Goal: Task Accomplishment & Management: Manage account settings

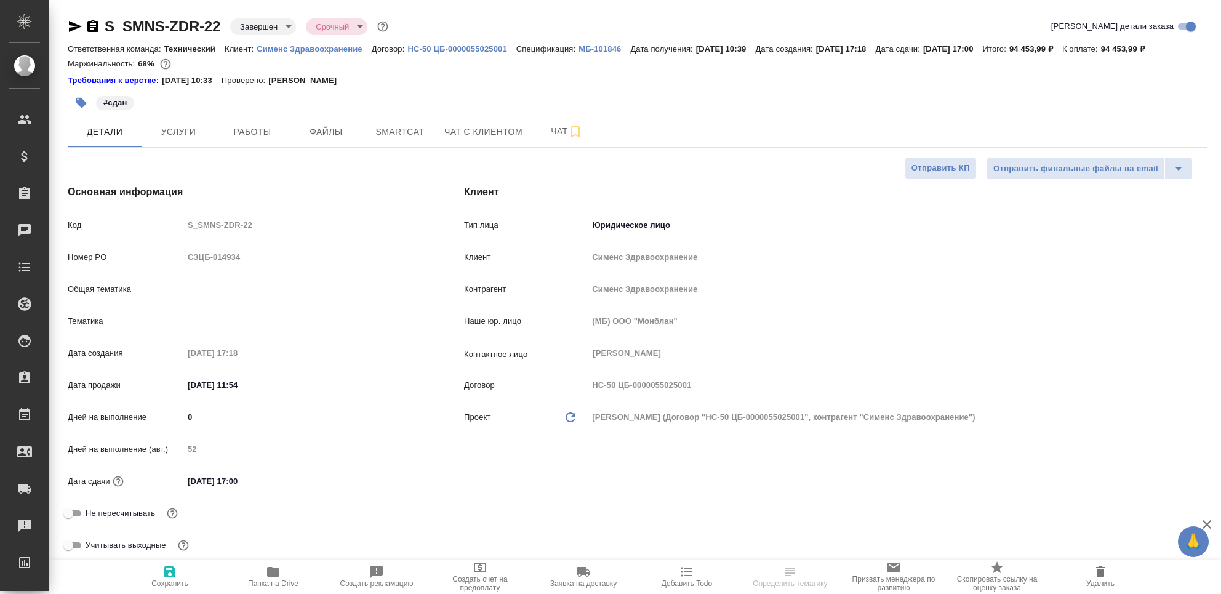
select select "RU"
type input "[PERSON_NAME]"
type input "[PERSON_NAME]pavlova"
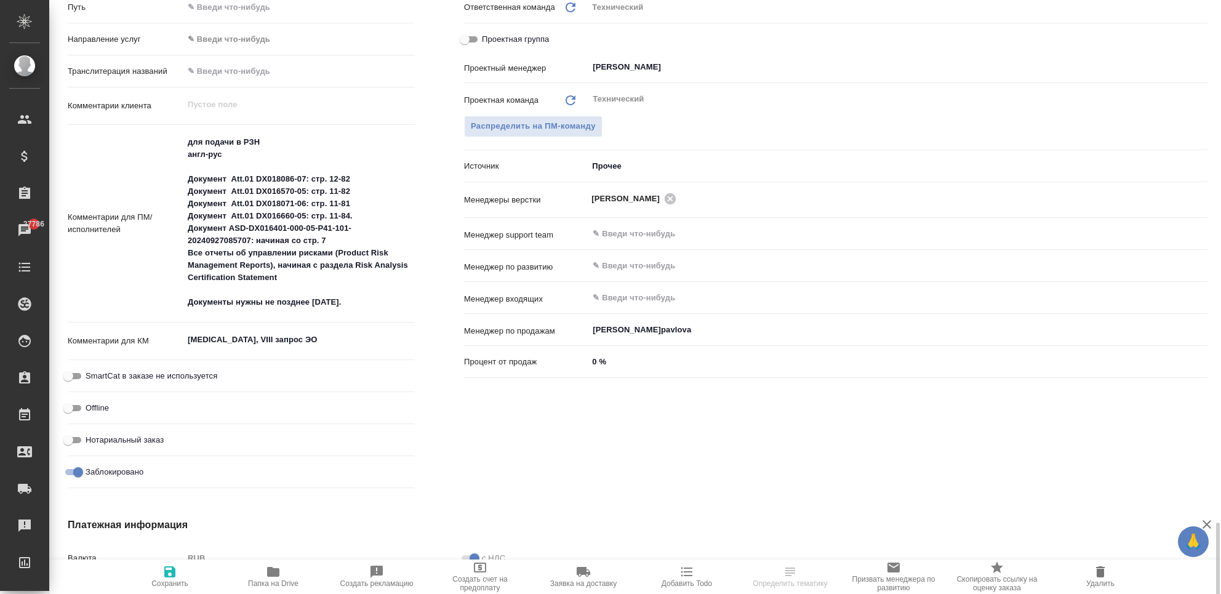
scroll to position [832, 0]
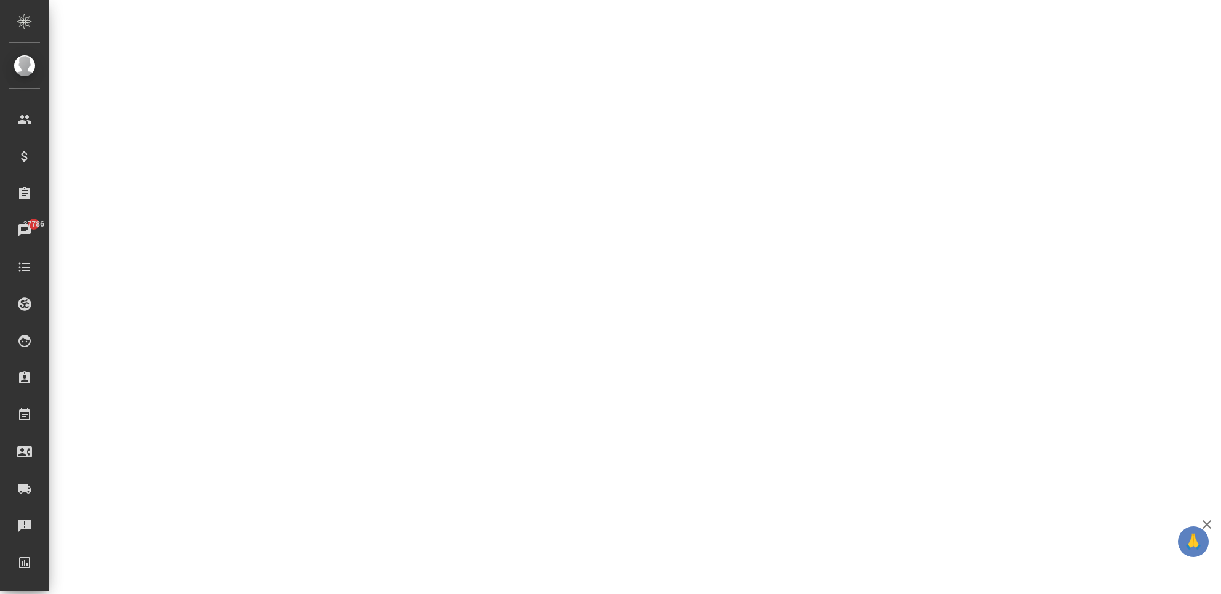
select select "RU"
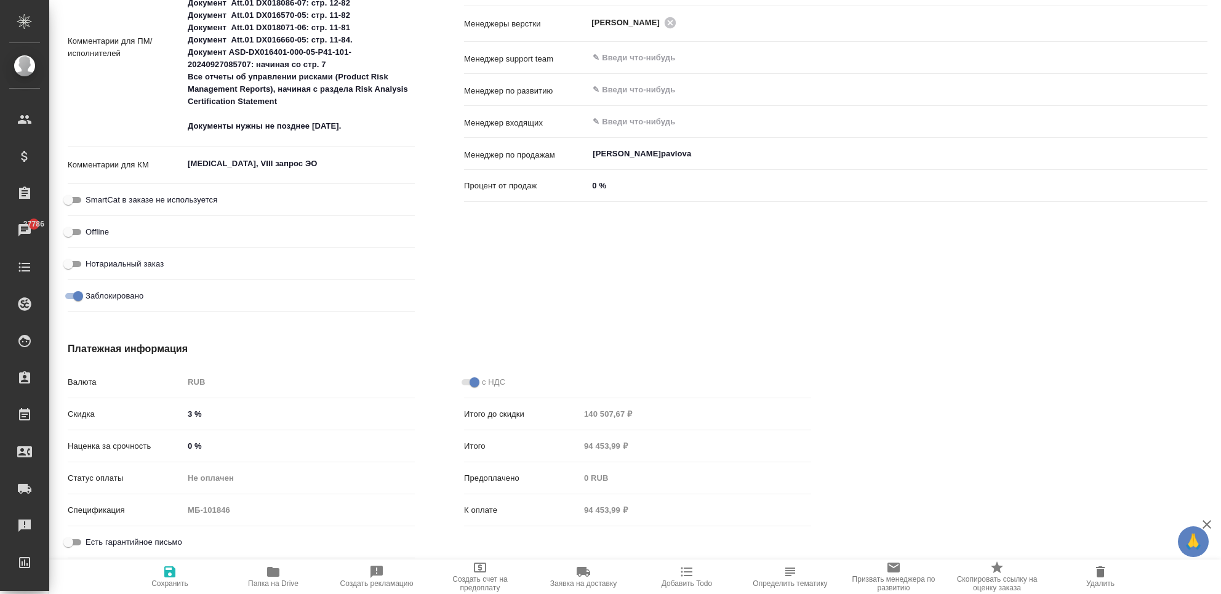
type textarea "x"
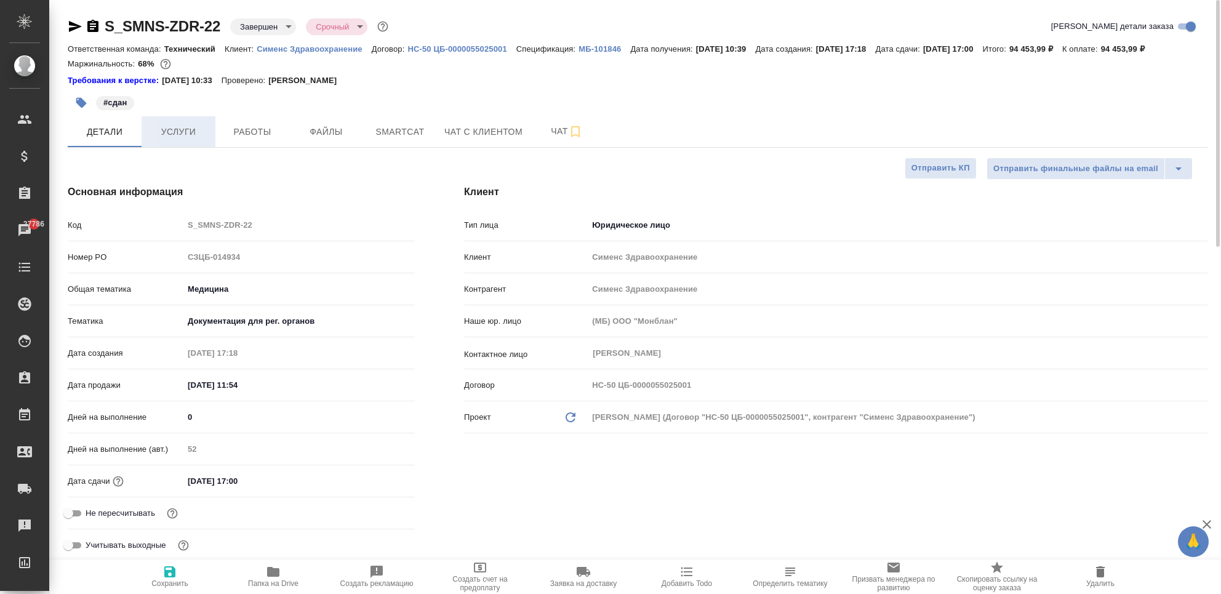
click at [170, 127] on span "Услуги" at bounding box center [178, 131] width 59 height 15
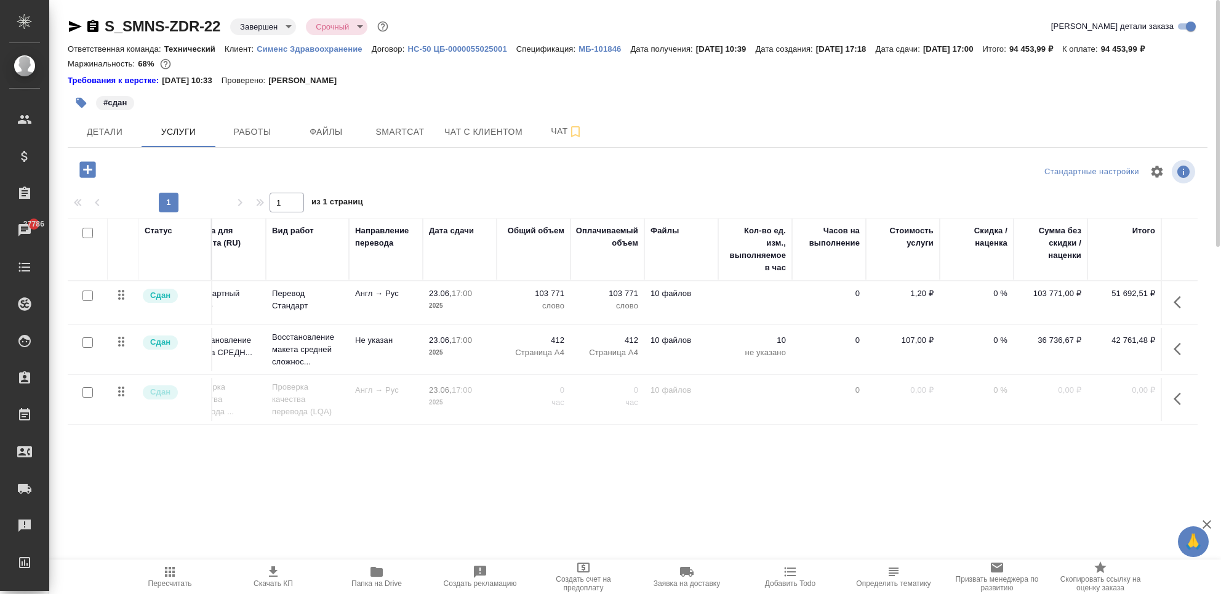
scroll to position [0, 30]
click at [129, 141] on button "Детали" at bounding box center [105, 131] width 74 height 31
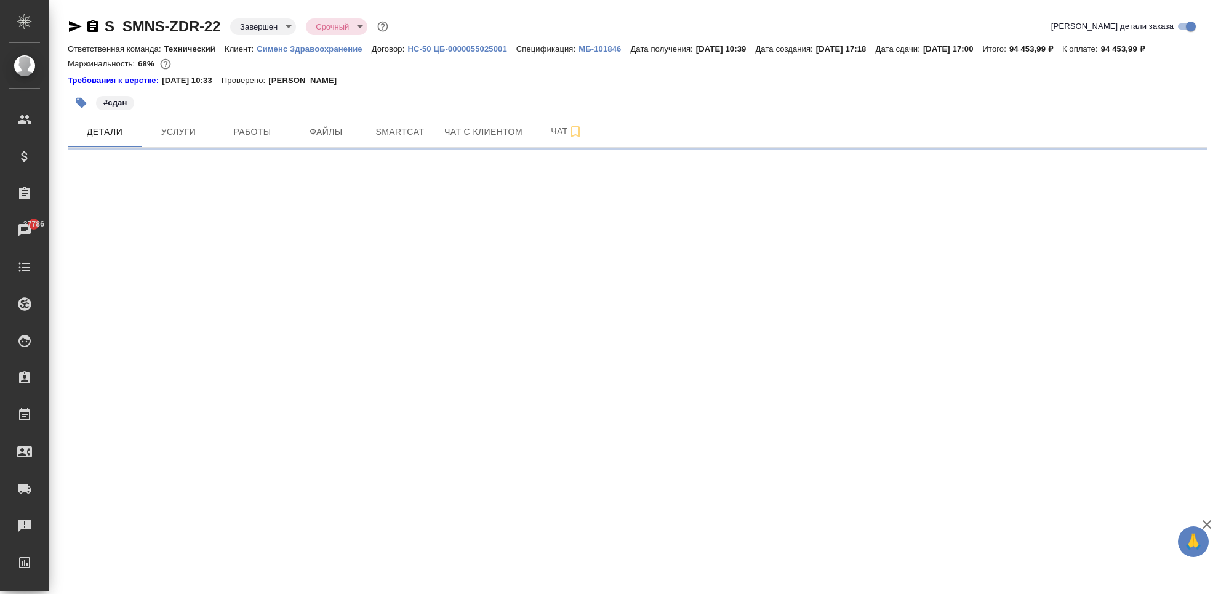
select select "RU"
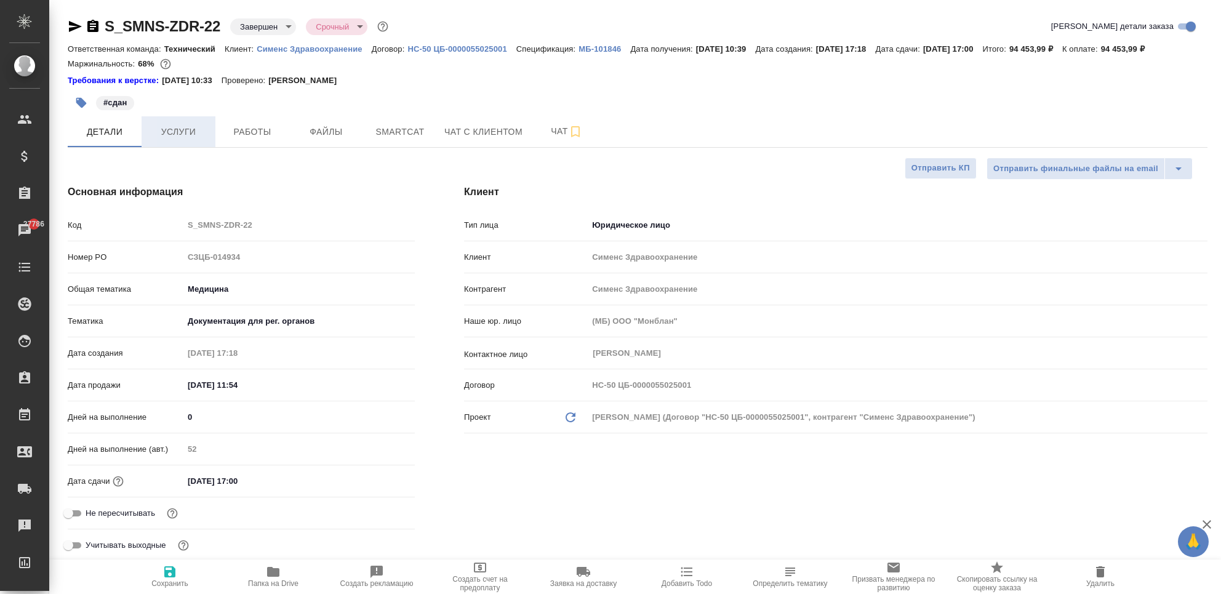
click at [193, 140] on span "Услуги" at bounding box center [178, 131] width 59 height 15
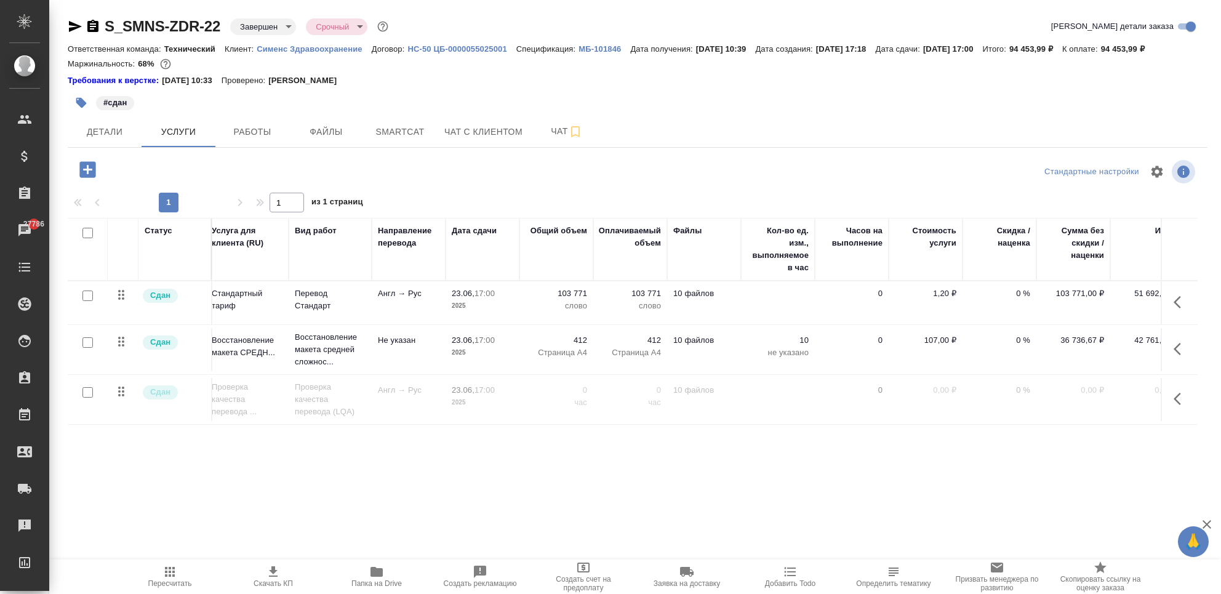
scroll to position [0, 42]
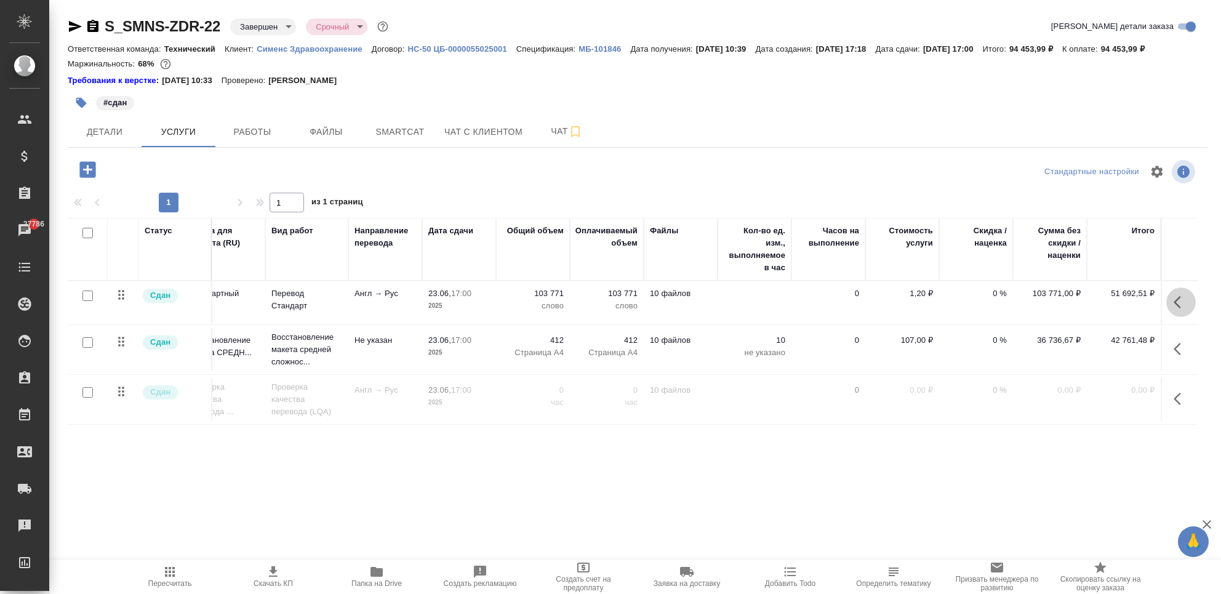
click at [1171, 308] on button "button" at bounding box center [1181, 302] width 30 height 30
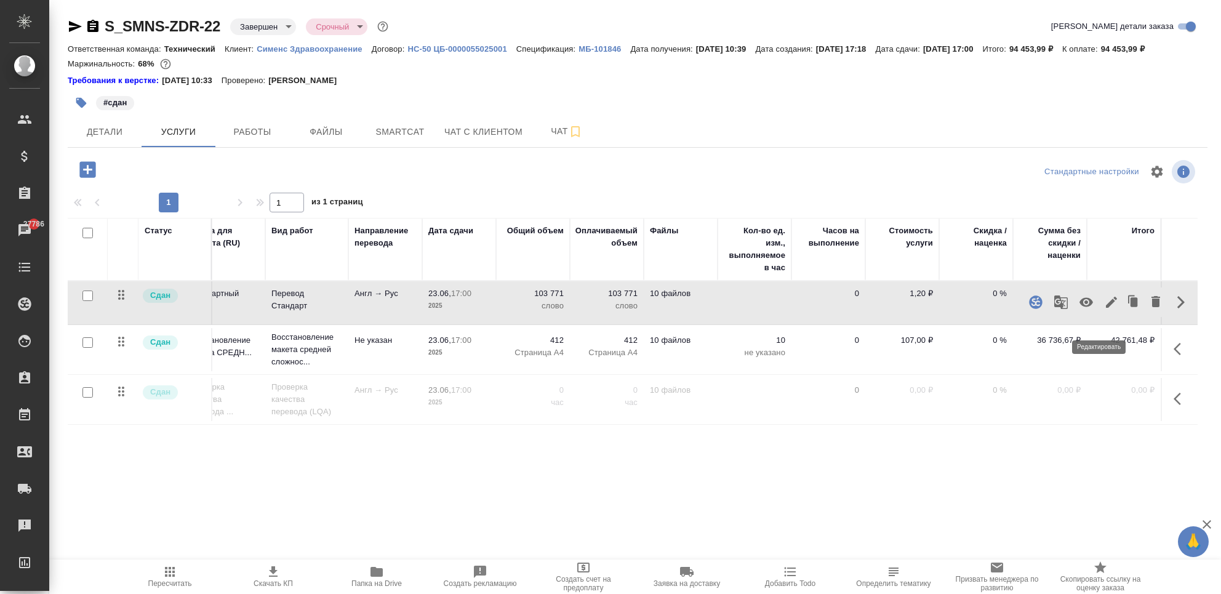
click at [1106, 308] on icon "button" at bounding box center [1111, 302] width 11 height 11
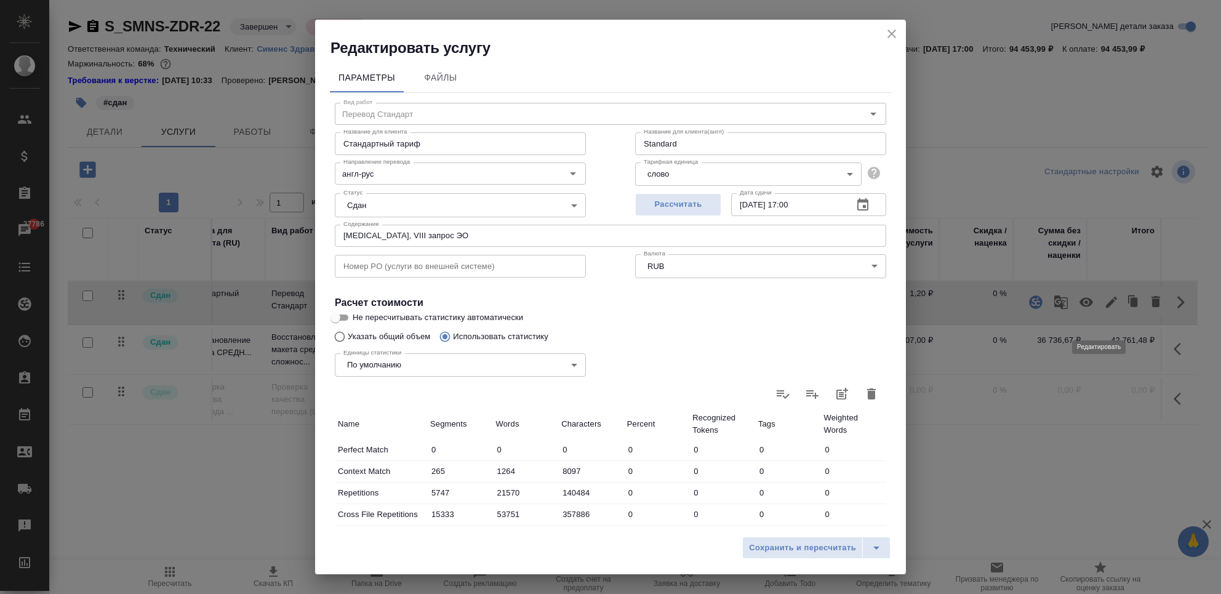
type input "Перевод Стандарт"
type input "англ-рус"
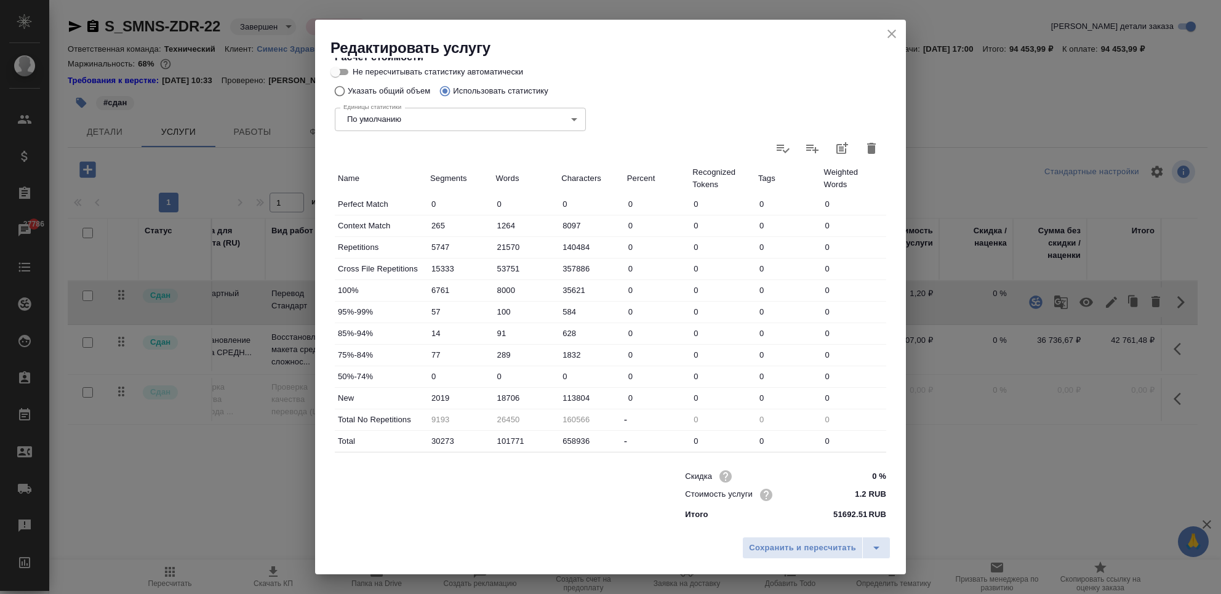
scroll to position [0, 0]
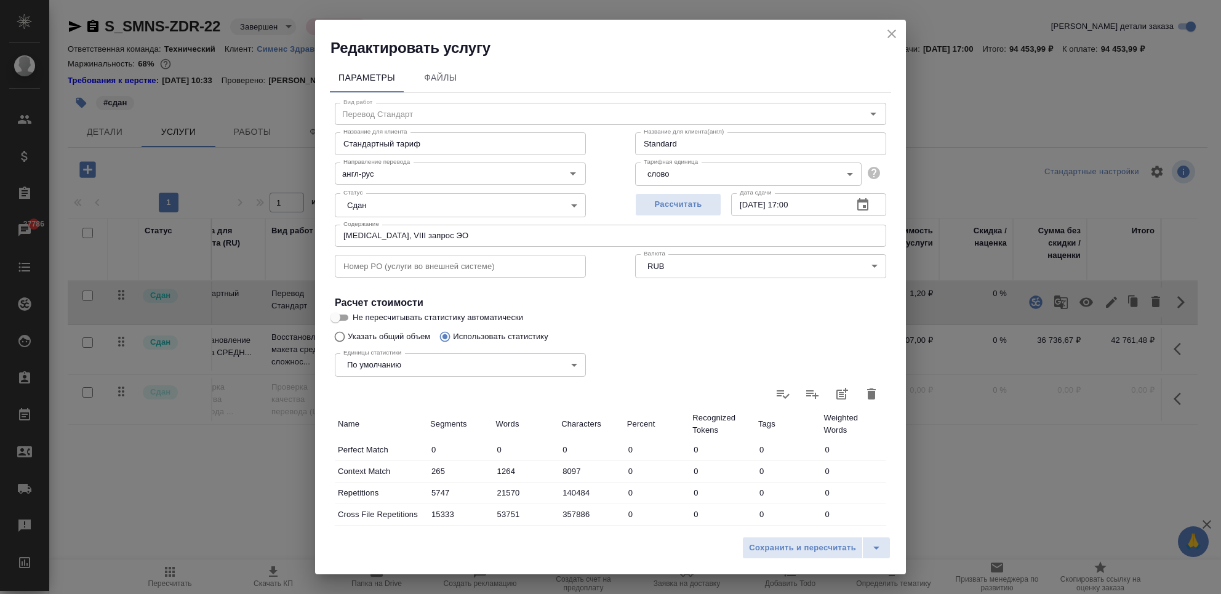
click at [900, 37] on button "close" at bounding box center [892, 34] width 18 height 18
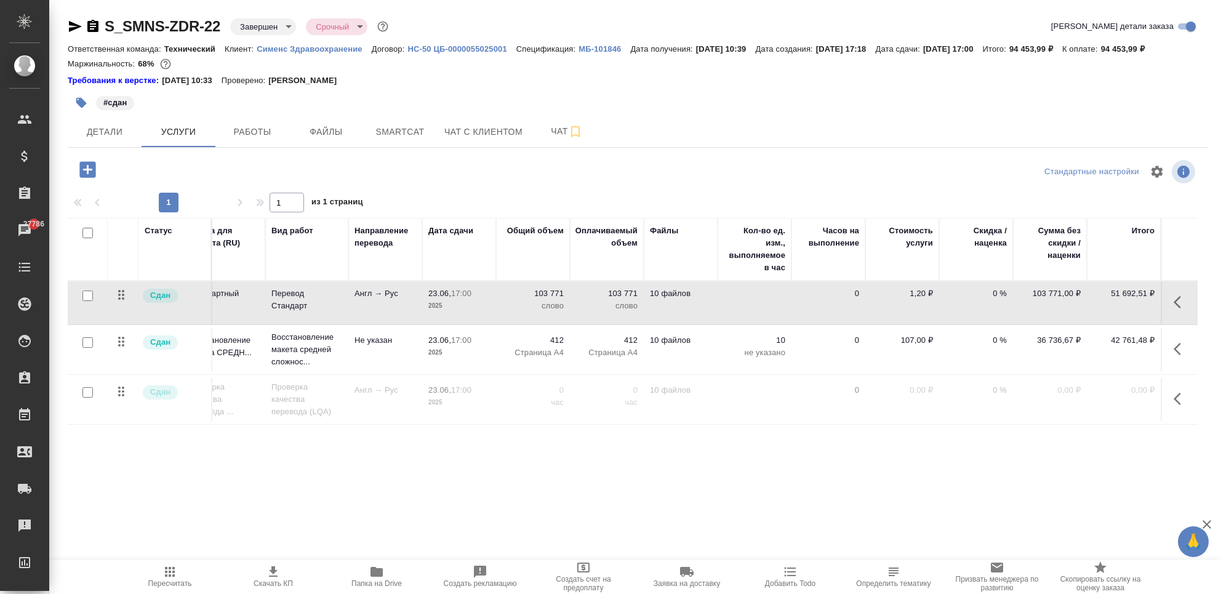
click at [1174, 356] on icon "button" at bounding box center [1181, 349] width 15 height 15
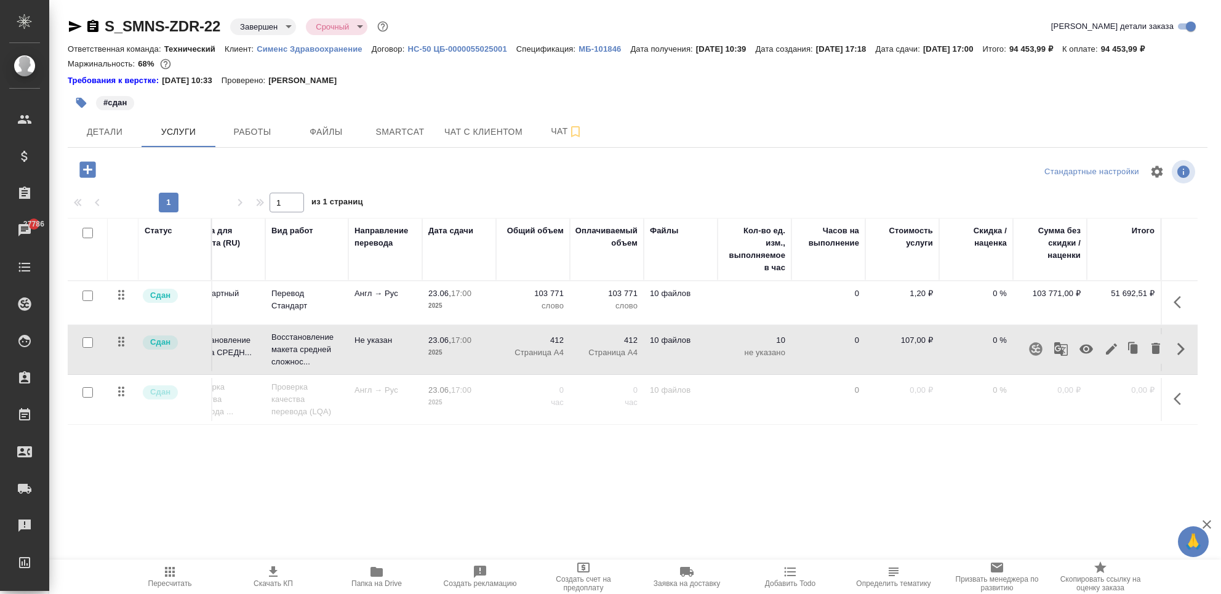
click at [1106, 354] on icon "button" at bounding box center [1111, 348] width 11 height 11
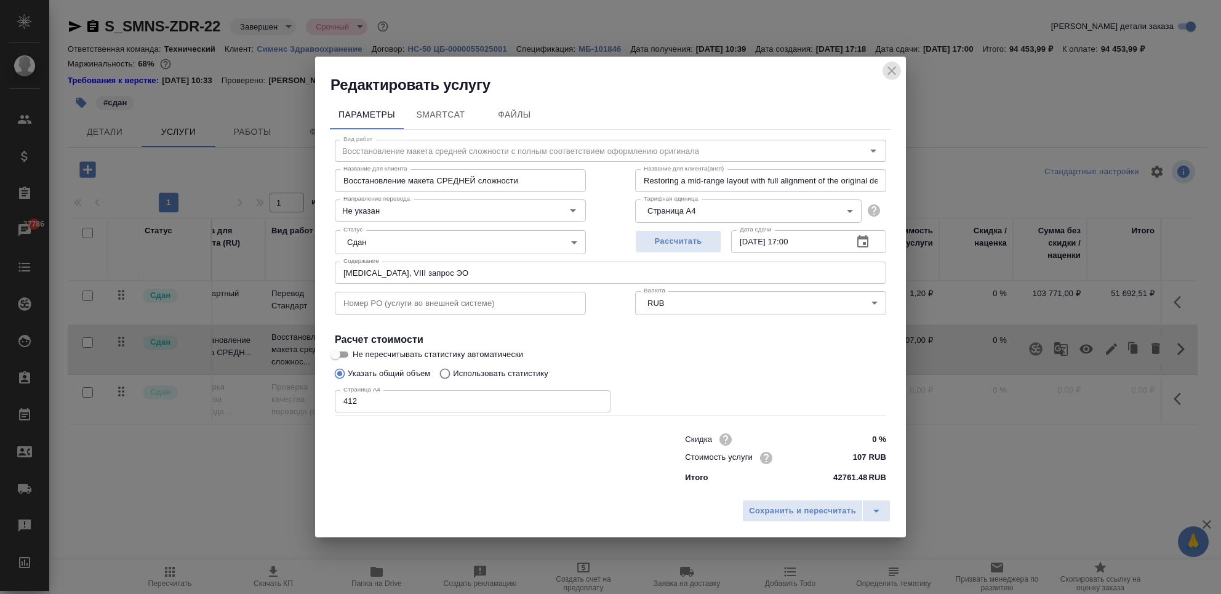
click at [886, 70] on icon "close" at bounding box center [891, 70] width 15 height 15
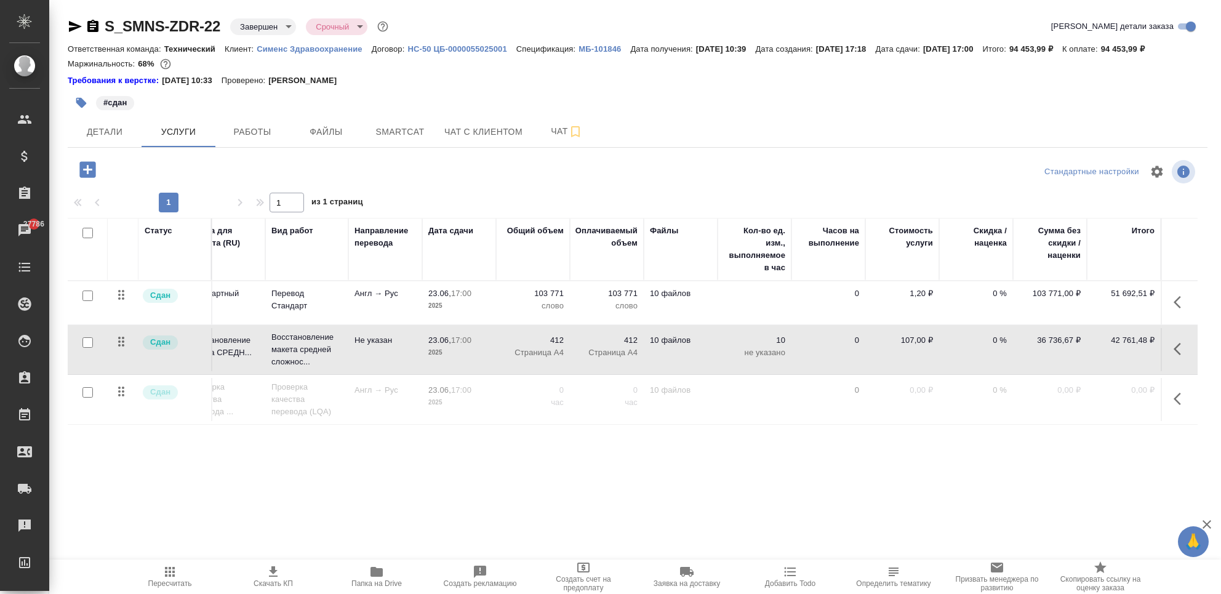
click at [868, 503] on div "S_SMNS-ZDR-22 Завершен closed Срочный urgent Кратко детали заказа Ответственная…" at bounding box center [637, 257] width 1153 height 514
click at [526, 432] on div "Статус Услуга для клиента (RU) Вид работ Направление перевода Дата сдачи Общий …" at bounding box center [633, 350] width 1130 height 265
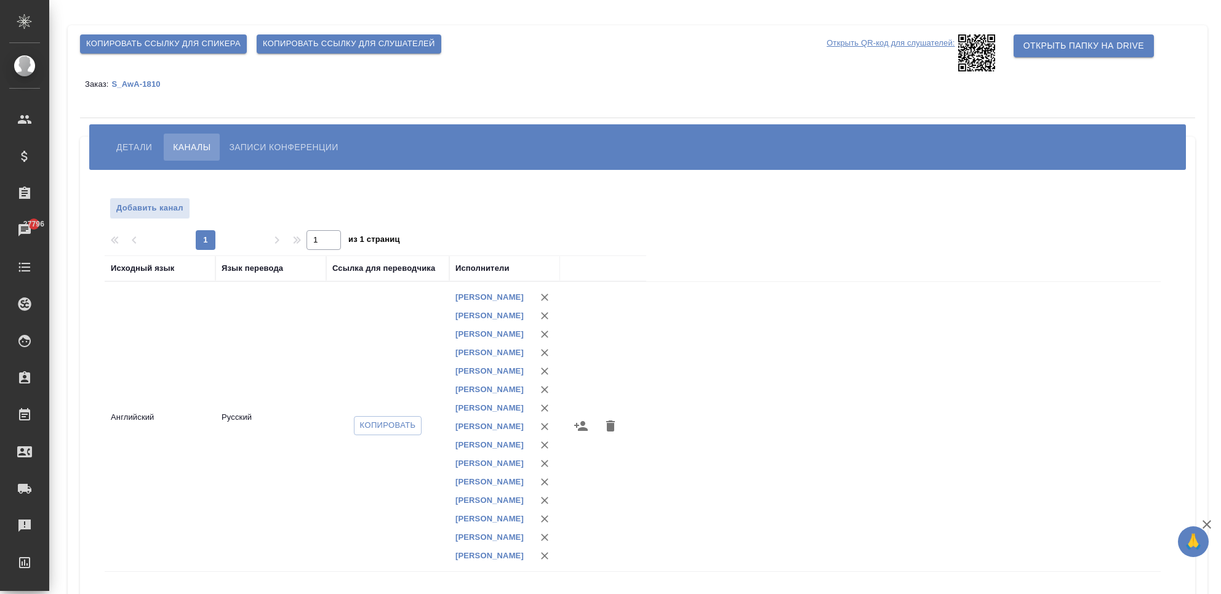
click at [678, 57] on div "Копировать ссылку для спикера Копировать ссылку для слушателей" at bounding box center [450, 44] width 751 height 29
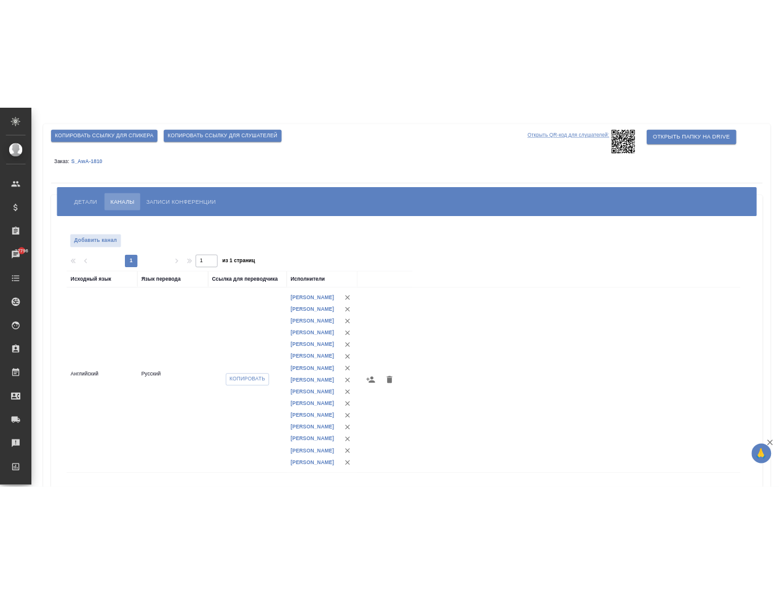
scroll to position [175, 0]
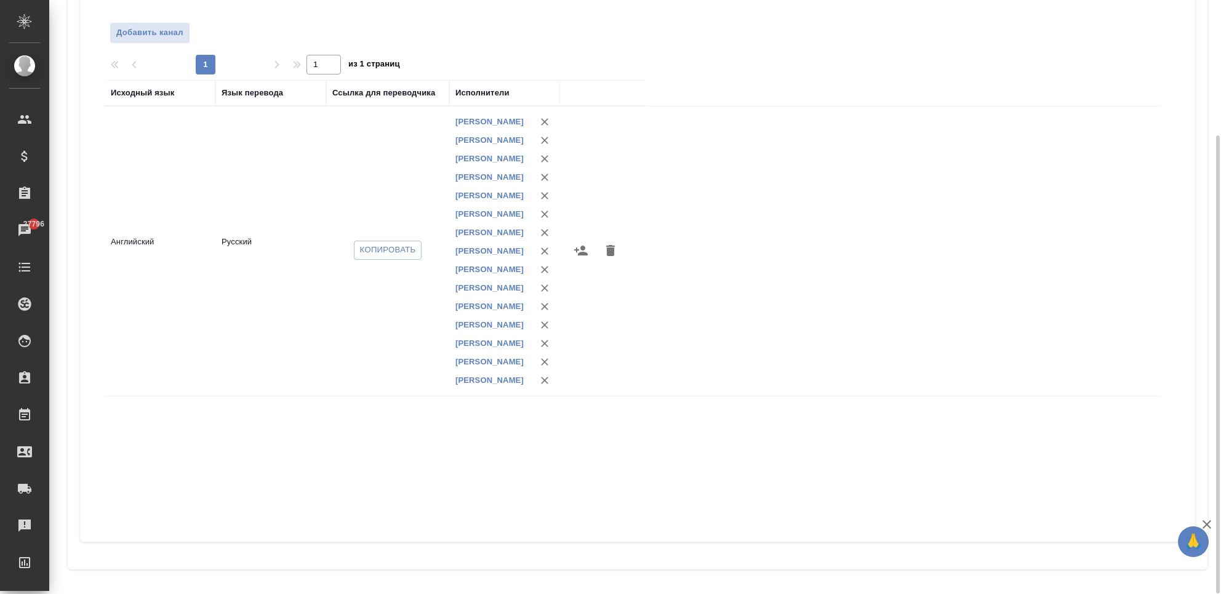
click at [869, 357] on tr "Английский Русский Копировать Чужова Татьяна Юрьевна Носков Вадим Павлович Жуко…" at bounding box center [633, 251] width 1056 height 290
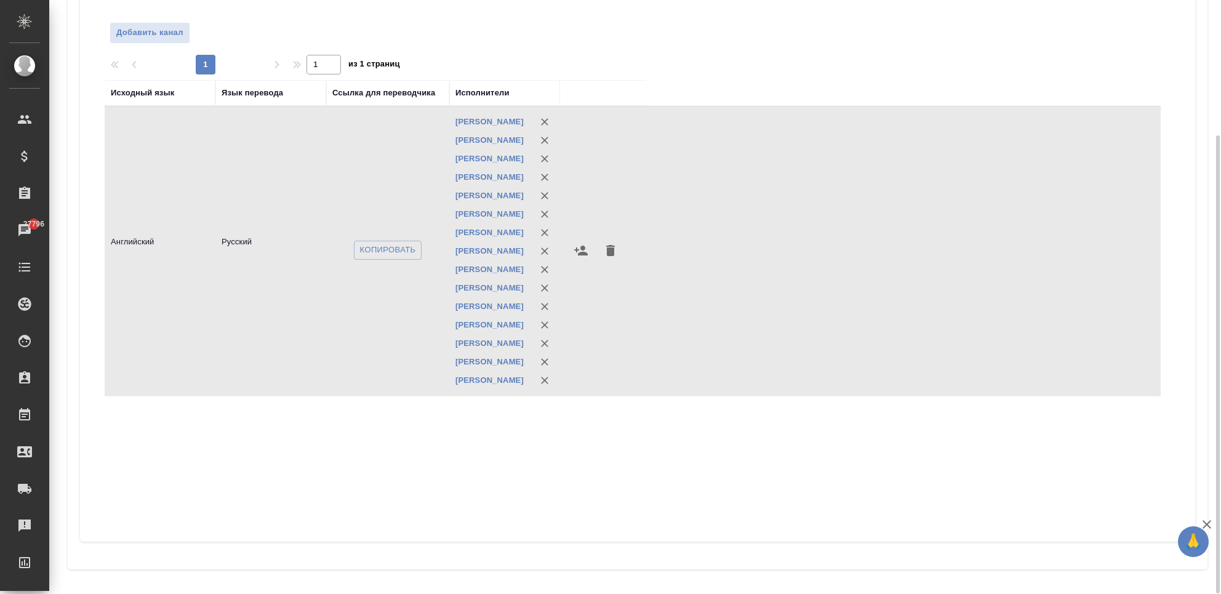
click at [783, 72] on div "1 1 из 1 страниц" at bounding box center [638, 65] width 1066 height 20
click at [783, 71] on div "1 1 из 1 страниц" at bounding box center [638, 65] width 1066 height 20
click at [1206, 523] on icon "button" at bounding box center [1206, 524] width 15 height 15
click at [1049, 534] on div "Добавить канал 1 1 из 1 страниц Исходный язык Язык перевода Ссылка для переводч…" at bounding box center [637, 267] width 1115 height 547
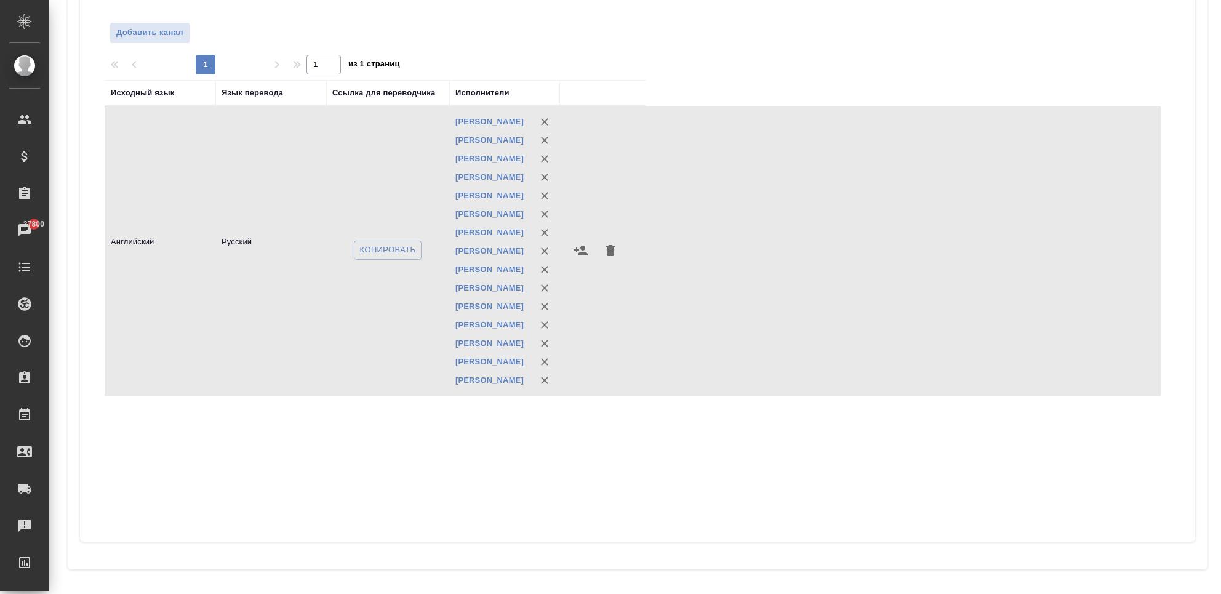
click at [548, 30] on div at bounding box center [637, 35] width 355 height 26
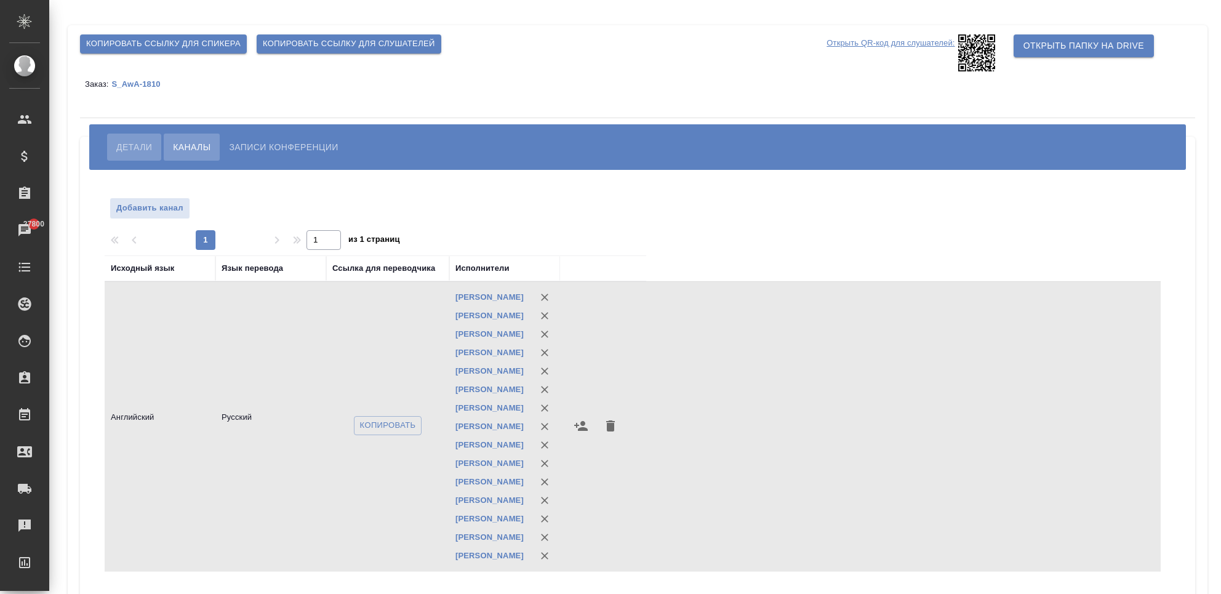
click at [116, 154] on button "Детали" at bounding box center [134, 147] width 54 height 27
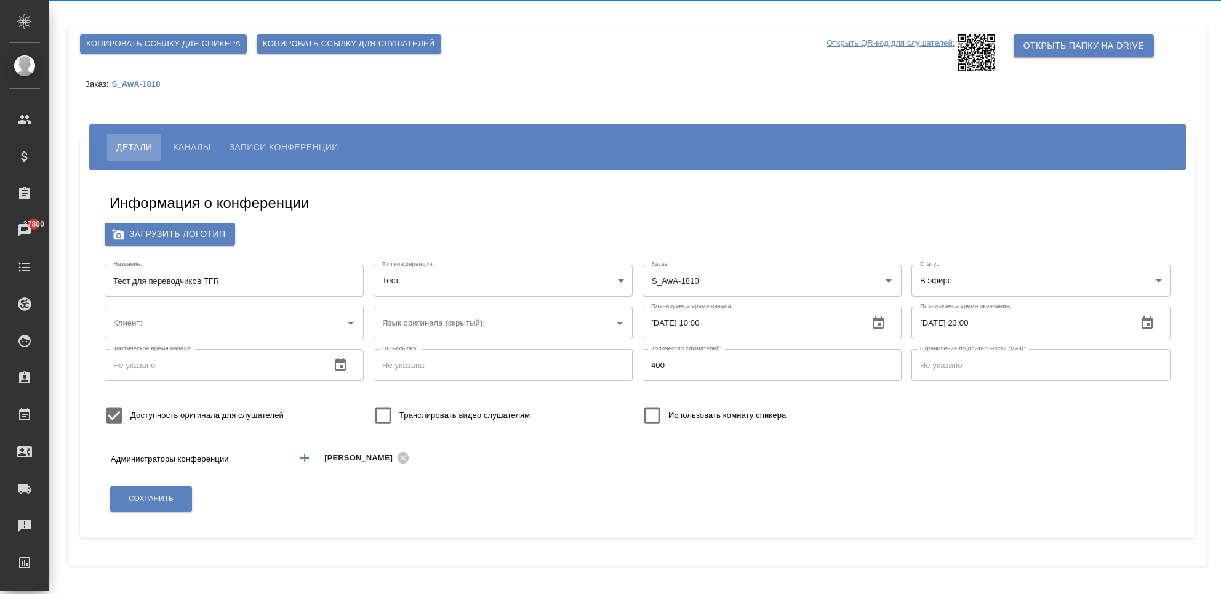
type input "AWATERA"
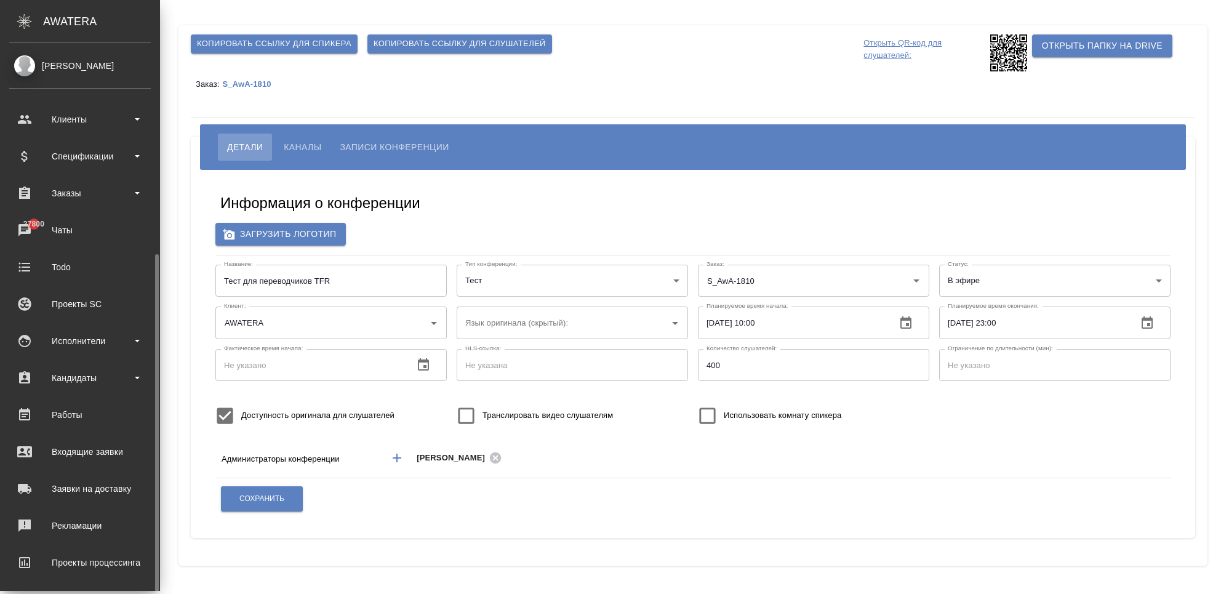
scroll to position [116, 0]
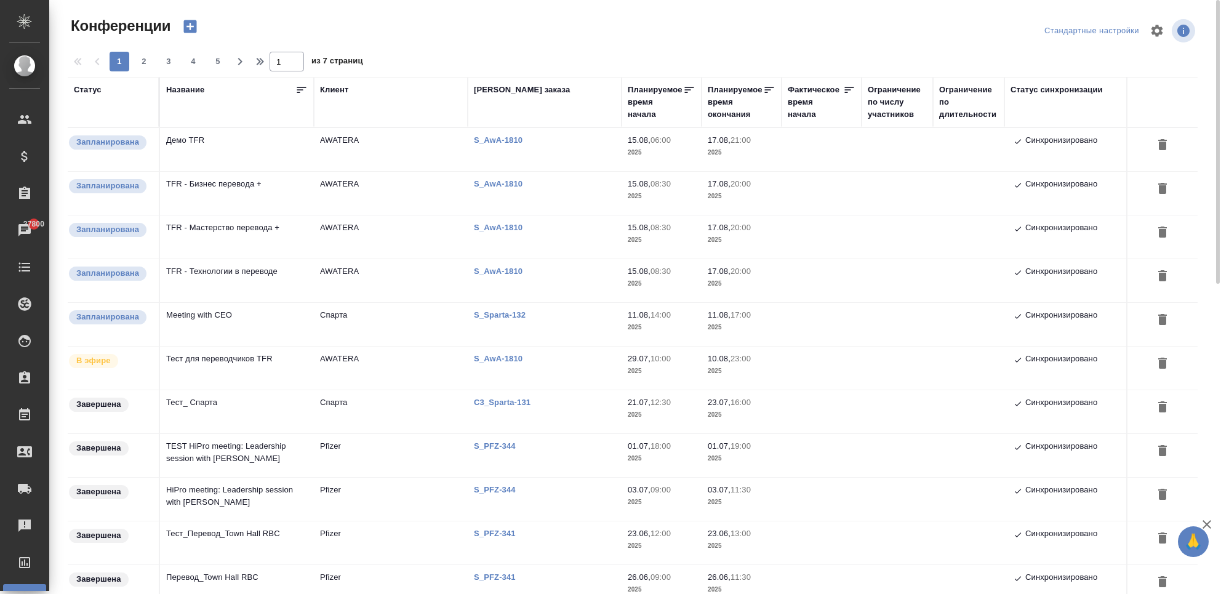
click at [379, 171] on td "AWATERA" at bounding box center [391, 149] width 154 height 43
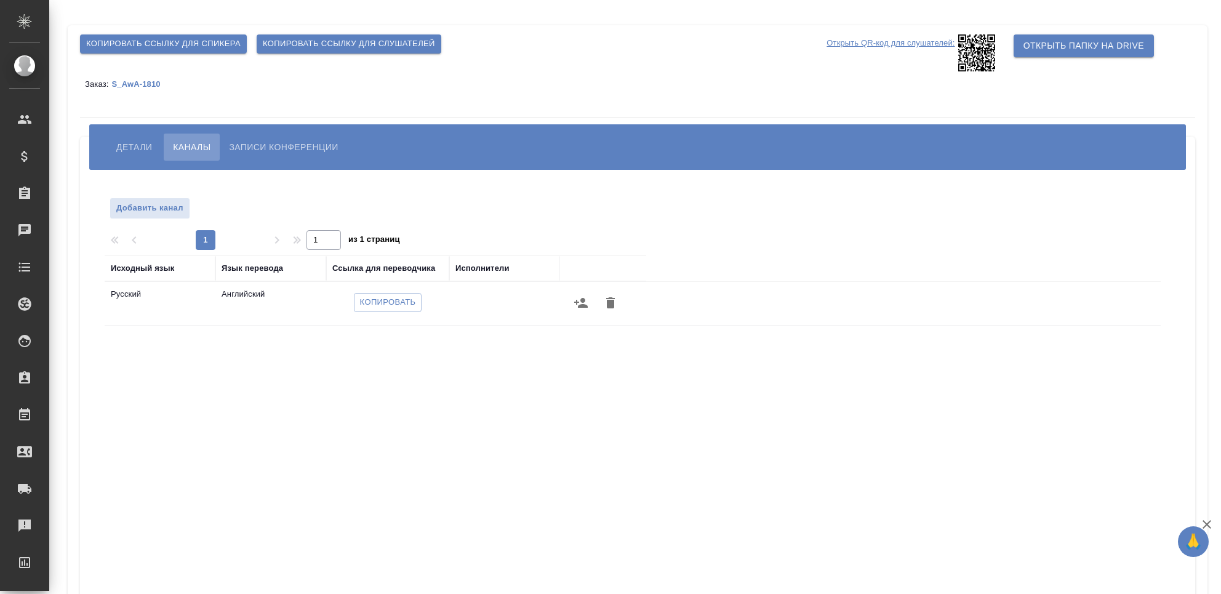
click at [135, 151] on span "Детали" at bounding box center [134, 147] width 36 height 15
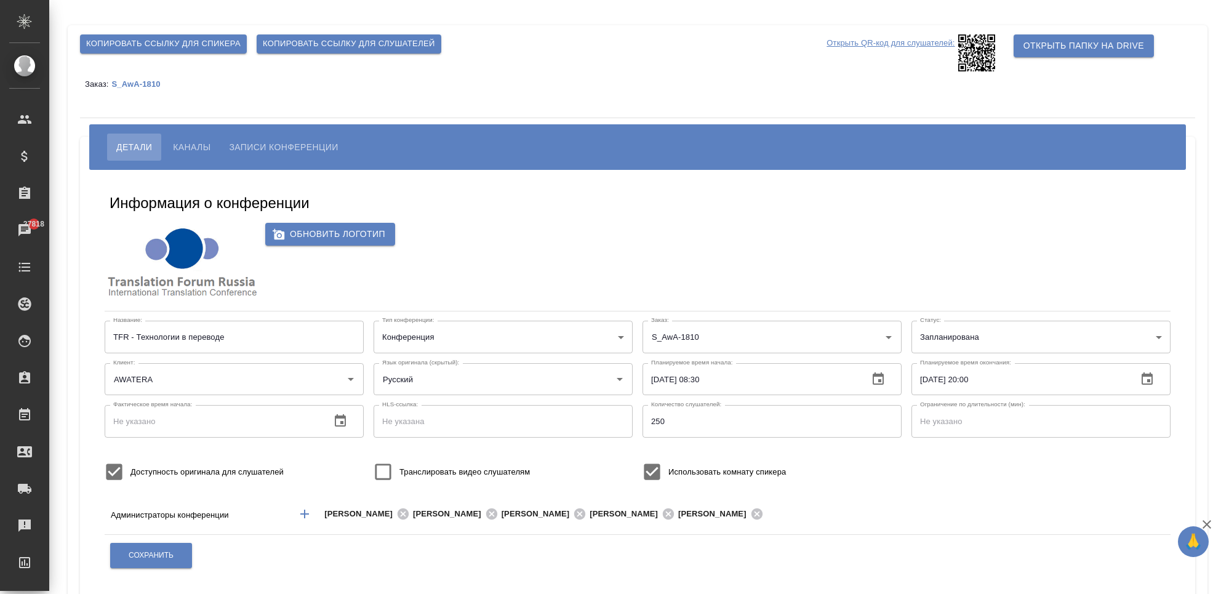
click at [193, 150] on span "Каналы" at bounding box center [192, 147] width 38 height 15
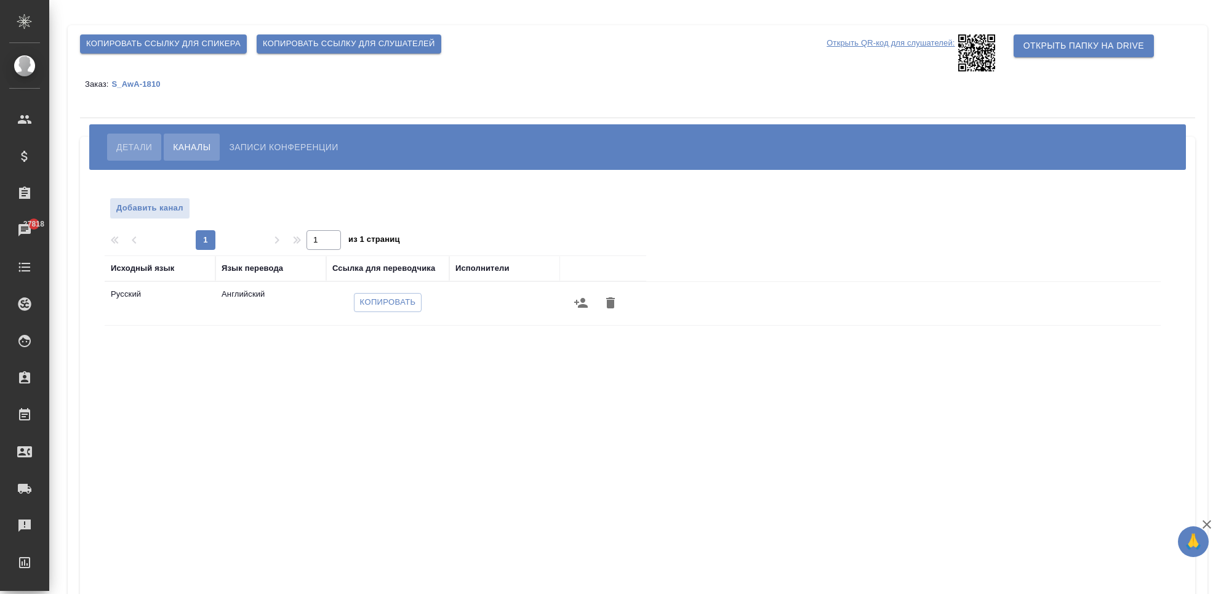
click at [130, 141] on span "Детали" at bounding box center [134, 147] width 36 height 15
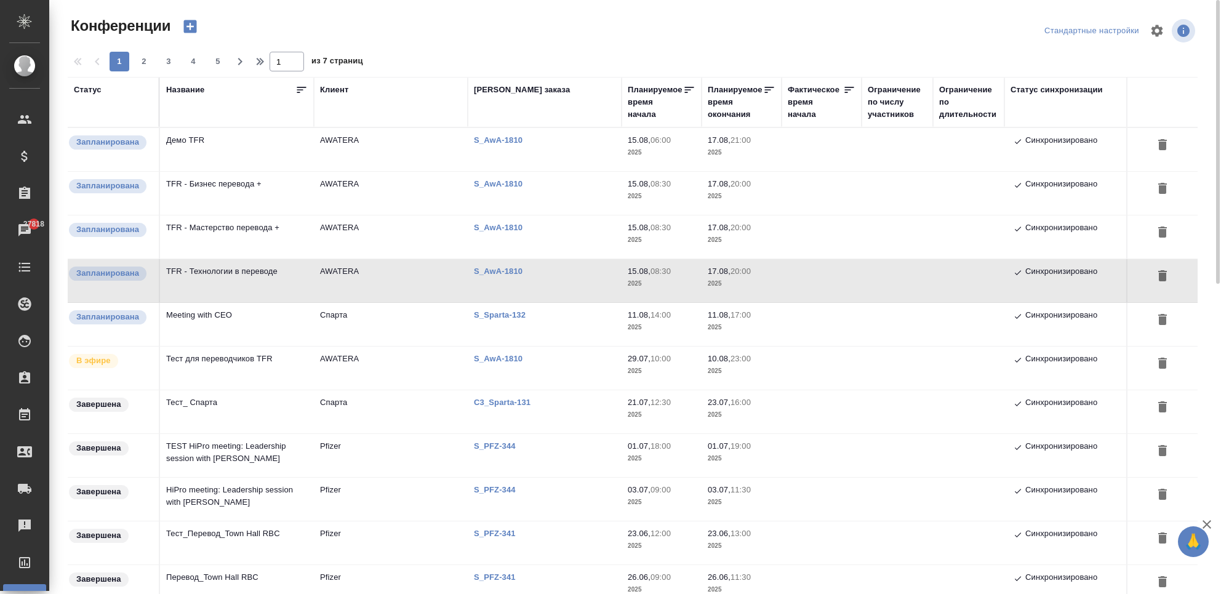
click at [254, 171] on td "Тест для переводчиков TFR" at bounding box center [237, 149] width 154 height 43
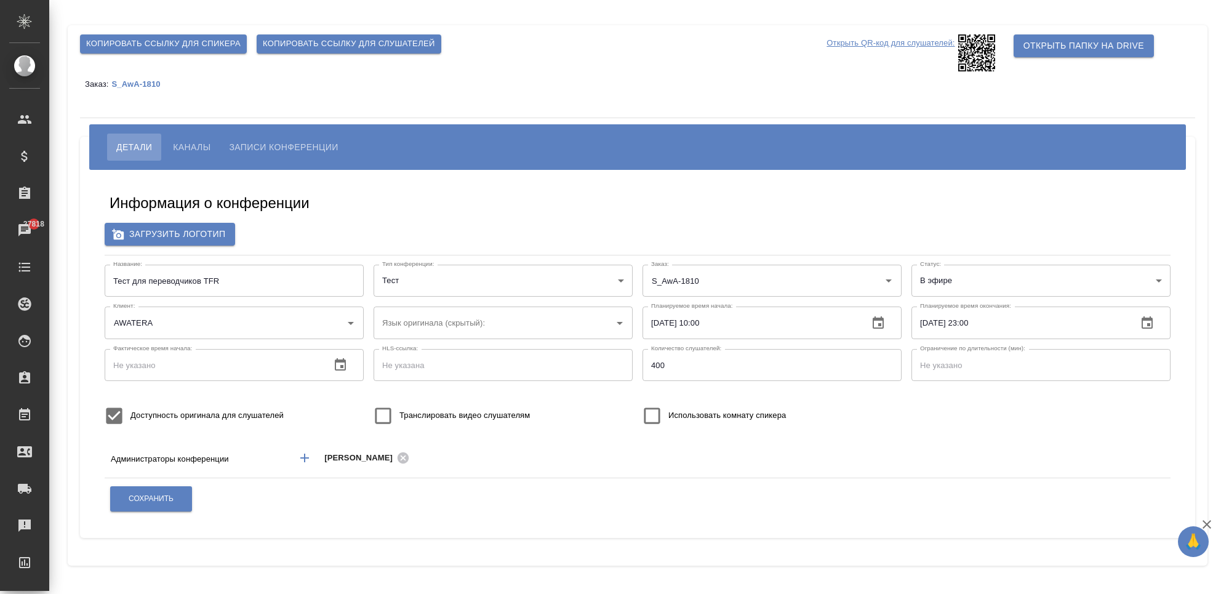
click at [188, 146] on span "Каналы" at bounding box center [192, 147] width 38 height 15
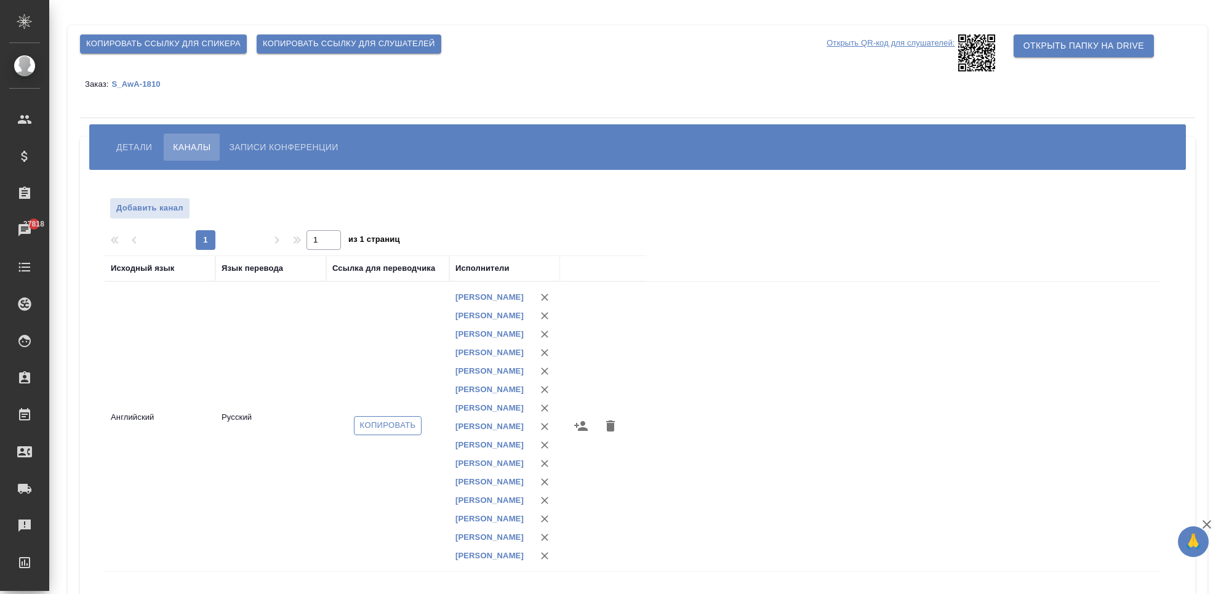
click at [371, 433] on span "Копировать" at bounding box center [388, 425] width 56 height 14
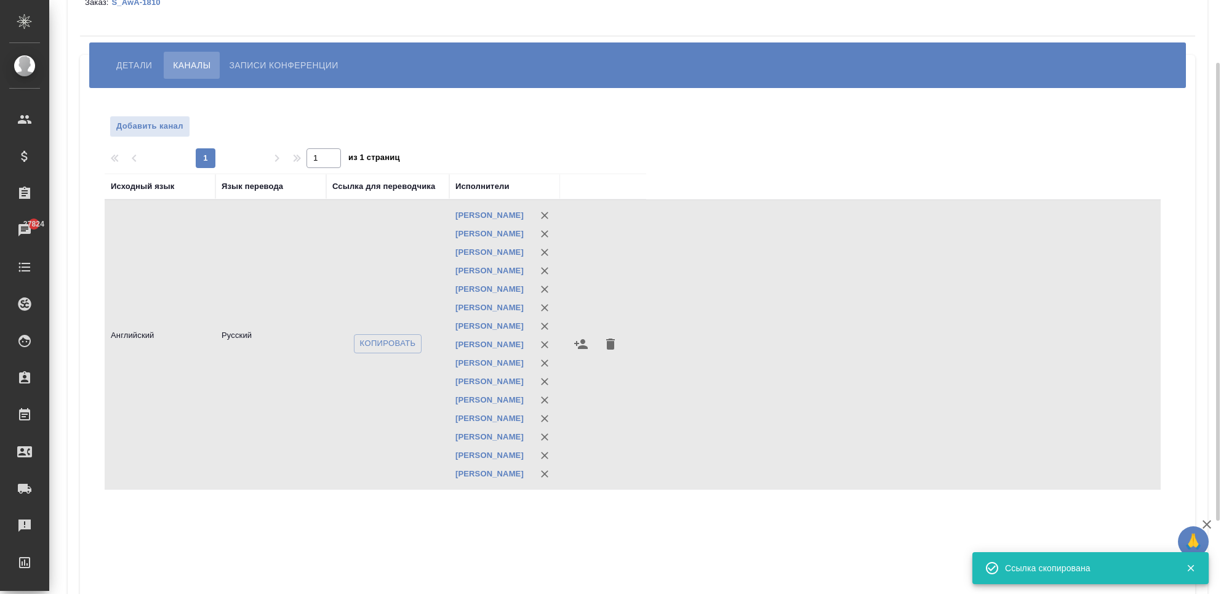
scroll to position [164, 0]
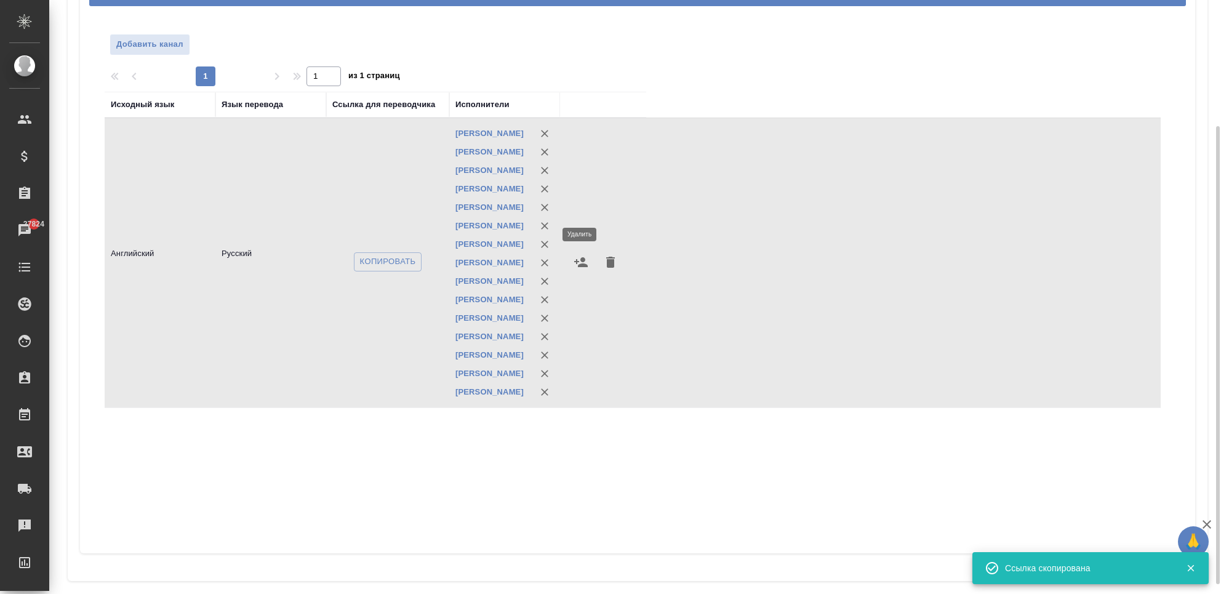
click at [545, 211] on icon "button" at bounding box center [544, 207] width 7 height 7
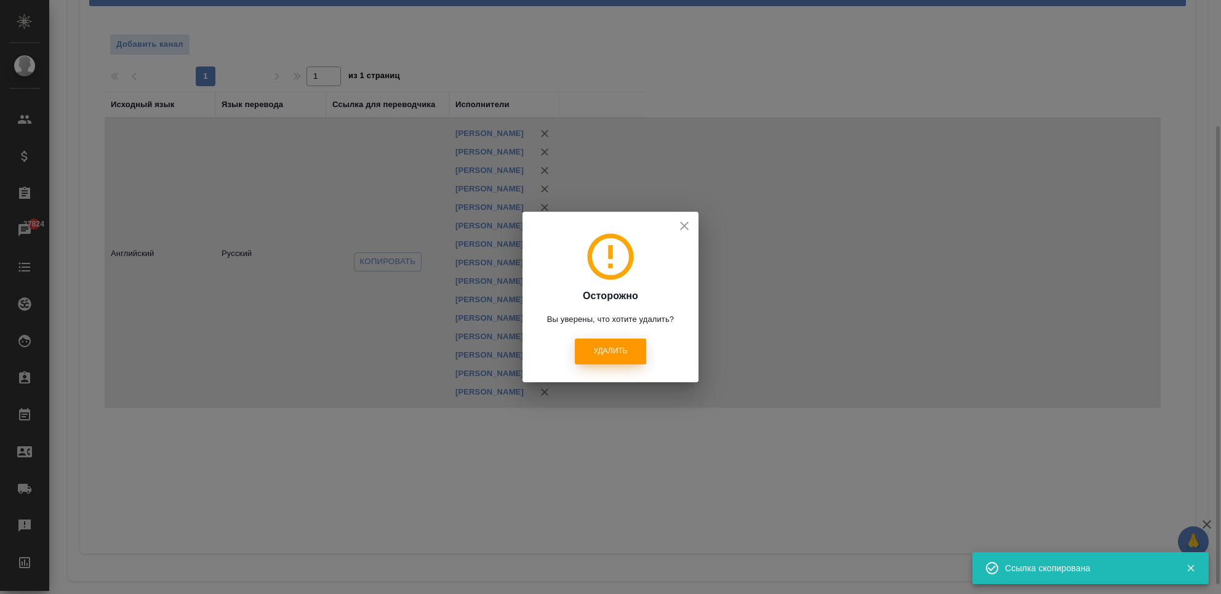
click at [604, 351] on span "Удалить" at bounding box center [610, 351] width 34 height 10
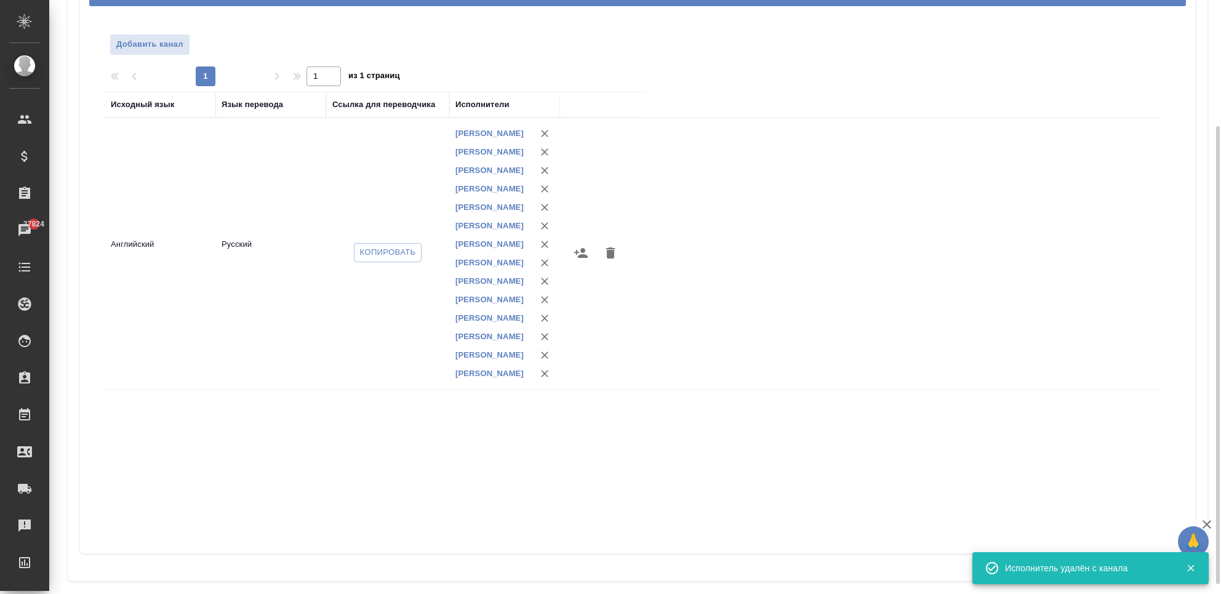
click at [579, 260] on icon "button" at bounding box center [581, 253] width 15 height 15
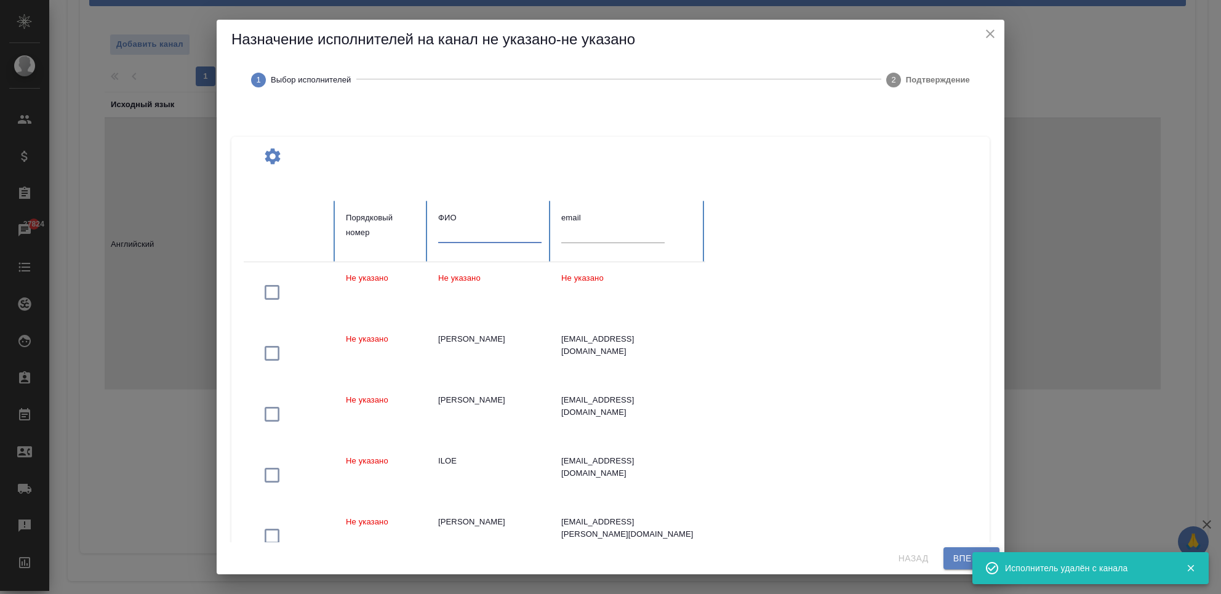
click at [484, 232] on input "text" at bounding box center [489, 233] width 103 height 17
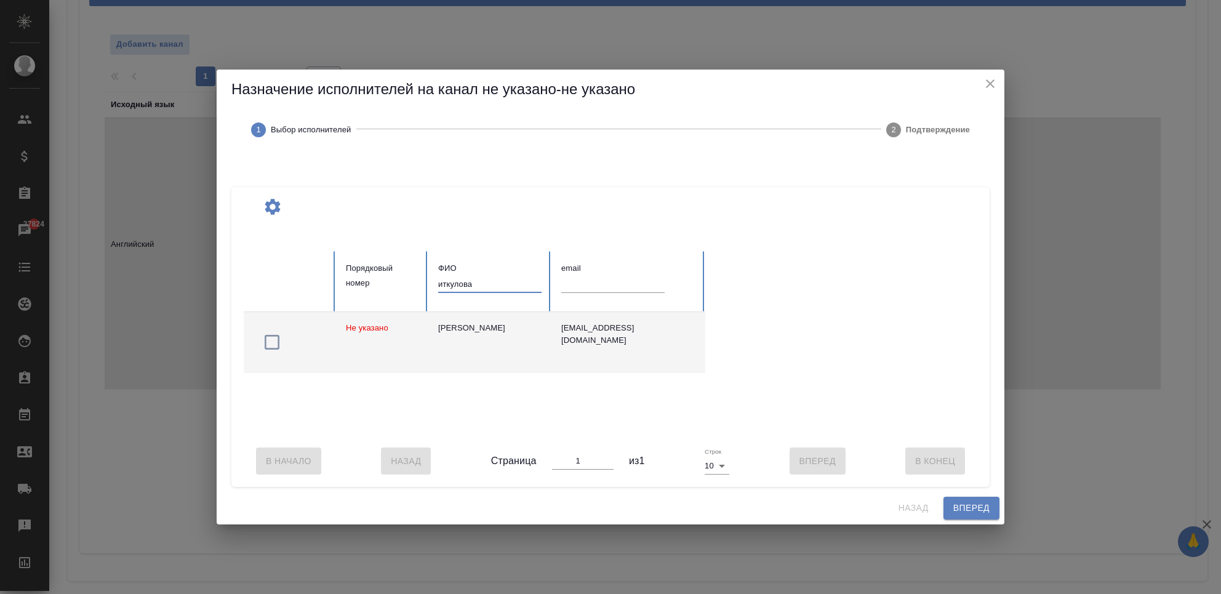
type input "иткулова"
click at [270, 342] on icon "button" at bounding box center [272, 342] width 20 height 20
click at [979, 513] on span "Вперед" at bounding box center [971, 507] width 36 height 15
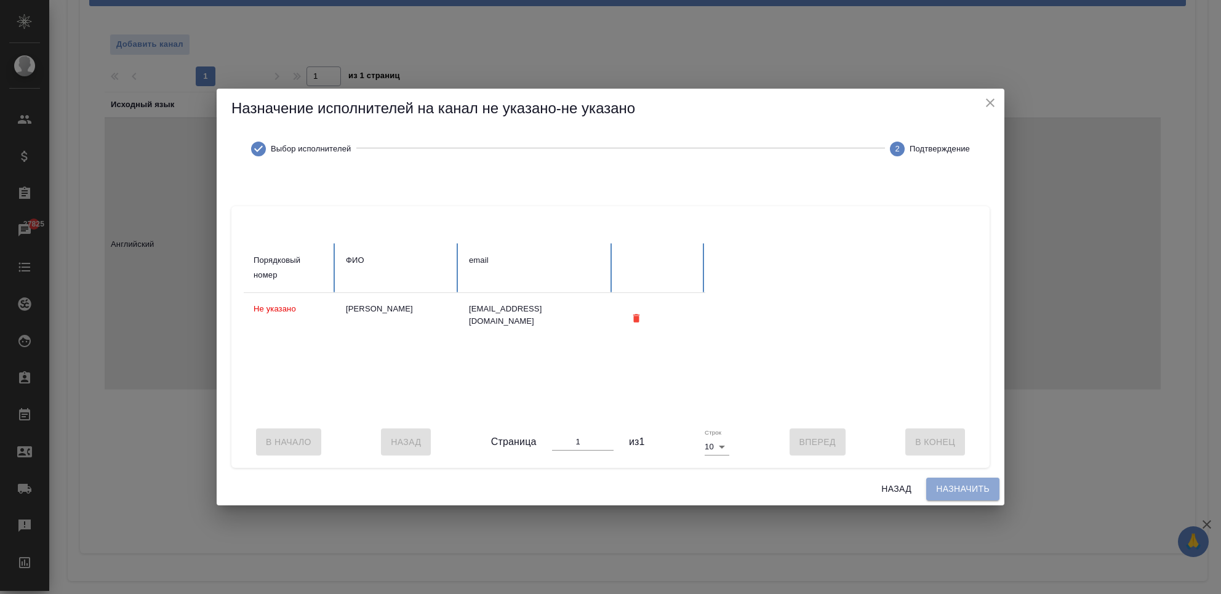
click at [954, 495] on span "Назначить" at bounding box center [963, 488] width 54 height 15
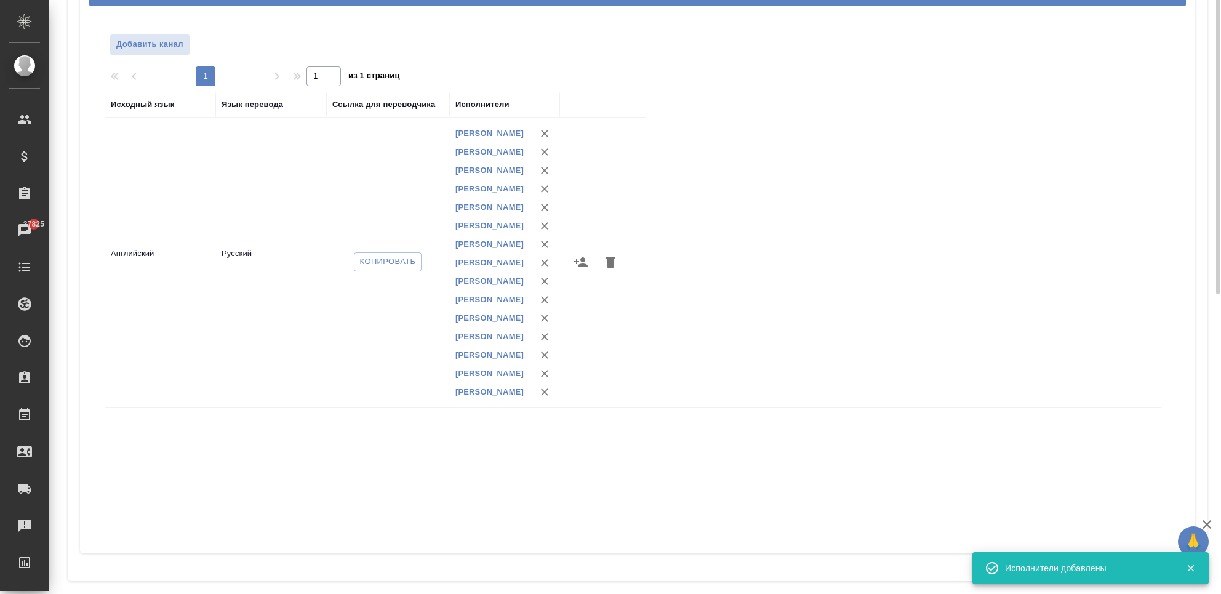
scroll to position [0, 0]
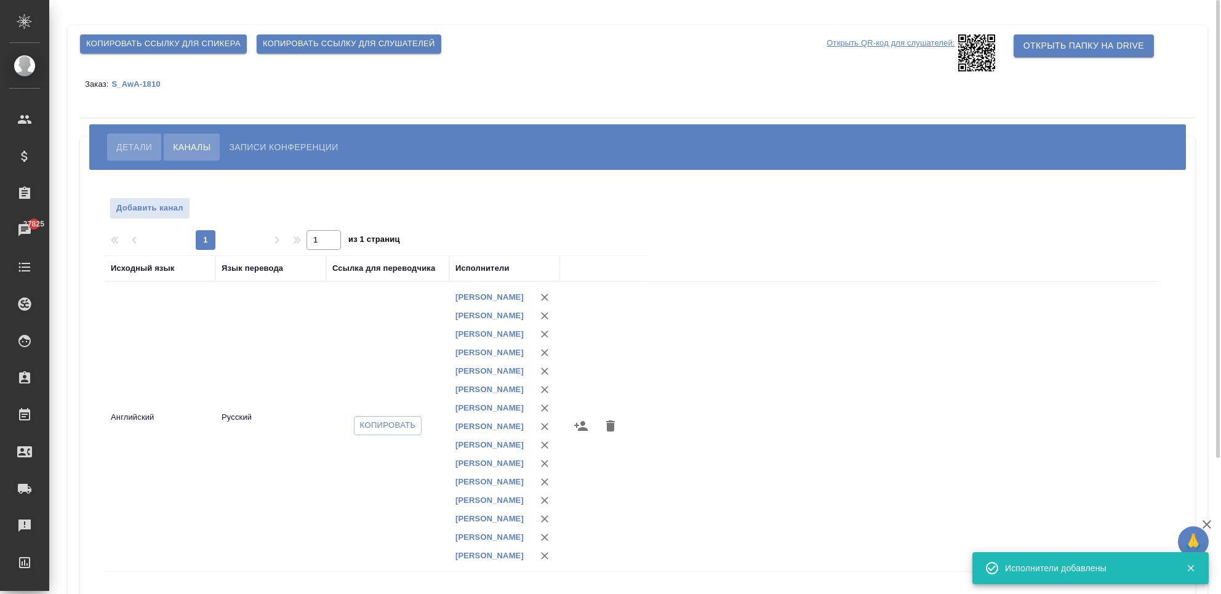
click at [143, 151] on span "Детали" at bounding box center [134, 147] width 36 height 15
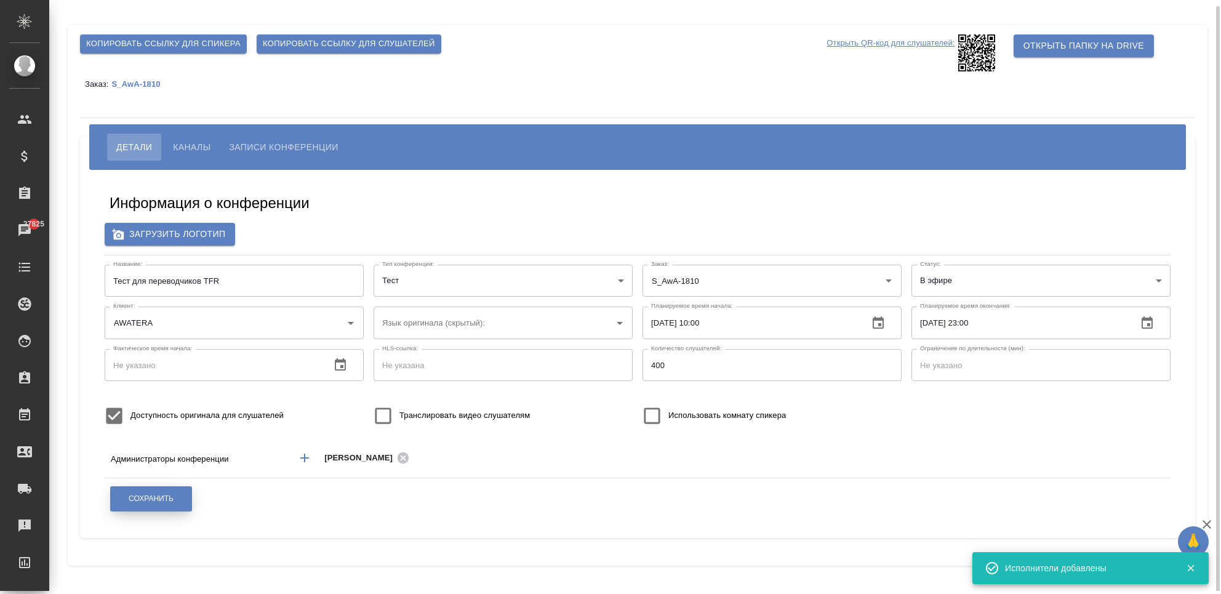
scroll to position [3, 0]
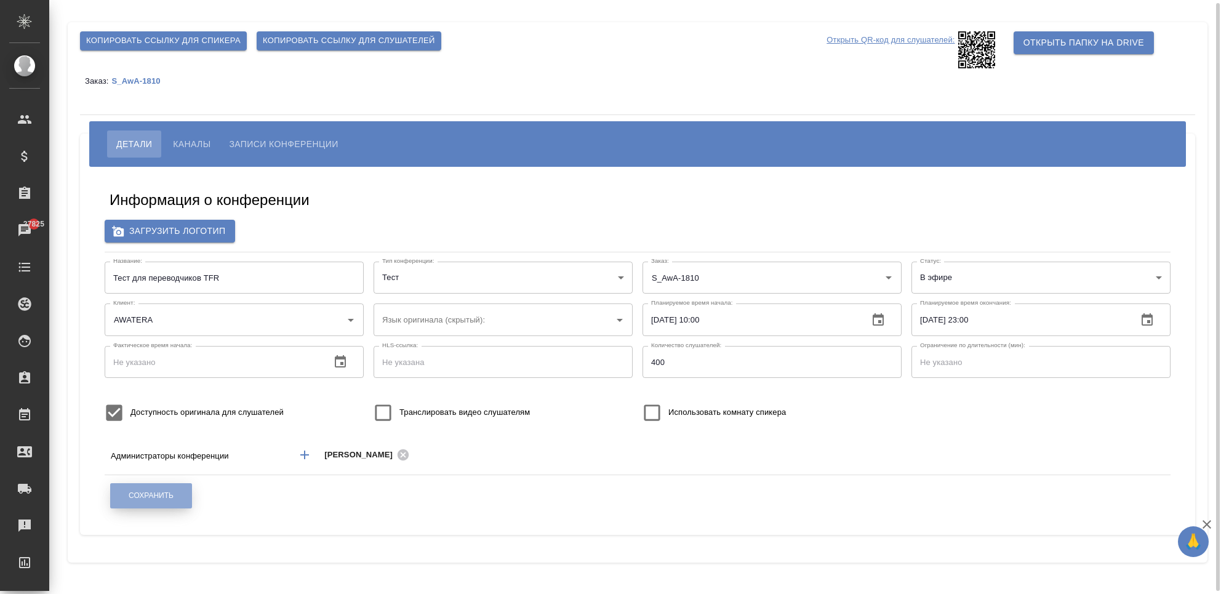
click at [167, 499] on span "Сохранить" at bounding box center [151, 496] width 45 height 10
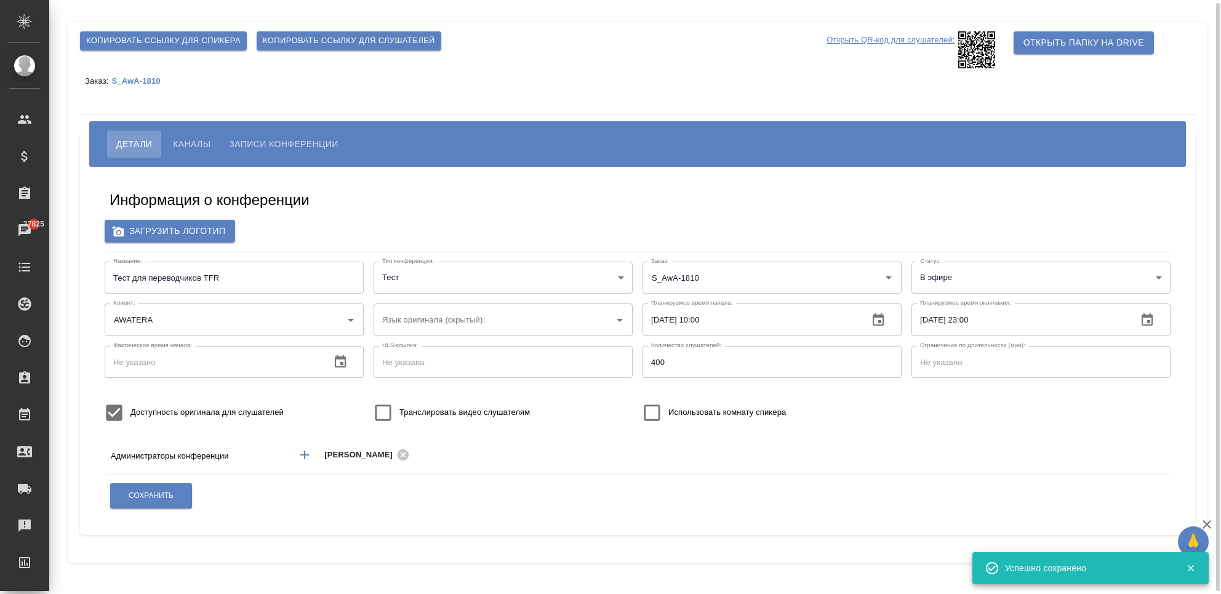
click at [198, 138] on span "Каналы" at bounding box center [192, 144] width 38 height 15
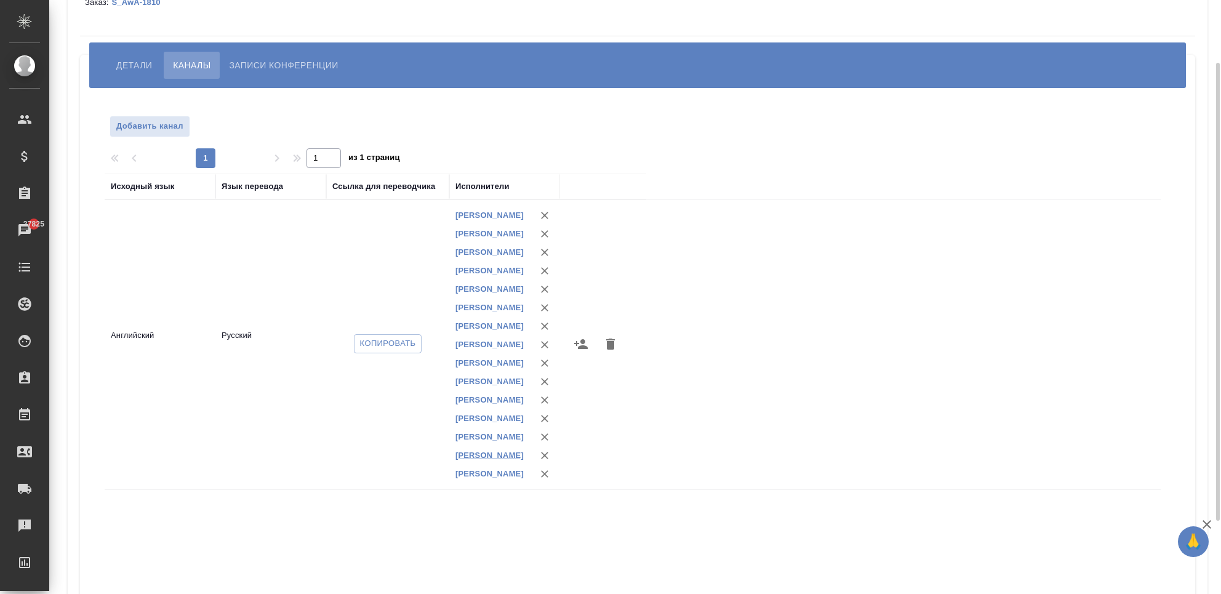
scroll to position [164, 0]
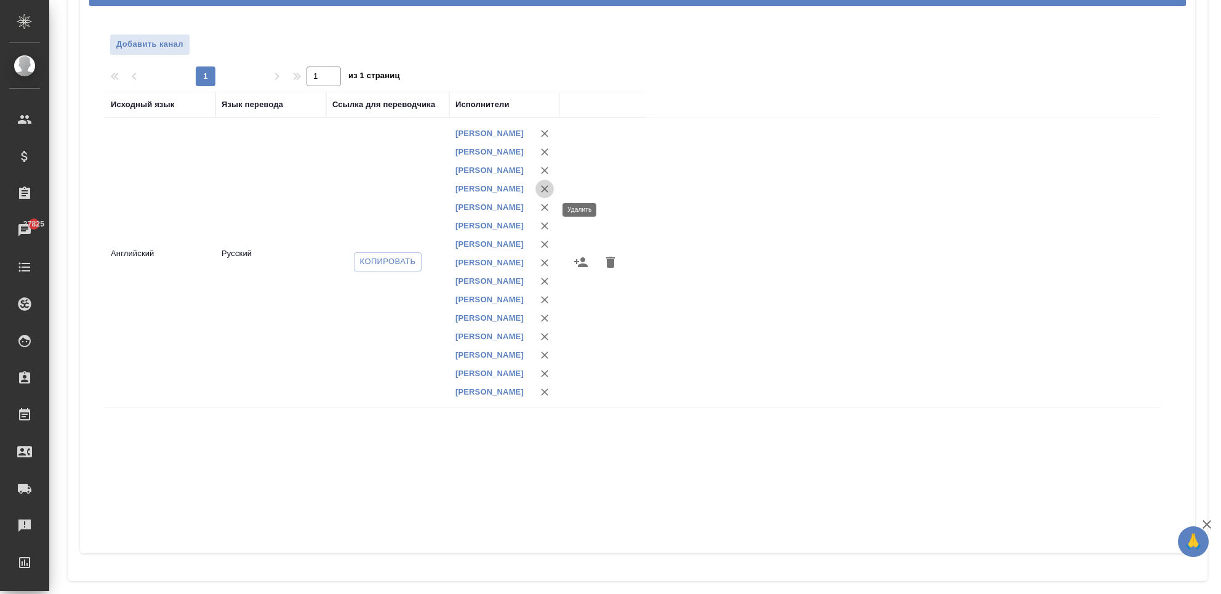
click at [545, 195] on icon "button" at bounding box center [545, 189] width 12 height 12
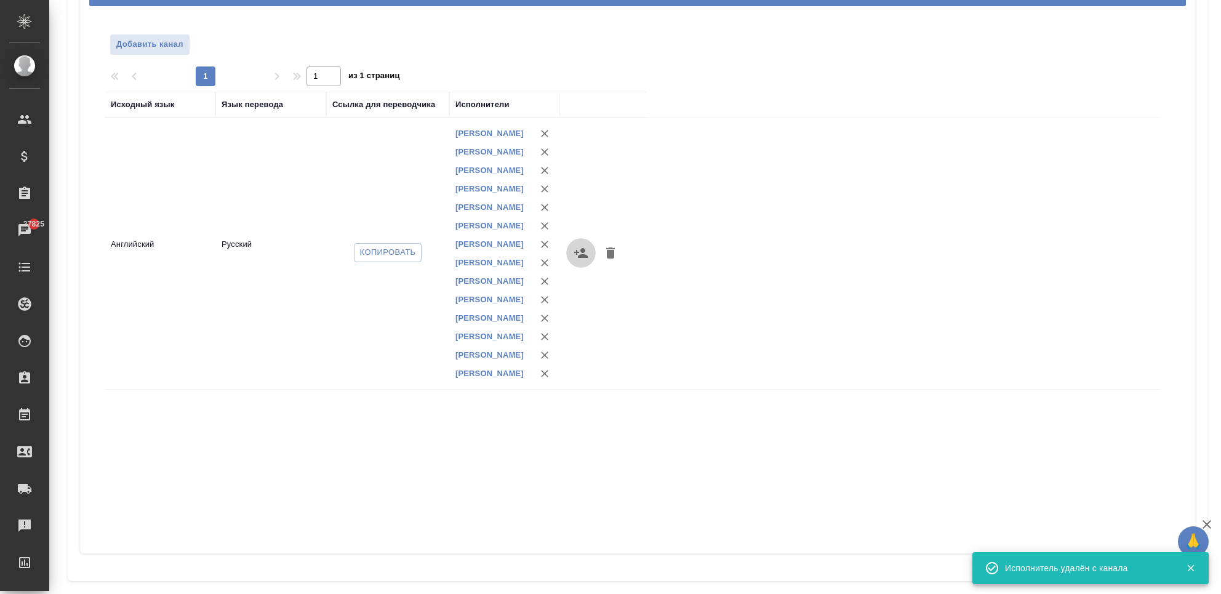
click at [583, 260] on icon "button" at bounding box center [581, 253] width 15 height 15
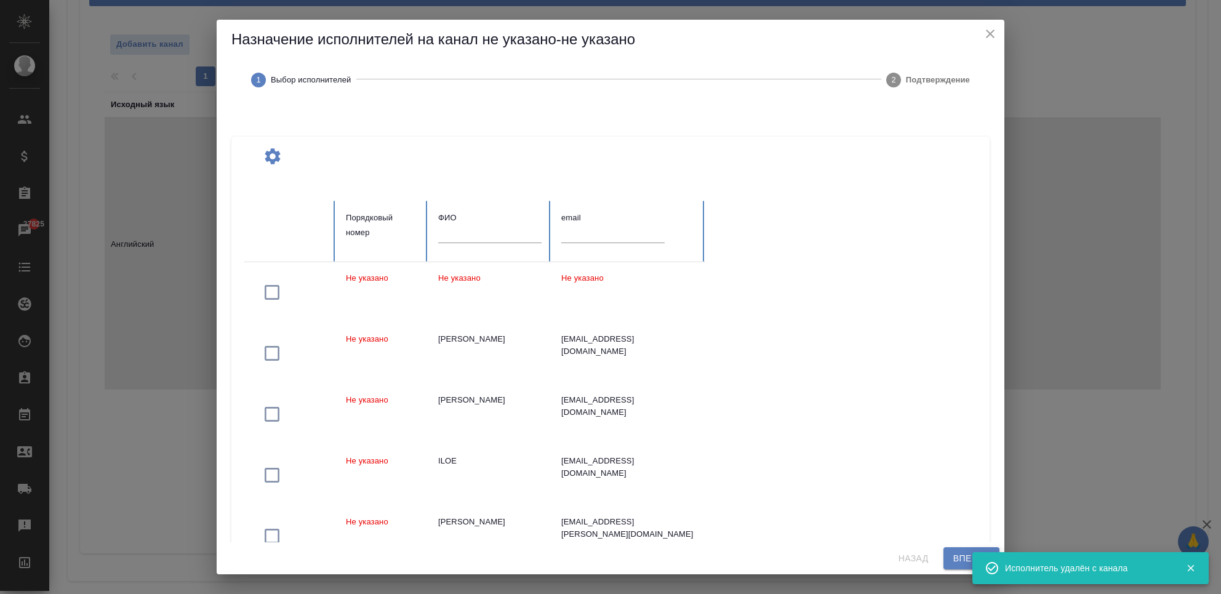
click at [471, 228] on input "text" at bounding box center [489, 233] width 103 height 17
click at [470, 237] on input "text" at bounding box center [489, 233] width 103 height 17
click at [449, 232] on input "text" at bounding box center [489, 233] width 103 height 17
click at [454, 239] on input "text" at bounding box center [489, 233] width 103 height 17
type input "р"
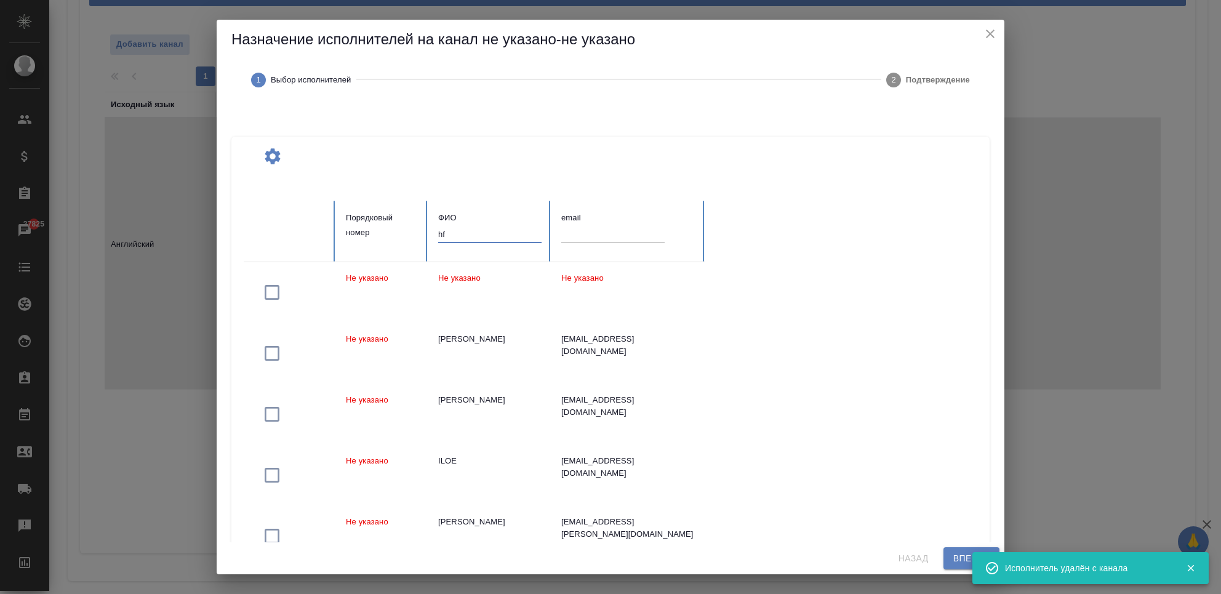
type input "h"
type input "радаева"
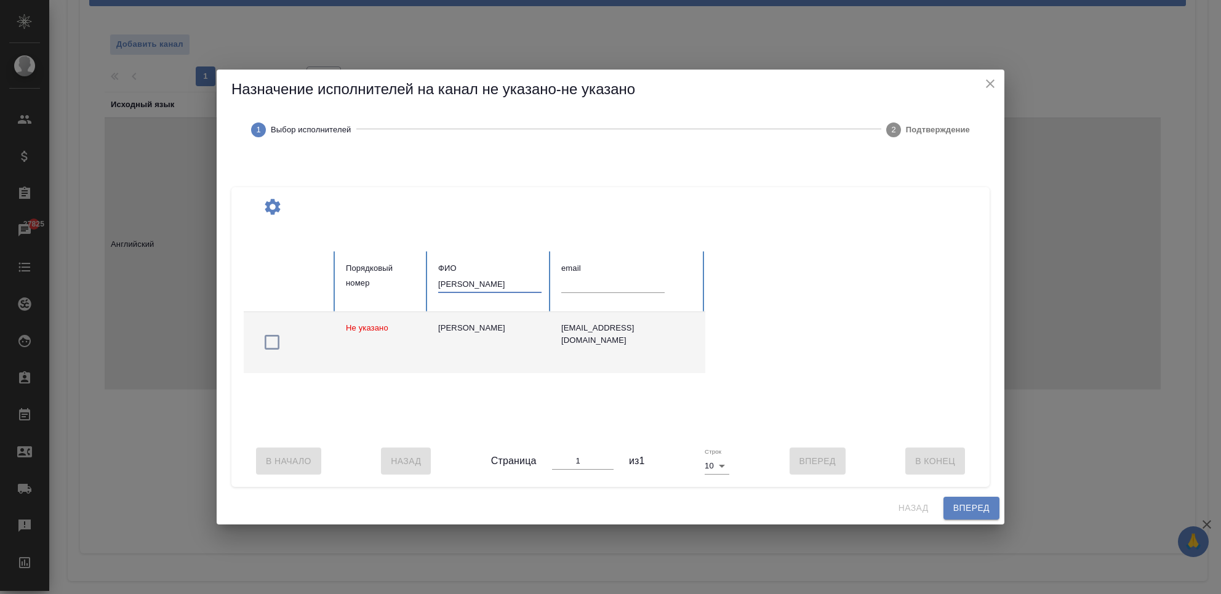
click at [270, 341] on icon "button" at bounding box center [272, 342] width 20 height 20
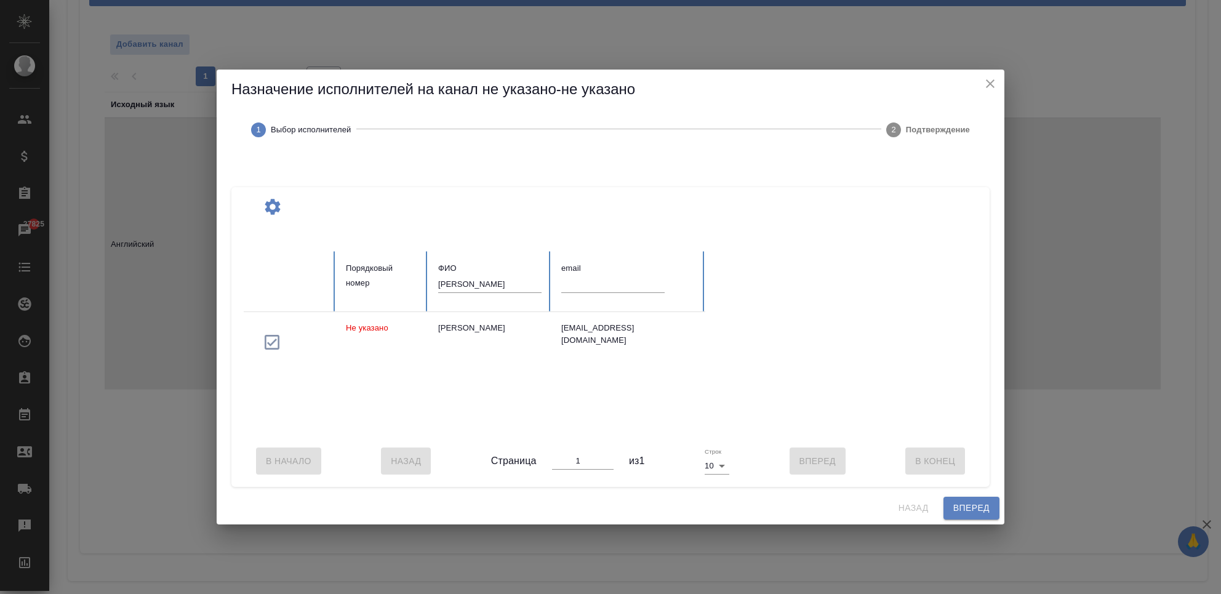
click at [966, 516] on span "Вперед" at bounding box center [971, 507] width 36 height 15
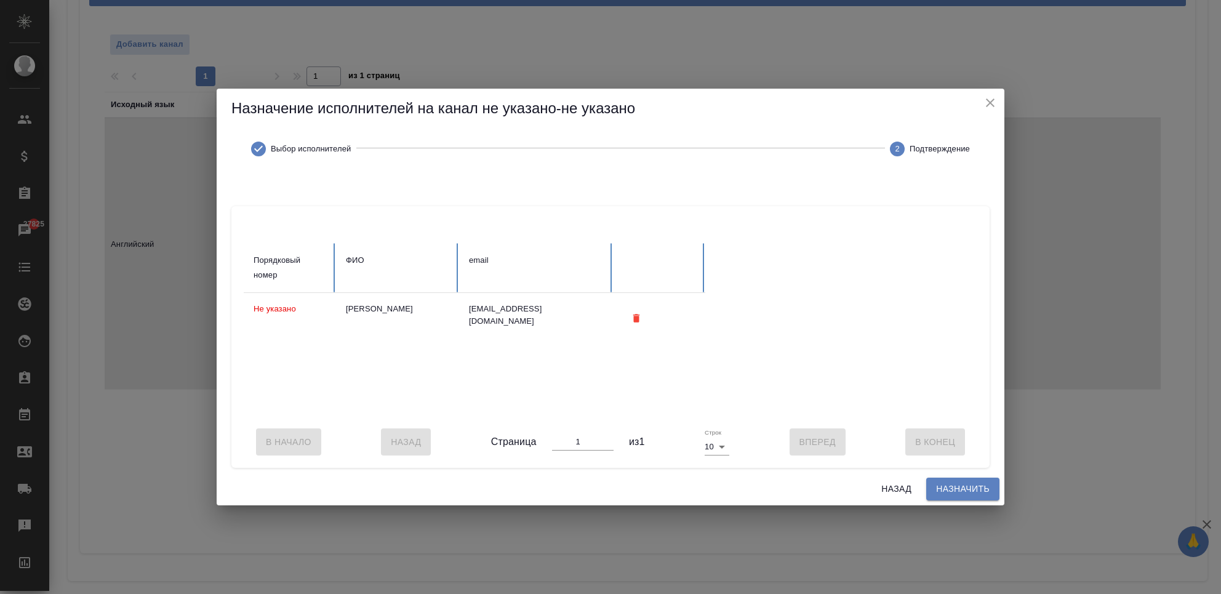
click at [953, 487] on span "Назначить" at bounding box center [963, 488] width 54 height 15
click at [959, 495] on div "Назад Назначить" at bounding box center [611, 489] width 788 height 33
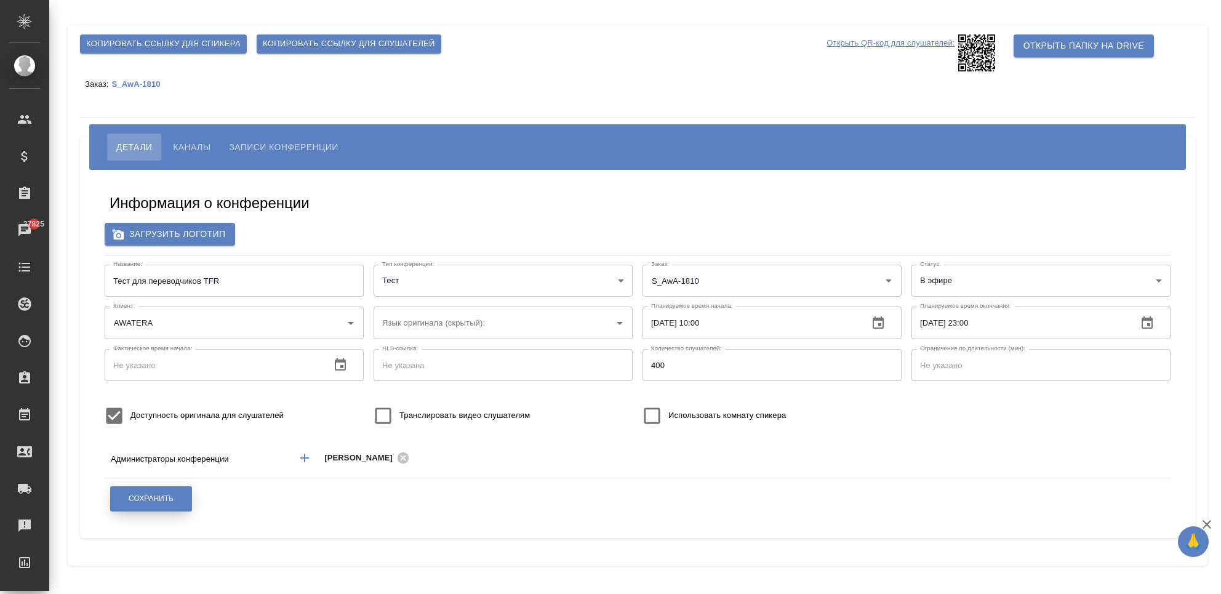
click at [154, 499] on span "Сохранить" at bounding box center [151, 499] width 45 height 10
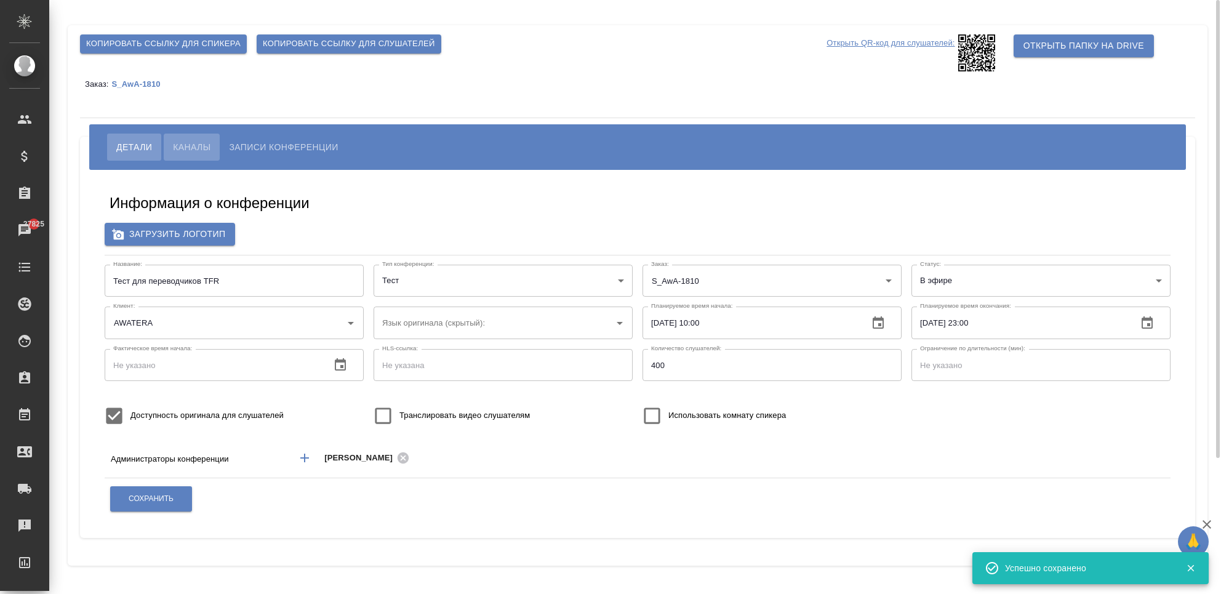
click at [198, 144] on span "Каналы" at bounding box center [192, 147] width 38 height 15
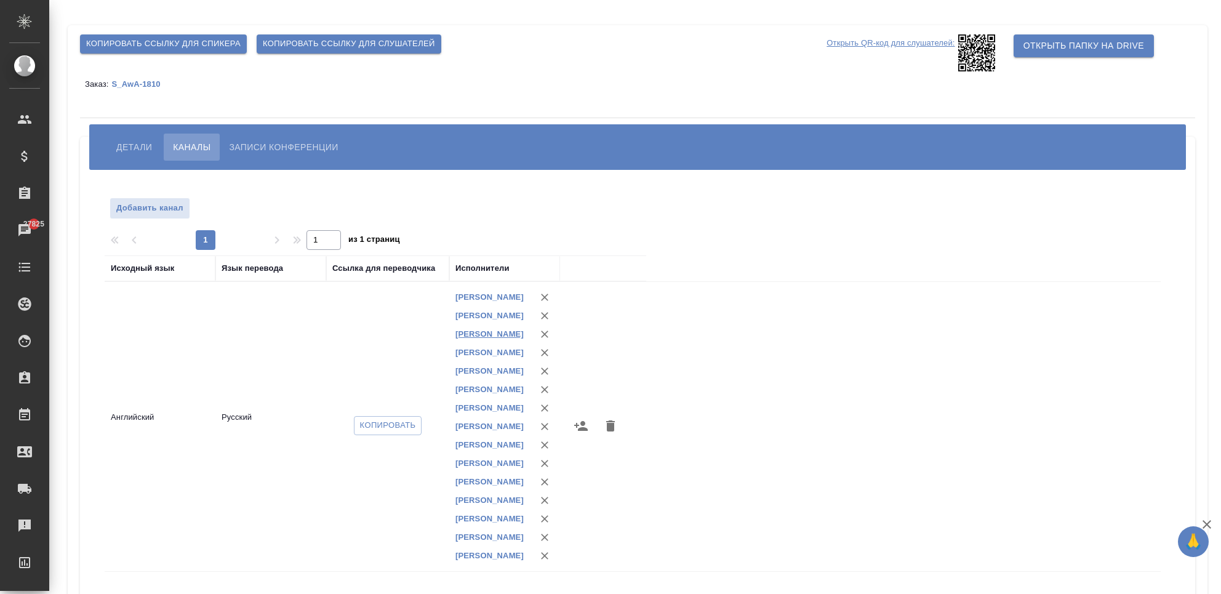
scroll to position [175, 0]
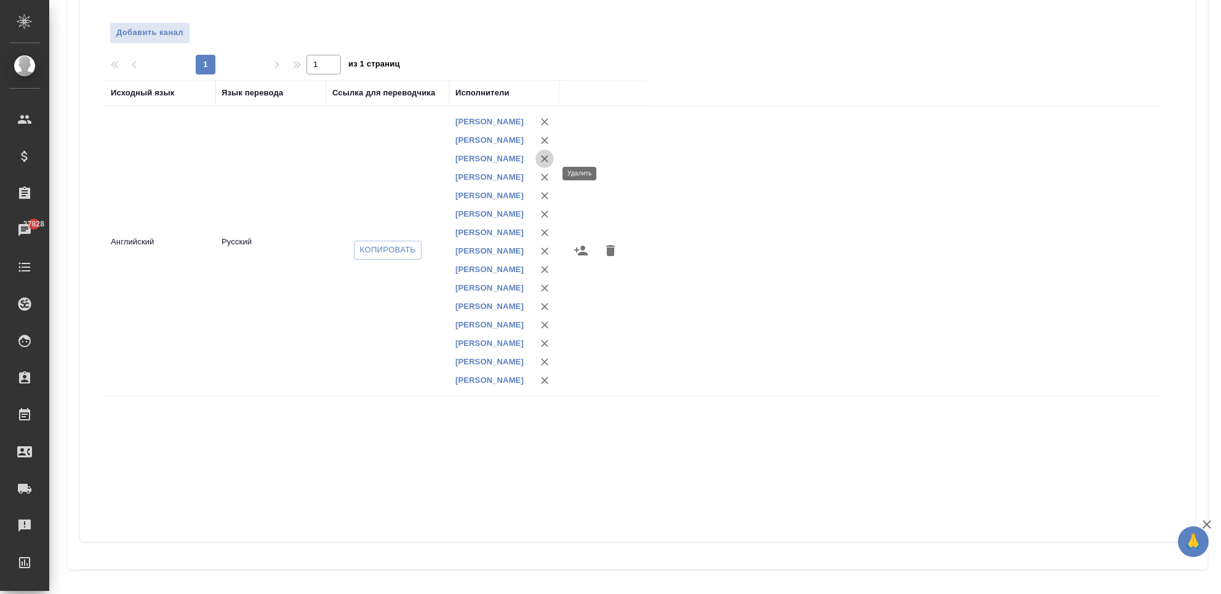
click at [545, 165] on icon "button" at bounding box center [545, 159] width 12 height 12
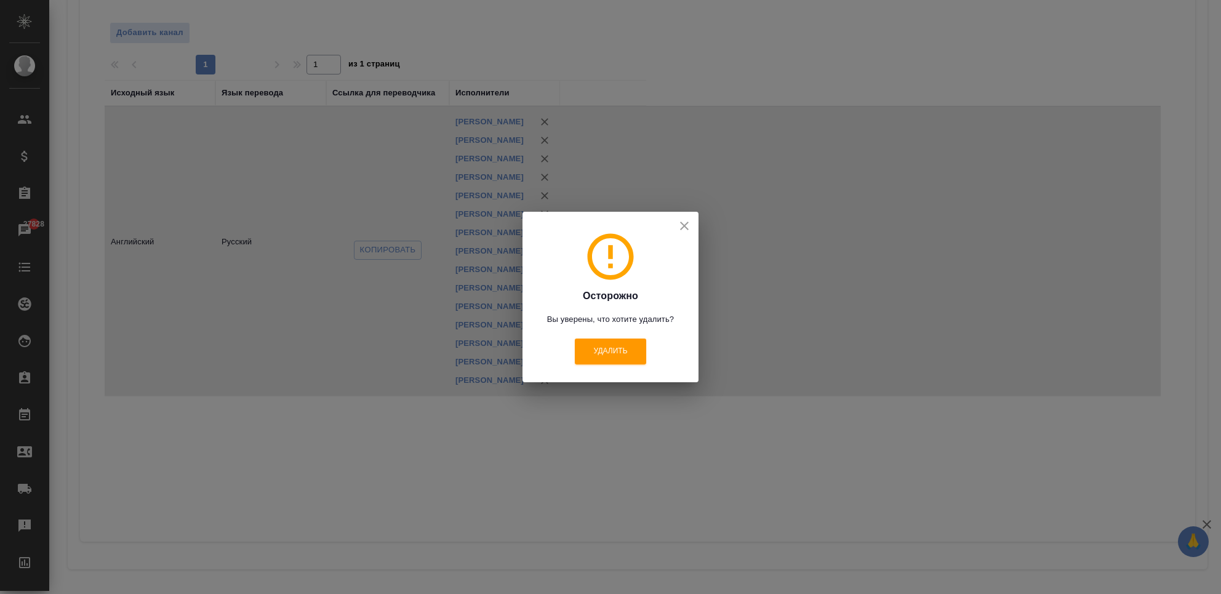
click at [601, 336] on p "Удалить" at bounding box center [610, 350] width 127 height 31
click at [603, 349] on span "Удалить" at bounding box center [610, 351] width 34 height 10
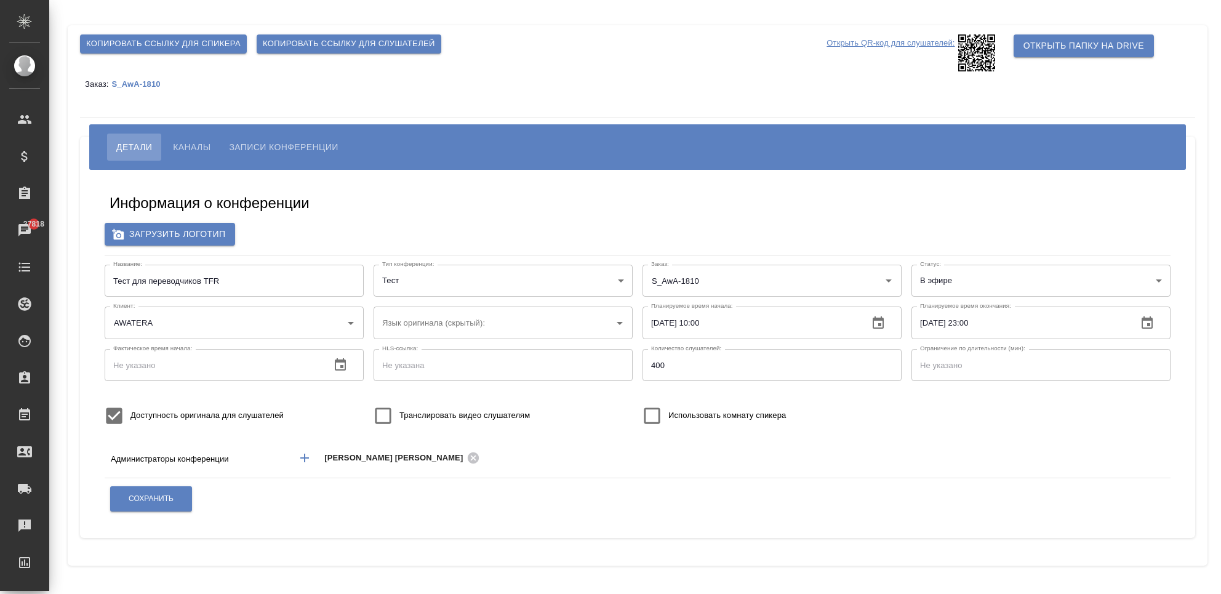
scroll to position [116, 0]
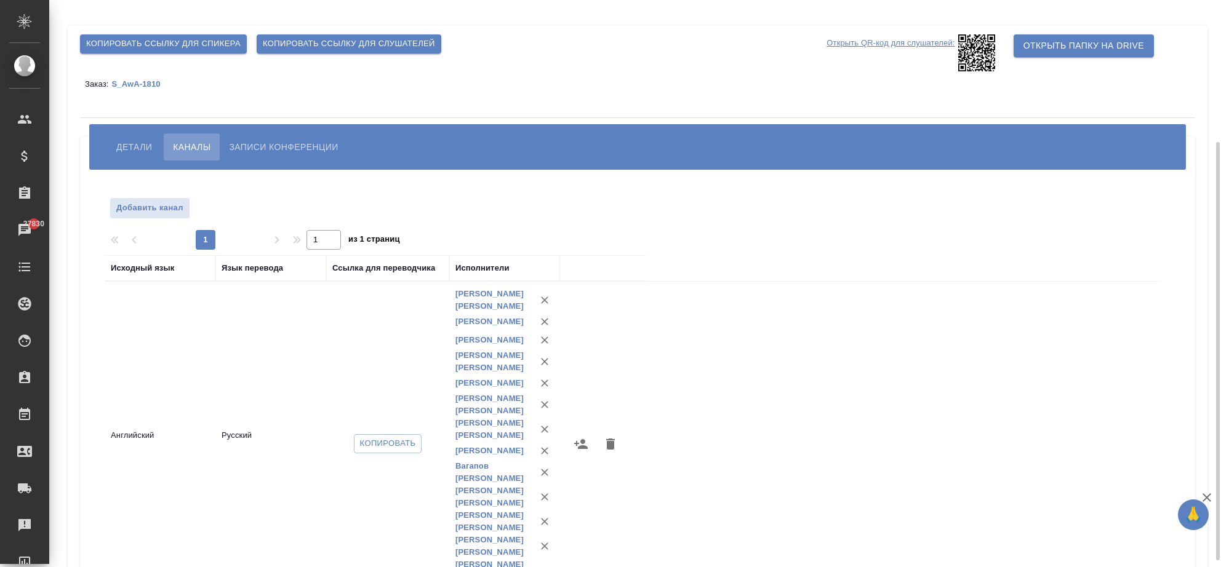
scroll to position [82, 0]
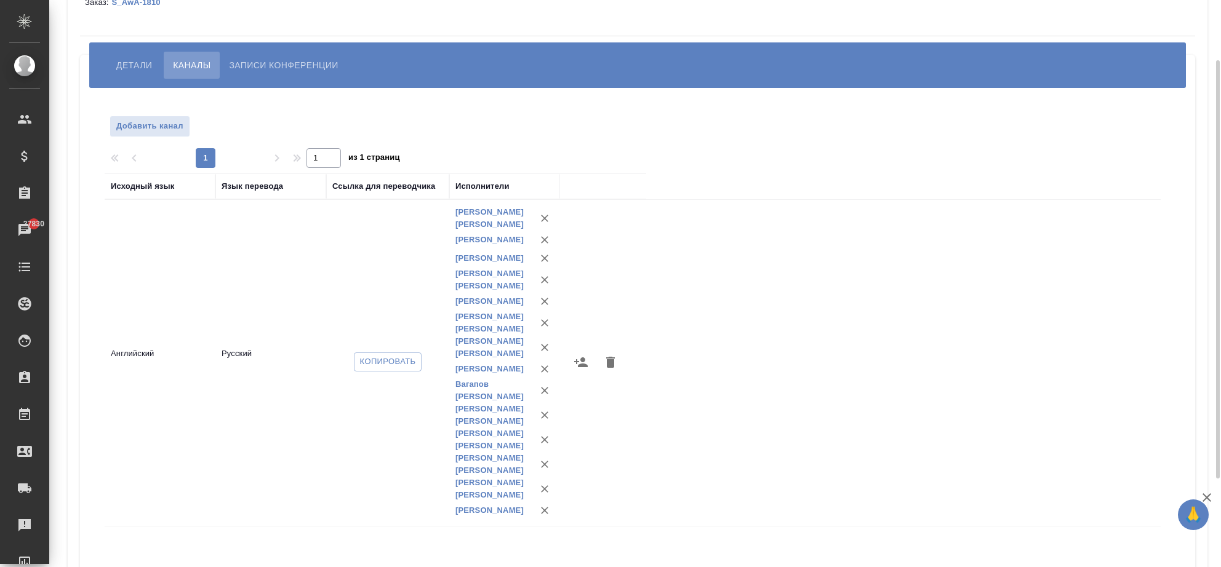
click at [583, 370] on icon "button" at bounding box center [581, 362] width 15 height 15
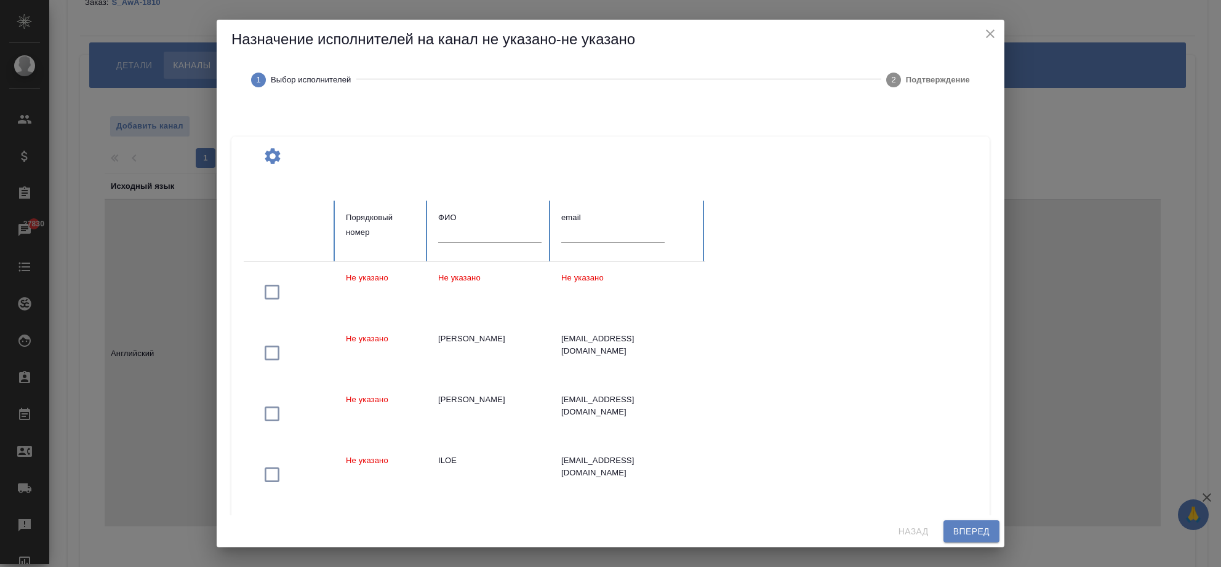
click at [480, 239] on input "text" at bounding box center [489, 233] width 103 height 17
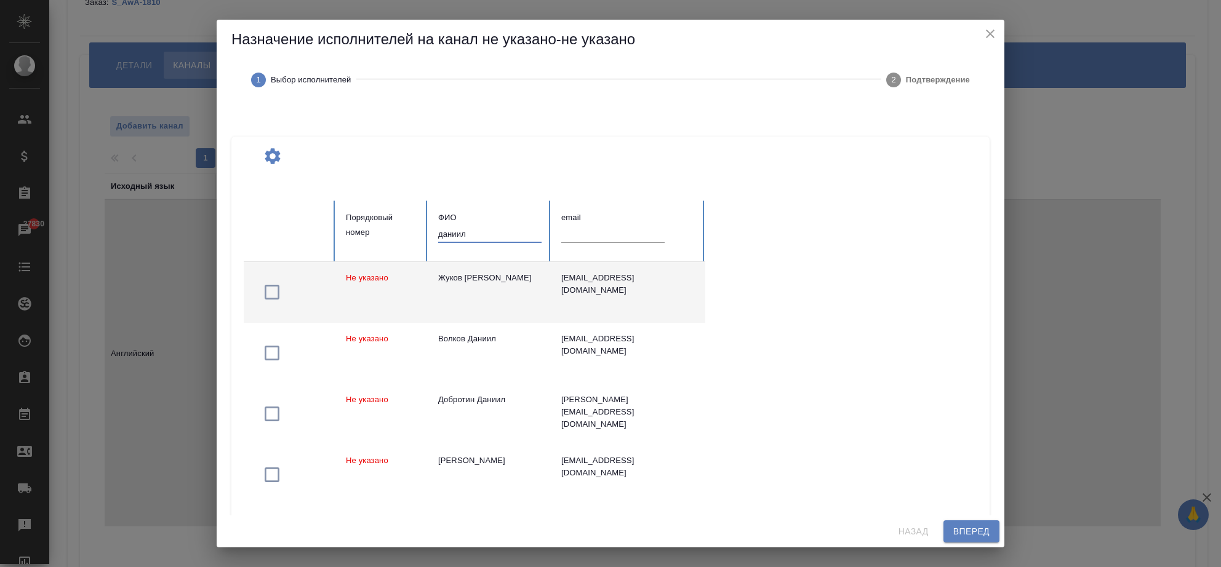
type input "даниил"
click at [270, 292] on icon "button" at bounding box center [272, 292] width 20 height 20
click at [973, 527] on span "Вперед" at bounding box center [971, 531] width 36 height 15
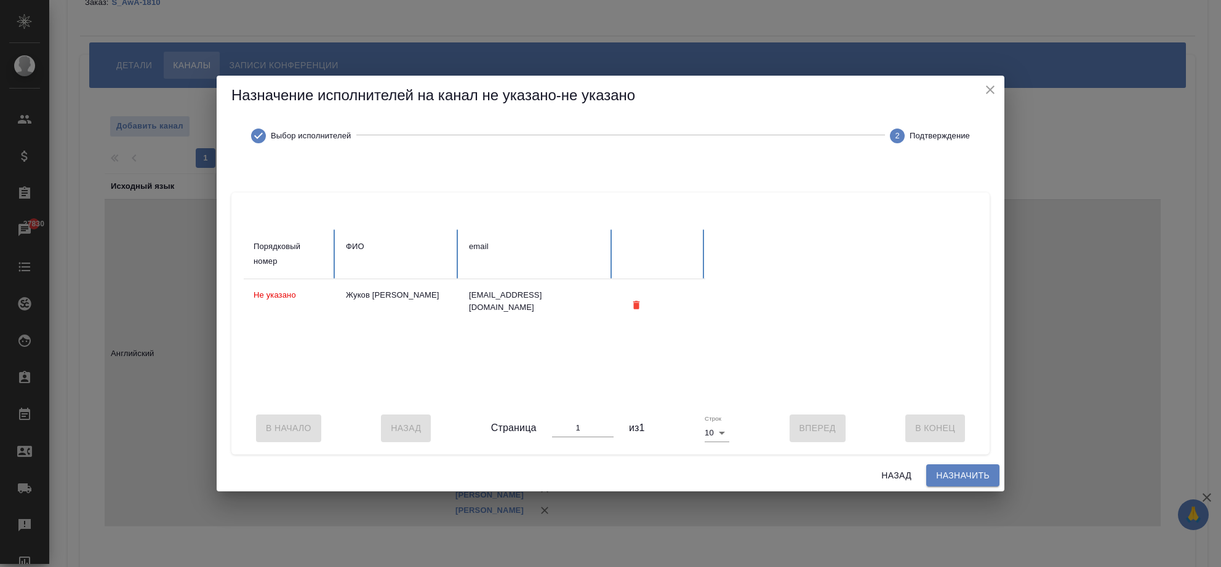
click at [960, 482] on span "Назначить" at bounding box center [963, 475] width 54 height 15
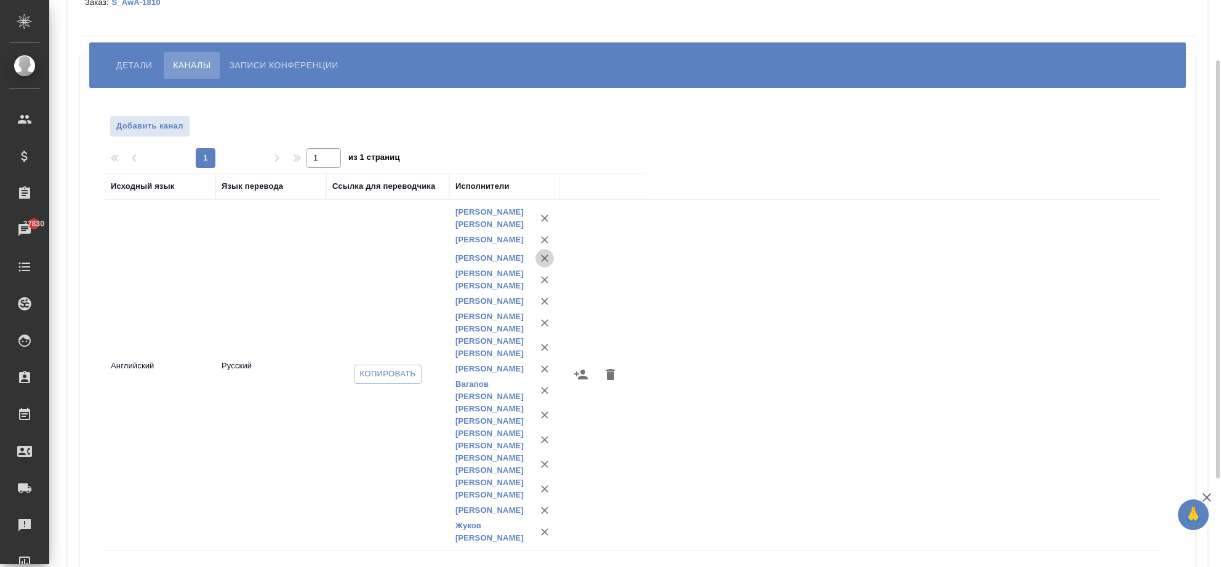
click at [544, 265] on icon "button" at bounding box center [545, 258] width 12 height 12
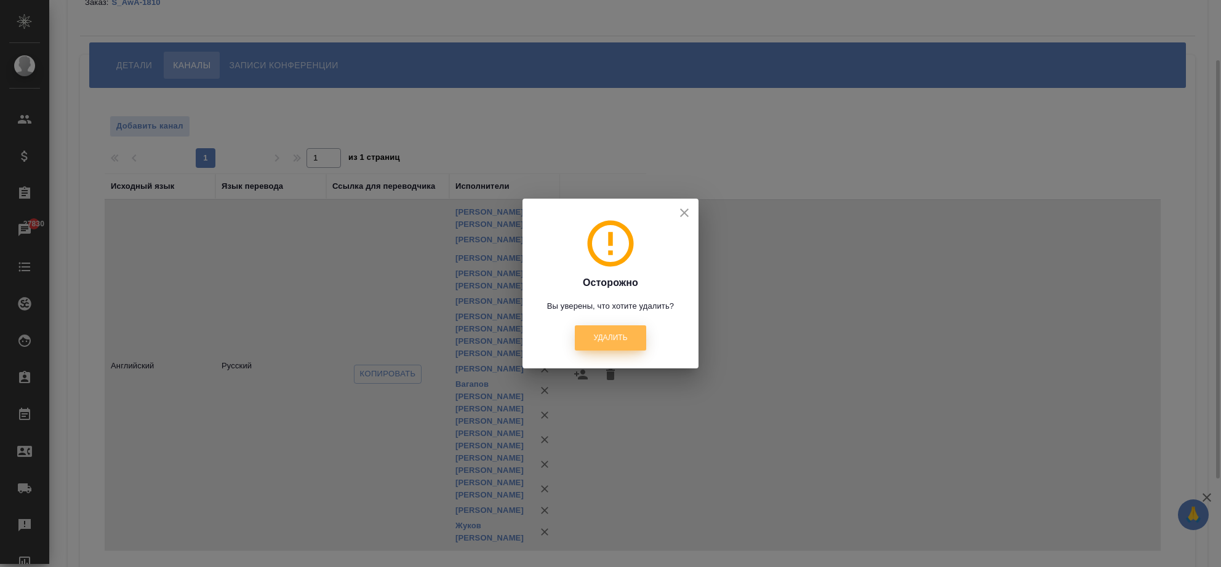
click at [597, 339] on span "Удалить" at bounding box center [610, 338] width 34 height 10
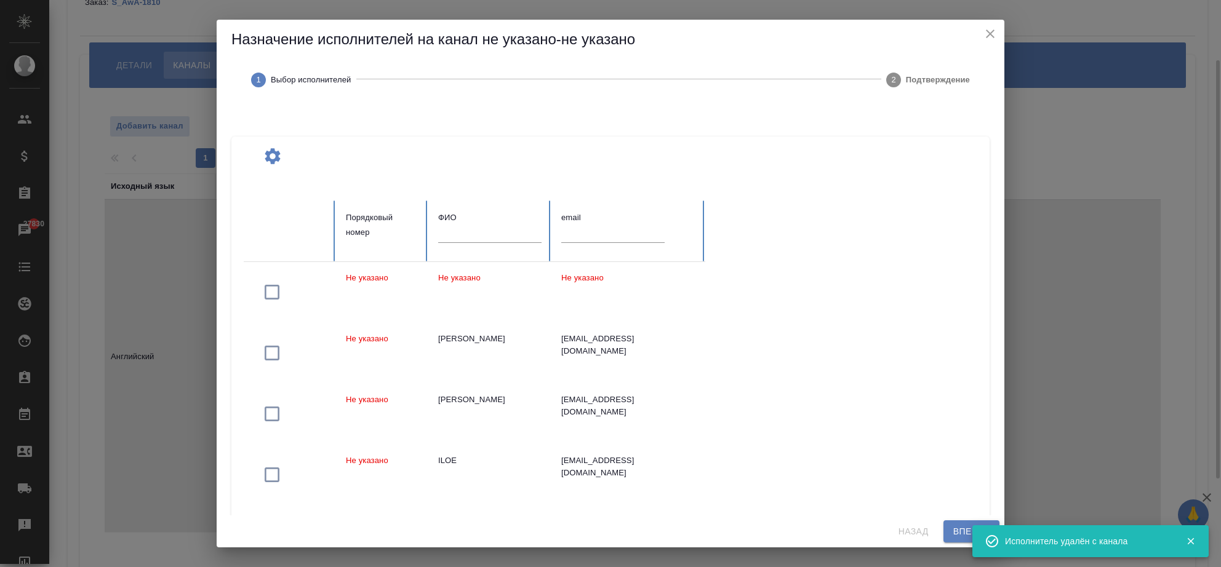
click at [454, 239] on input "text" at bounding box center [489, 233] width 103 height 17
click at [447, 233] on input "text" at bounding box center [489, 233] width 103 height 17
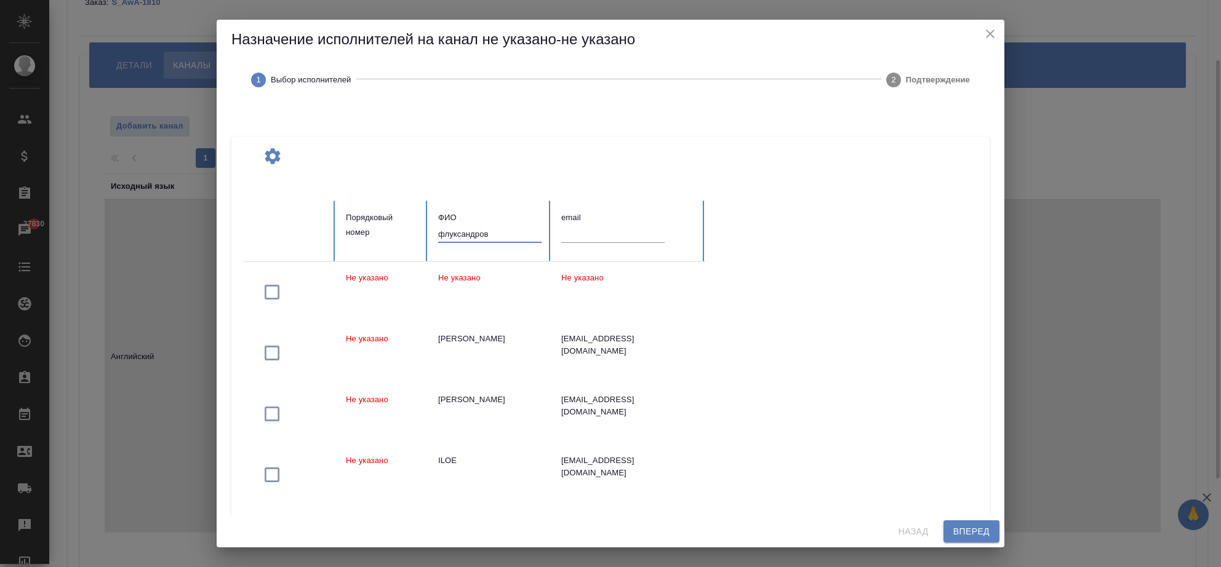
click at [443, 233] on input "флуксандров" at bounding box center [489, 233] width 103 height 17
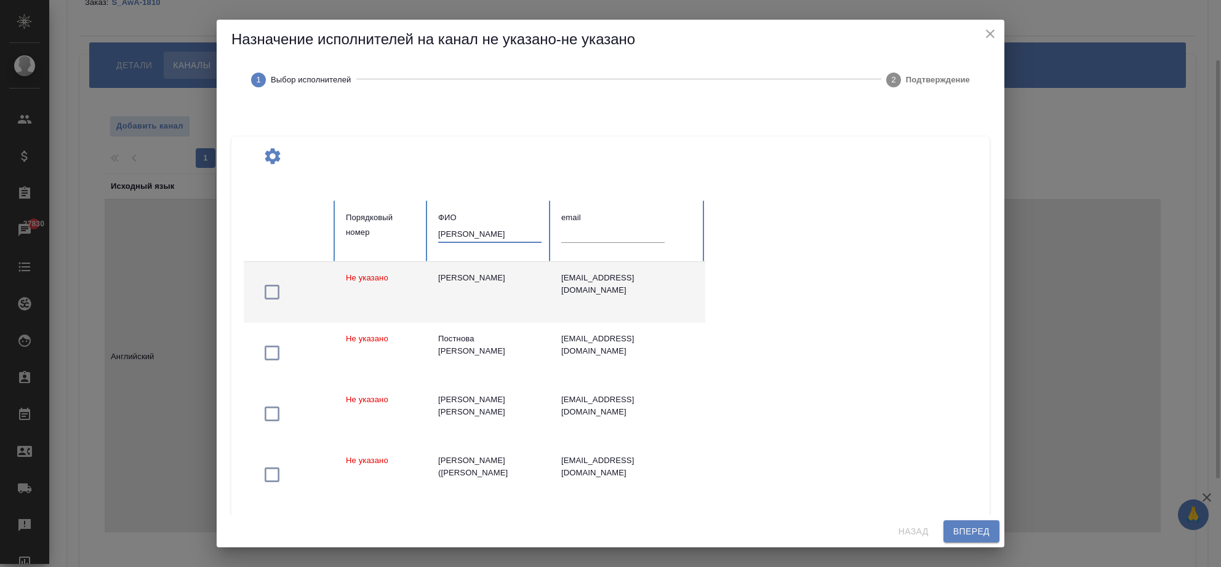
type input "[PERSON_NAME]"
click at [268, 300] on icon "button" at bounding box center [272, 292] width 20 height 20
click at [952, 522] on button "Вперед" at bounding box center [971, 532] width 56 height 23
click at [955, 524] on span "Вперед" at bounding box center [971, 531] width 36 height 15
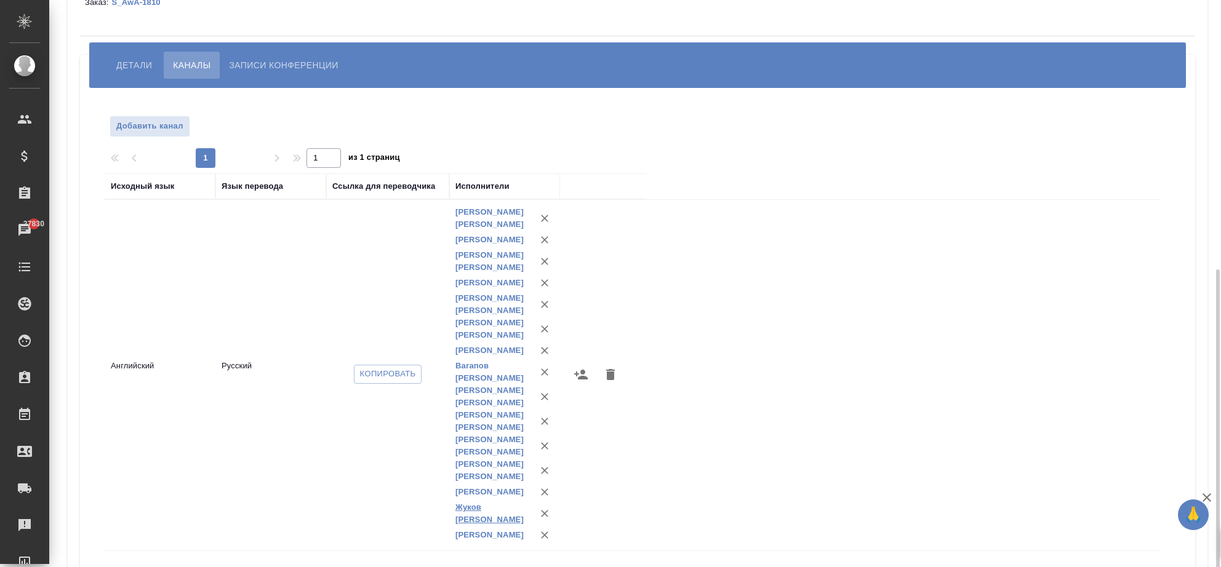
scroll to position [202, 0]
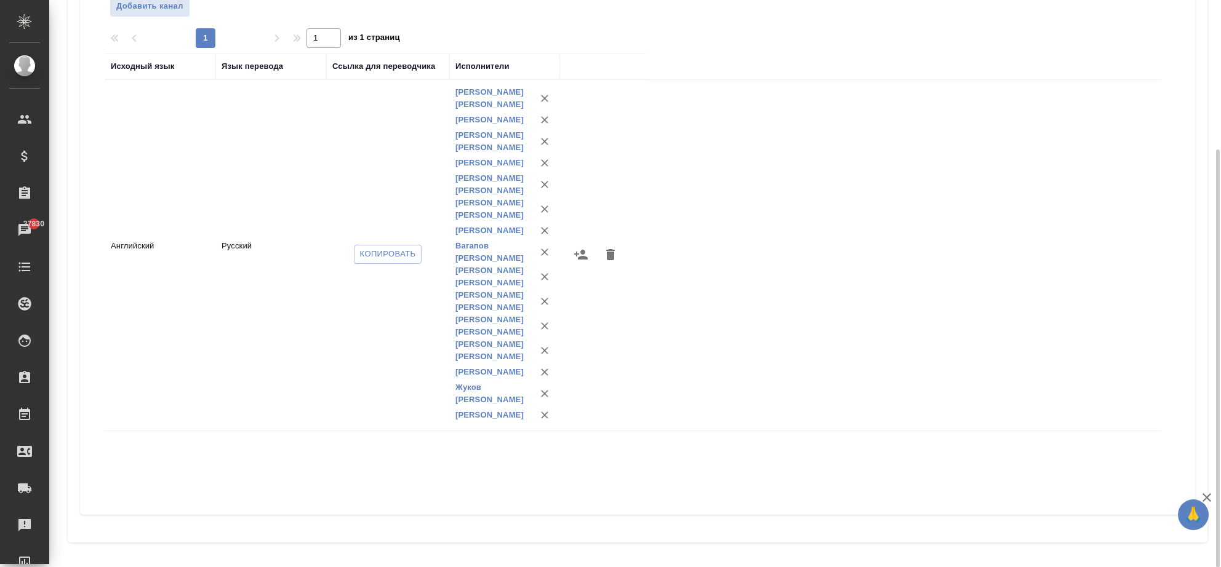
click at [543, 121] on icon "button" at bounding box center [544, 119] width 7 height 7
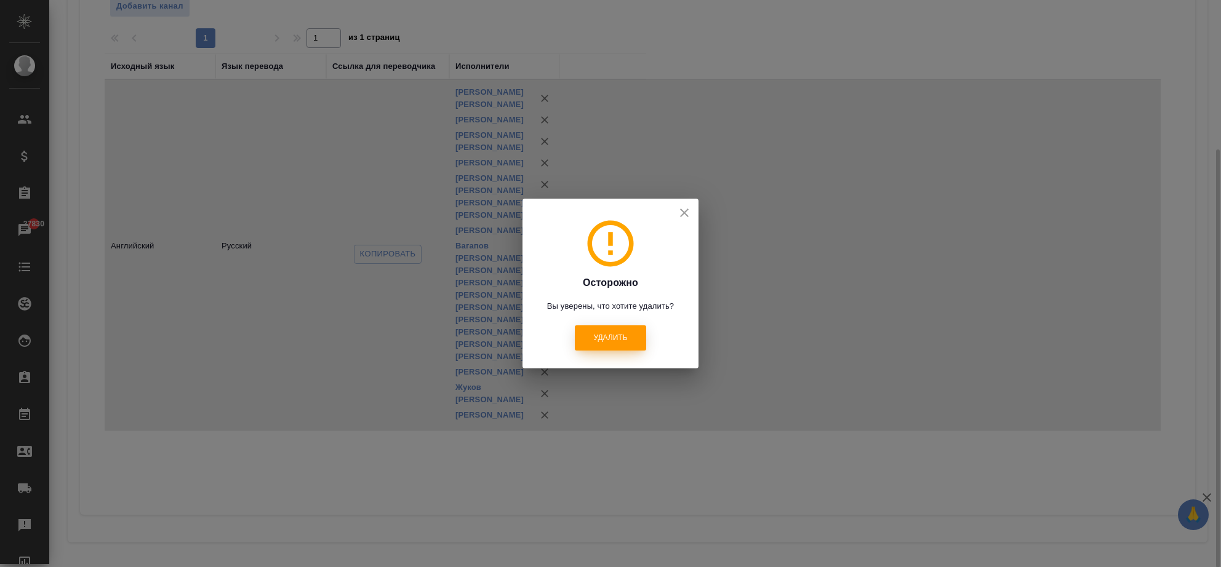
click at [601, 335] on span "Удалить" at bounding box center [610, 338] width 34 height 10
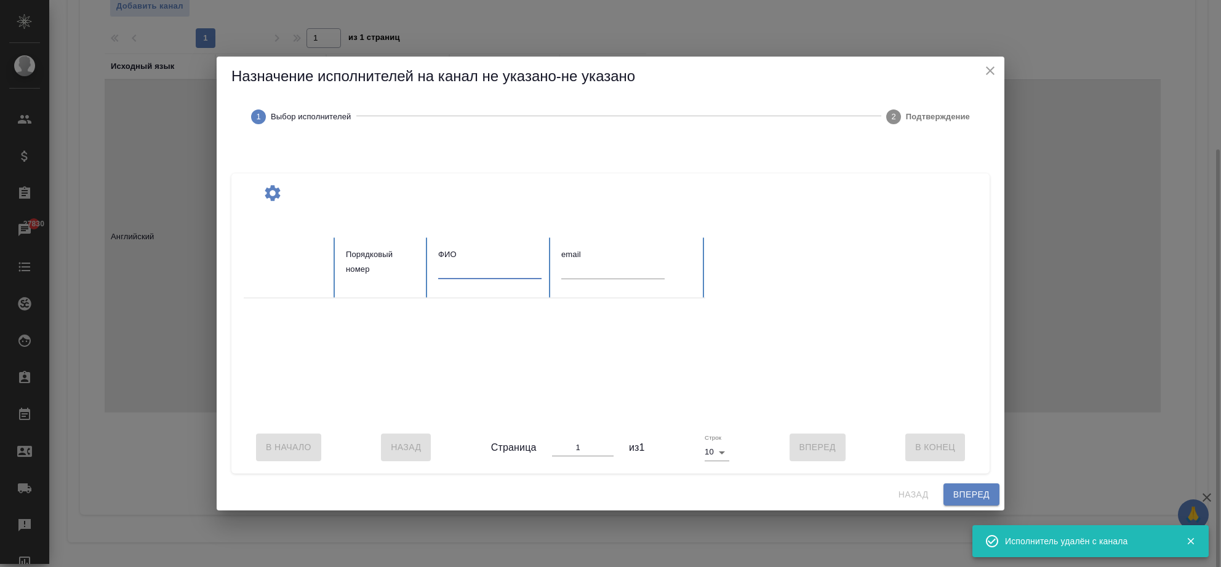
click at [470, 268] on table "Порядковый номер ФИО email" at bounding box center [613, 330] width 739 height 184
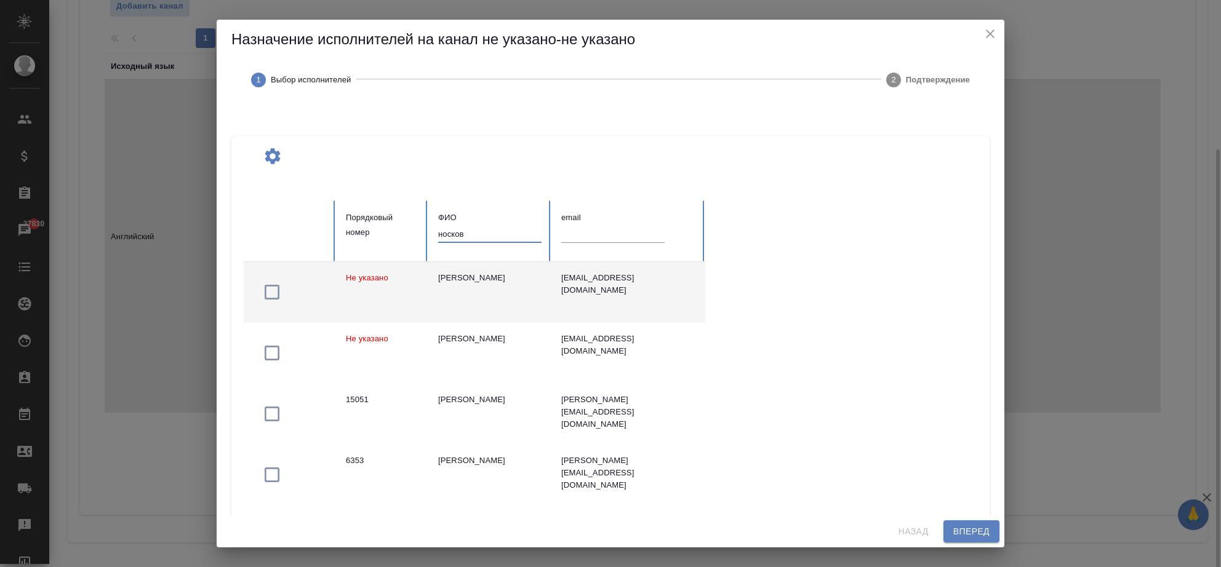
type input "носков"
click at [266, 297] on icon "button" at bounding box center [272, 292] width 15 height 15
click at [966, 529] on span "Вперед" at bounding box center [971, 531] width 36 height 15
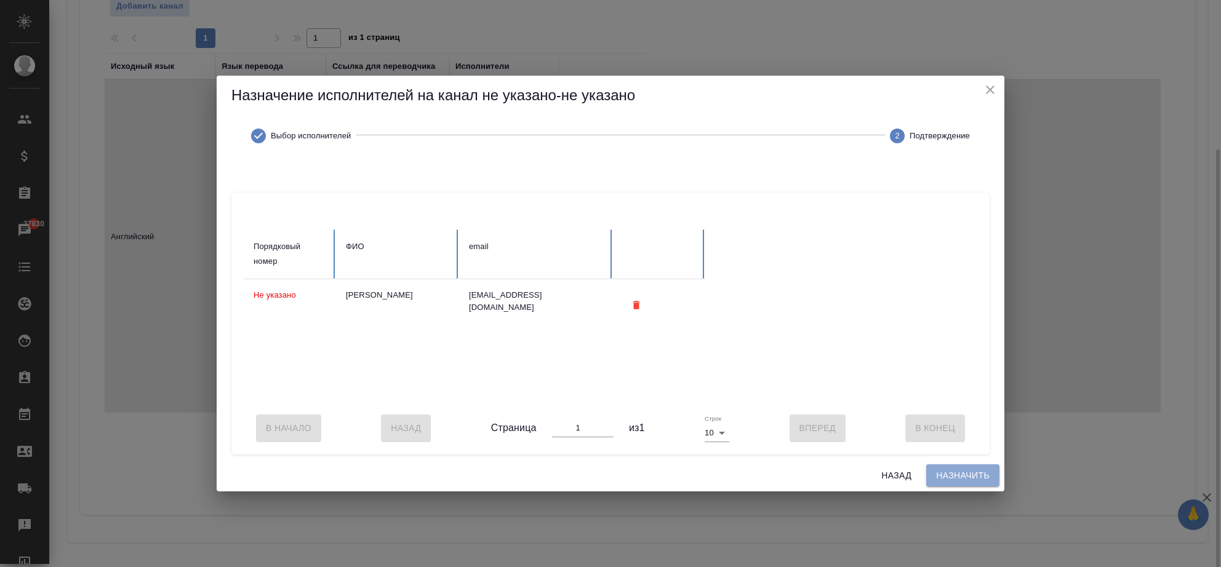
click at [948, 484] on span "Назначить" at bounding box center [963, 475] width 54 height 15
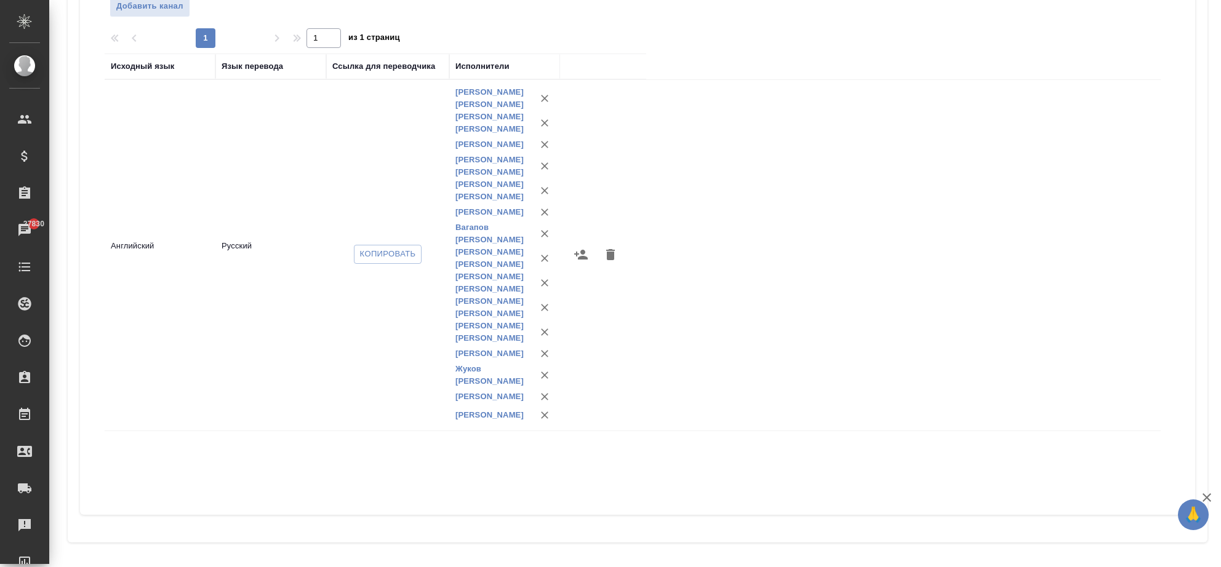
scroll to position [0, 0]
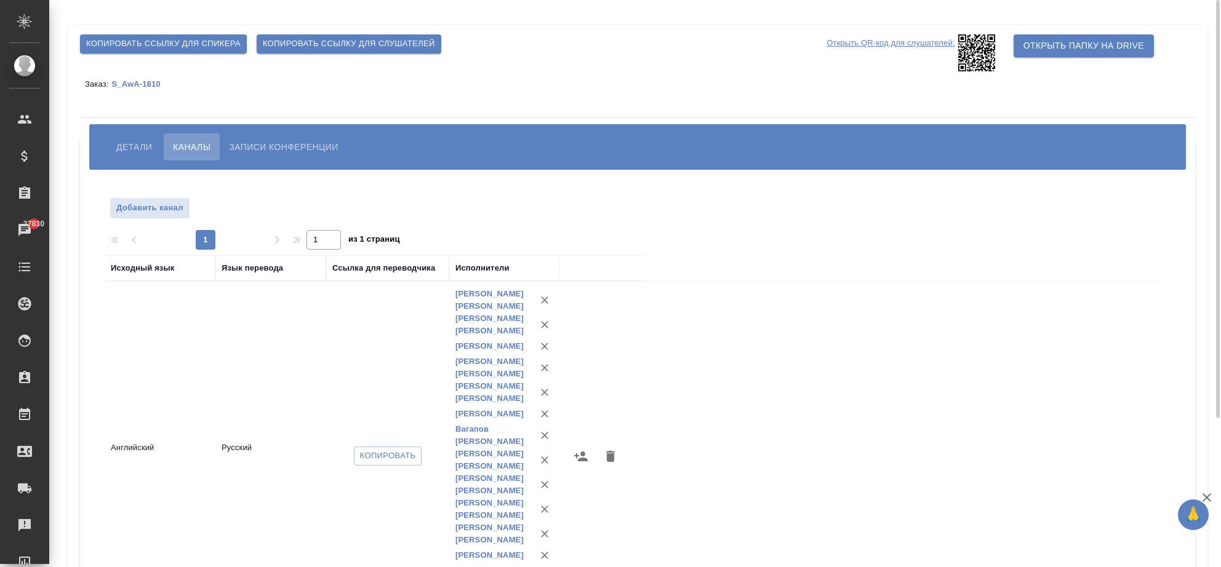
click at [132, 144] on span "Детали" at bounding box center [134, 147] width 36 height 15
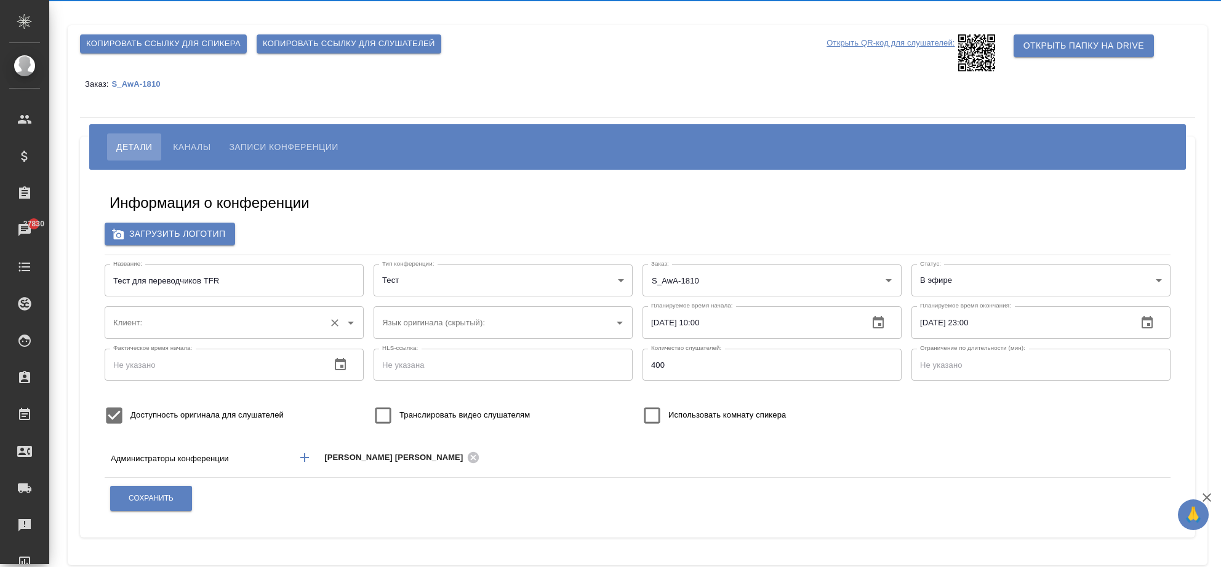
type input "AWATERA"
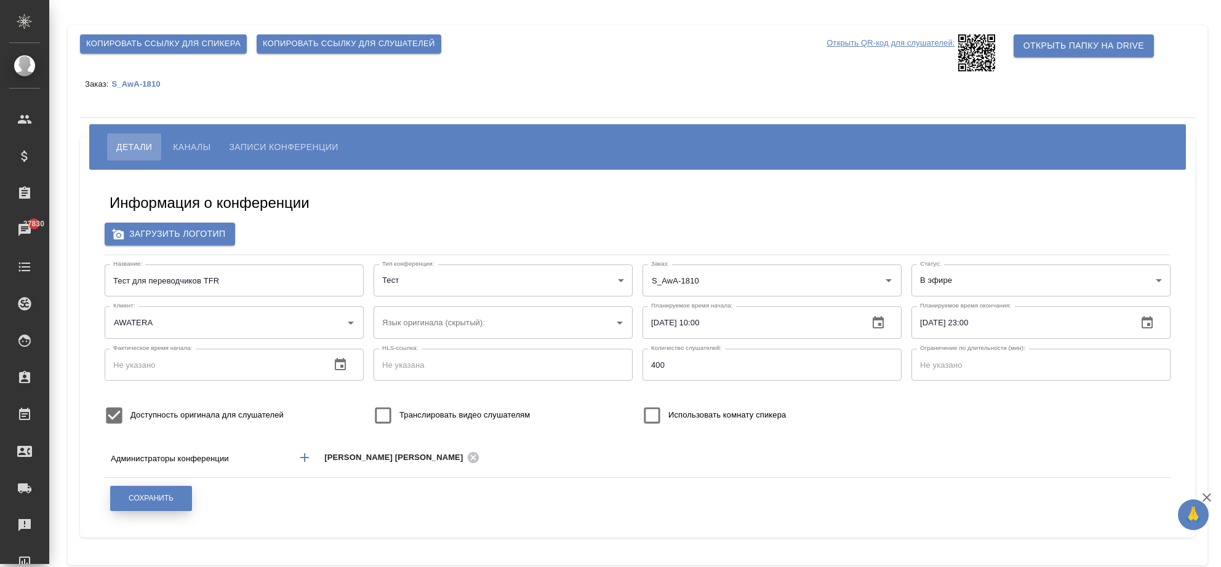
click at [164, 498] on span "Сохранить" at bounding box center [151, 499] width 45 height 10
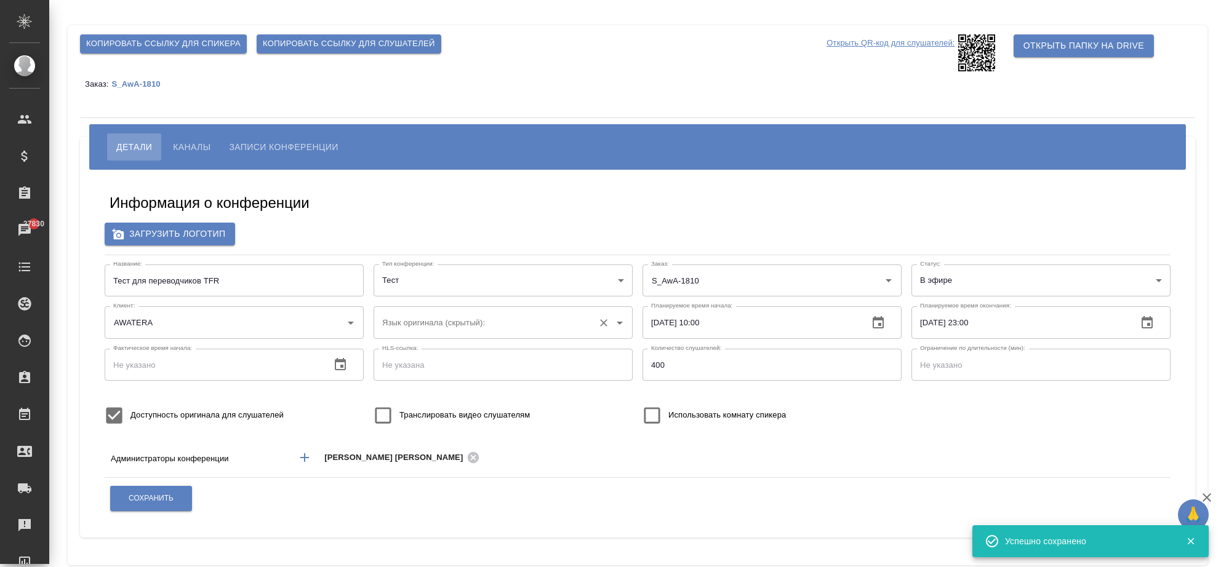
click at [514, 321] on input "Язык оригинала (скрытый):" at bounding box center [483, 322] width 209 height 21
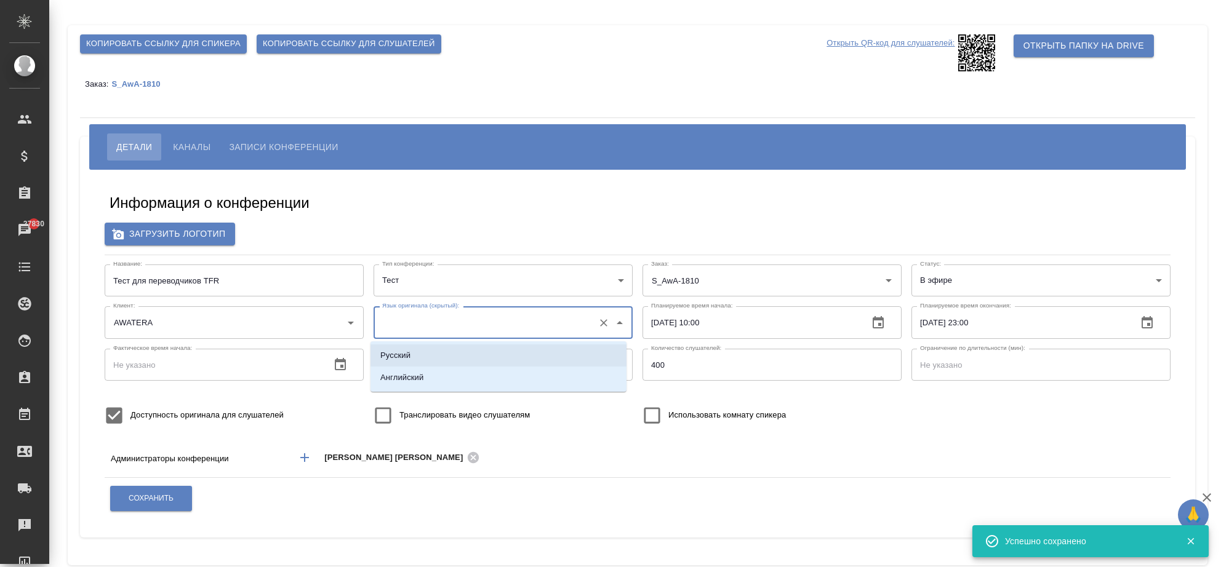
click at [457, 361] on li "Русский" at bounding box center [498, 356] width 256 height 22
type input "Русский"
click at [149, 504] on span "Сохранить" at bounding box center [151, 499] width 45 height 10
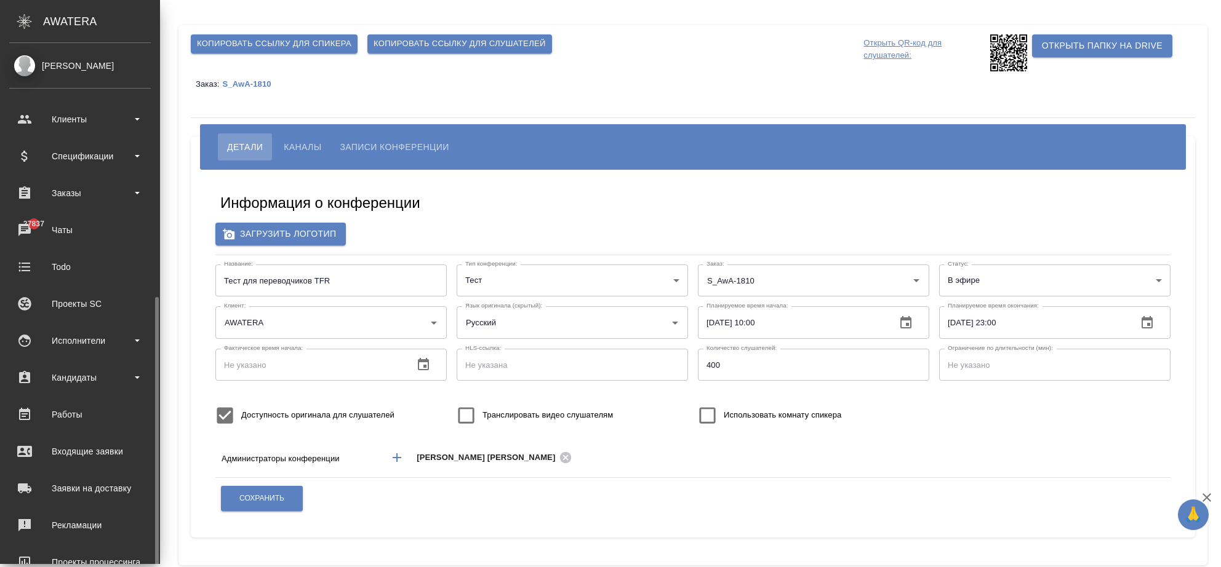
scroll to position [142, 0]
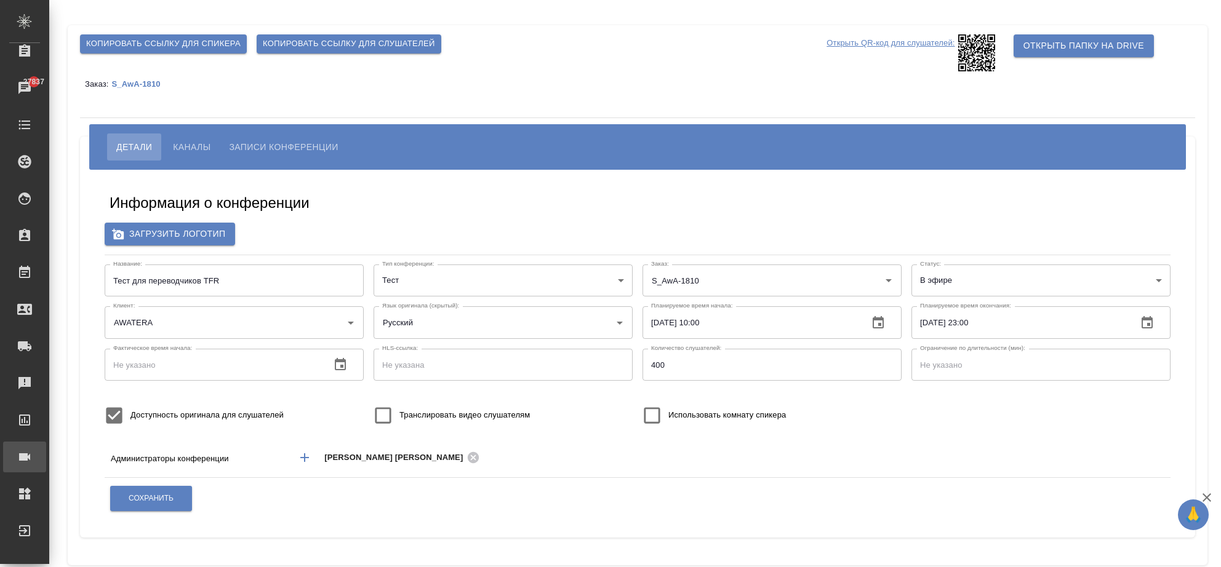
click at [25, 462] on div "Конференции" at bounding box center [9, 457] width 31 height 18
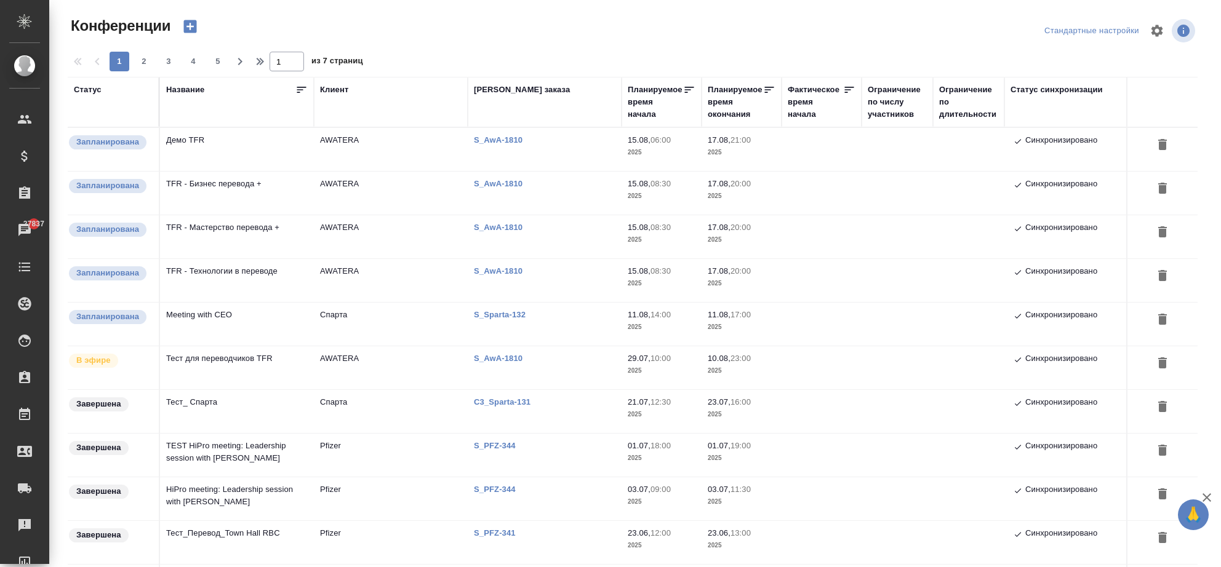
click at [234, 171] on td "TFR - Технологии в переводе" at bounding box center [237, 149] width 154 height 43
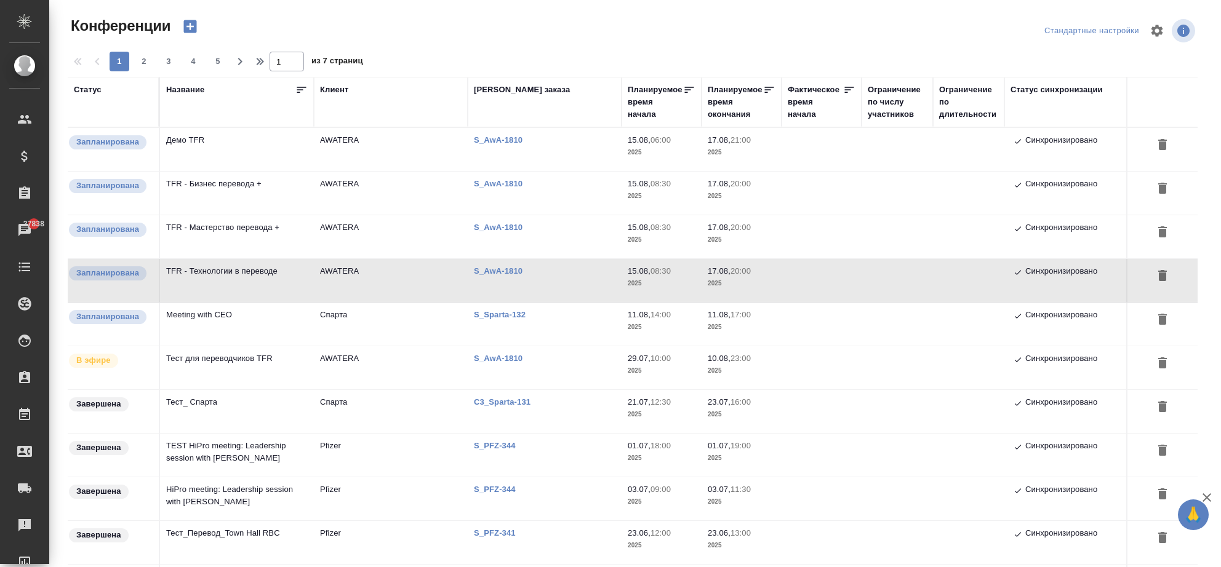
click at [268, 171] on td "TFR - Мастерство перевода +" at bounding box center [237, 149] width 154 height 43
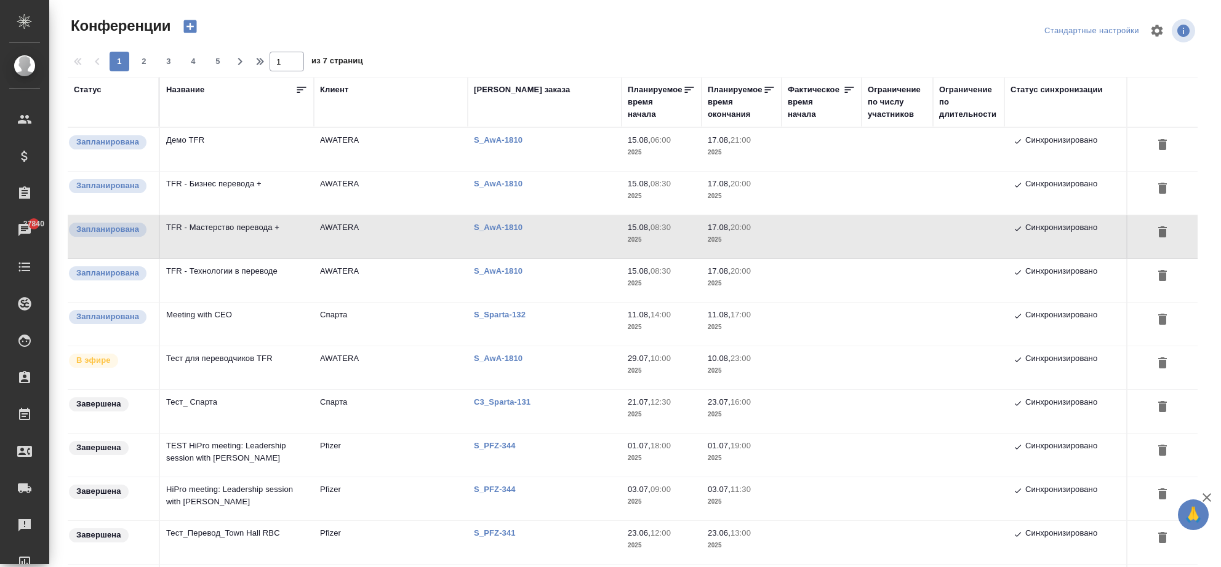
click at [231, 171] on td "TFR - Бизнес перевода +" at bounding box center [237, 149] width 154 height 43
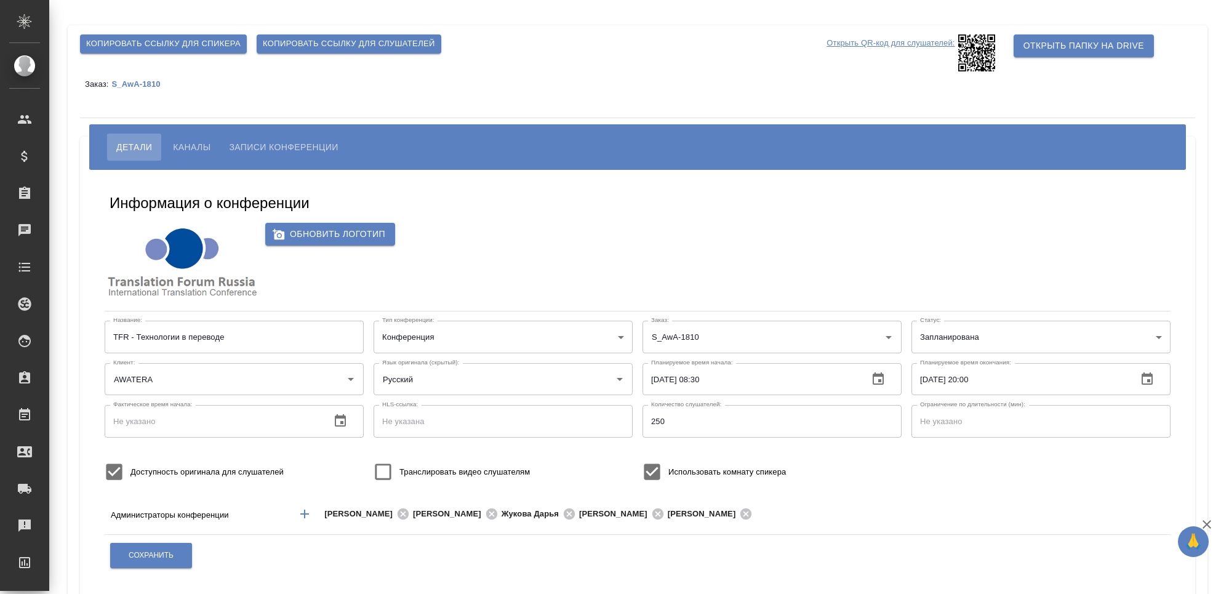
click at [179, 144] on span "Каналы" at bounding box center [192, 147] width 38 height 15
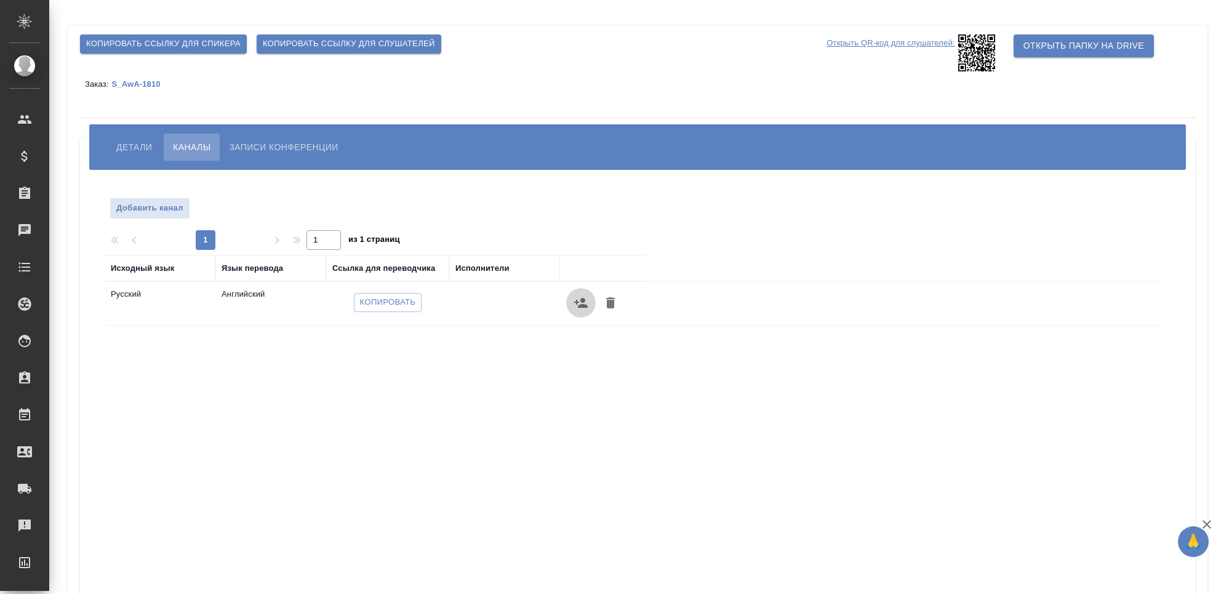
click at [587, 302] on icon "button" at bounding box center [581, 302] width 15 height 15
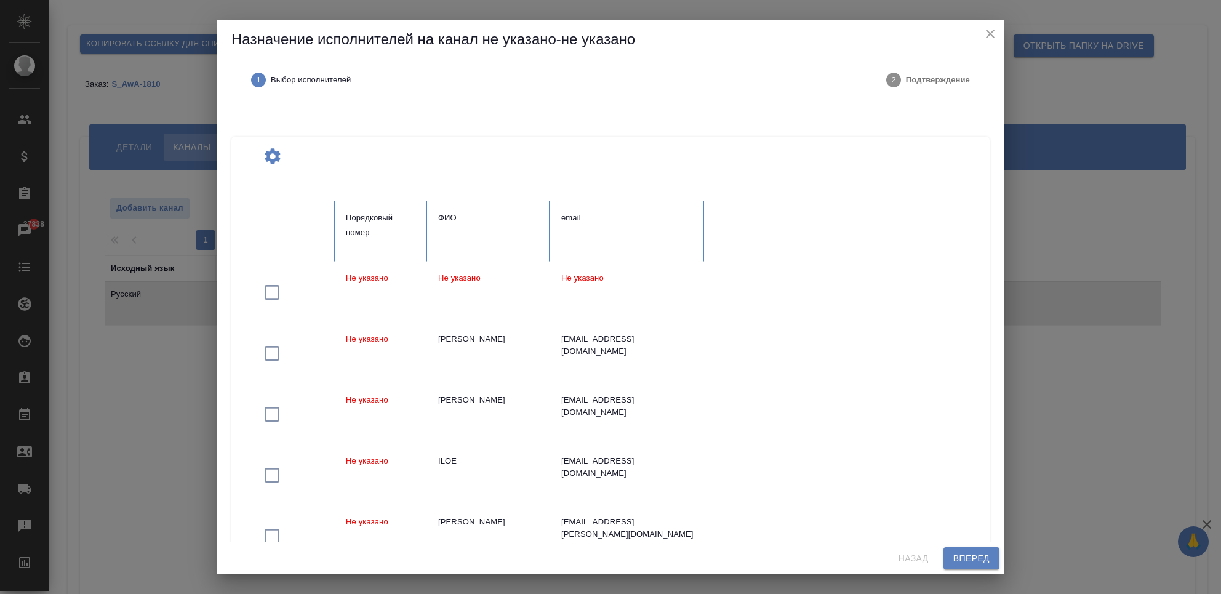
click at [479, 238] on input "text" at bounding box center [489, 233] width 103 height 17
type input "[PERSON_NAME]"
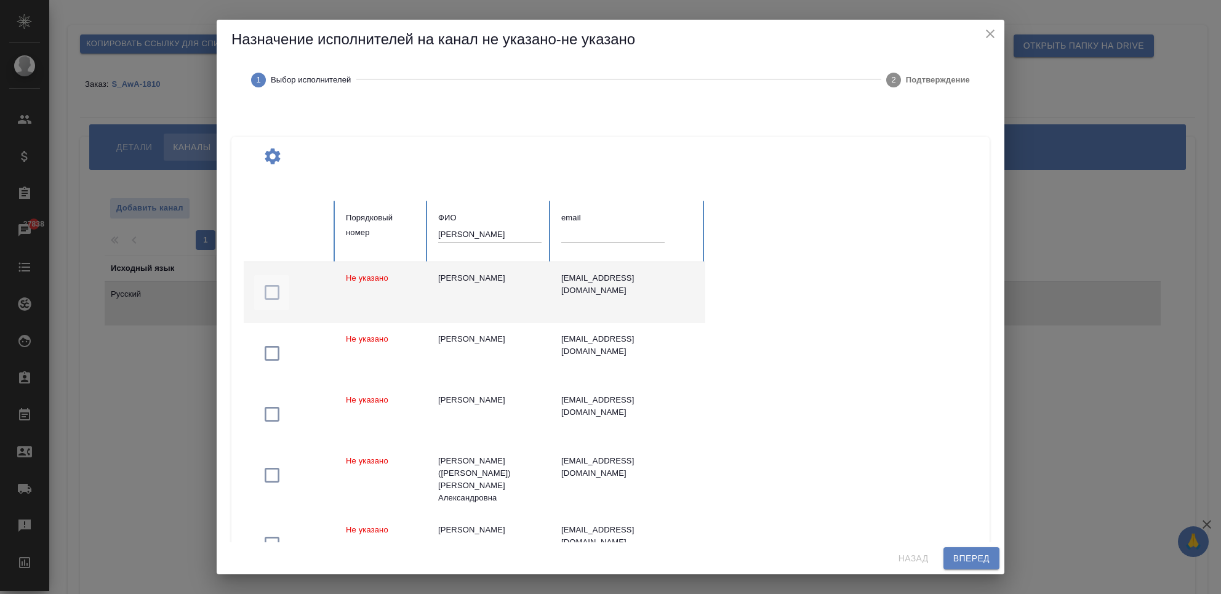
click at [273, 296] on icon "button" at bounding box center [272, 292] width 20 height 20
drag, startPoint x: 417, startPoint y: 236, endPoint x: 398, endPoint y: 236, distance: 19.1
click at [401, 236] on tr "Порядковый номер [PERSON_NAME] email" at bounding box center [475, 231] width 462 height 61
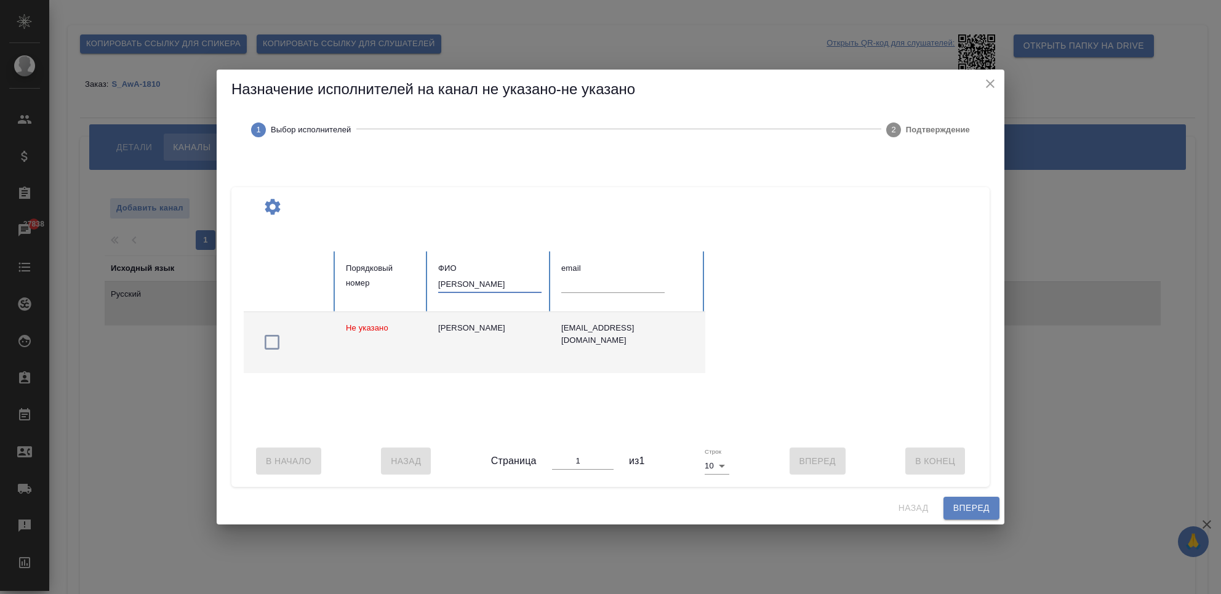
type input "[PERSON_NAME]"
click at [278, 335] on icon "button" at bounding box center [272, 342] width 15 height 15
drag, startPoint x: 484, startPoint y: 279, endPoint x: 388, endPoint y: 286, distance: 96.9
click at [388, 286] on tr "Порядковый номер [PERSON_NAME] email" at bounding box center [475, 281] width 462 height 61
click at [804, 342] on div "Не указано [PERSON_NAME] [EMAIL_ADDRESS][DOMAIN_NAME]" at bounding box center [613, 373] width 739 height 123
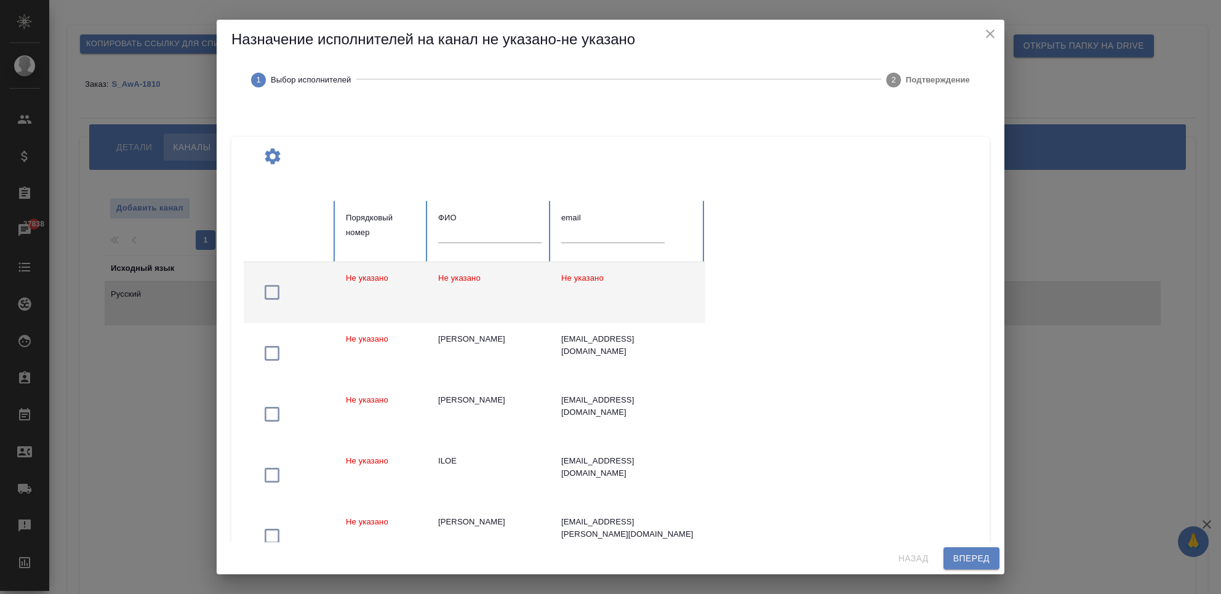
click at [458, 239] on input "text" at bounding box center [489, 233] width 103 height 17
click at [475, 282] on div "[PERSON_NAME]" at bounding box center [489, 278] width 103 height 12
drag, startPoint x: 471, startPoint y: 231, endPoint x: 412, endPoint y: 231, distance: 59.7
click at [412, 231] on tr "Порядковый номер ФИО носков email" at bounding box center [475, 231] width 462 height 61
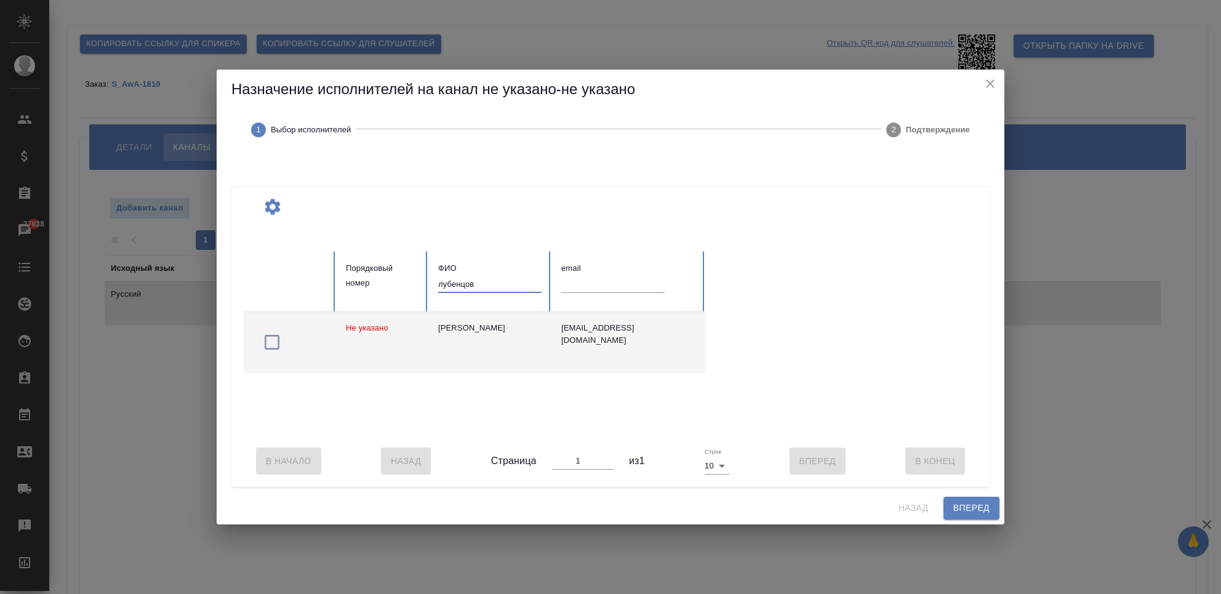
type input "лубенцов"
click at [438, 326] on td "[PERSON_NAME]" at bounding box center [489, 342] width 123 height 61
drag, startPoint x: 471, startPoint y: 277, endPoint x: 428, endPoint y: 278, distance: 42.5
click at [428, 278] on th "ФИО лубенцов" at bounding box center [489, 281] width 123 height 61
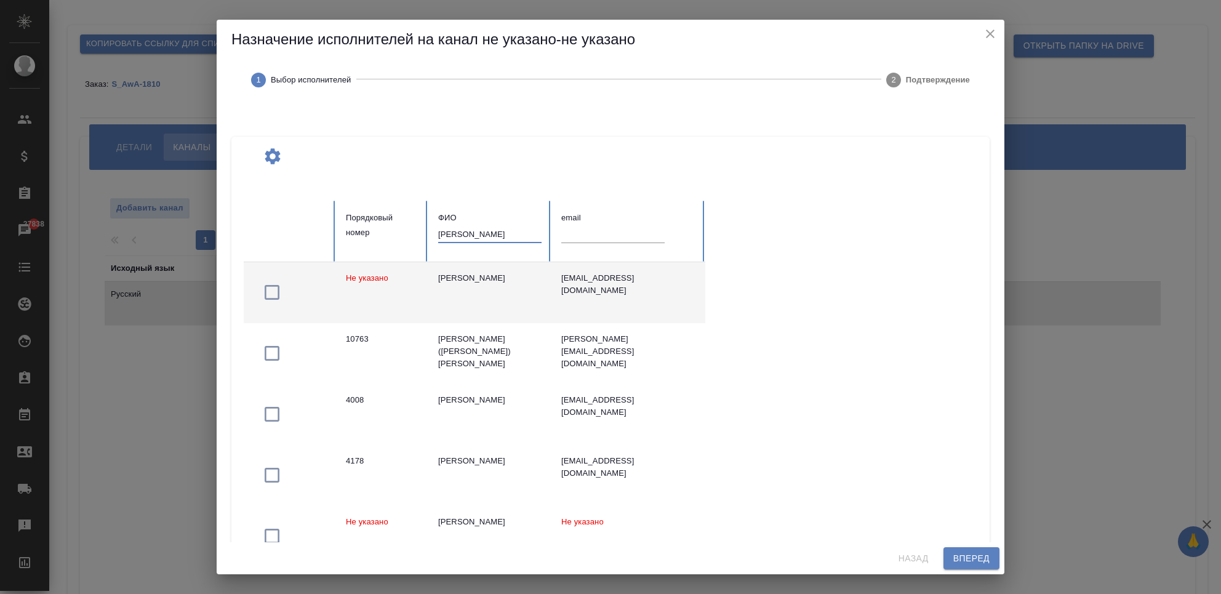
click at [455, 284] on div "[PERSON_NAME]" at bounding box center [489, 278] width 103 height 12
drag, startPoint x: 493, startPoint y: 236, endPoint x: 407, endPoint y: 236, distance: 86.2
click at [407, 236] on tr "Порядковый номер ФИО шилова email" at bounding box center [475, 231] width 462 height 61
type input "иткулова"
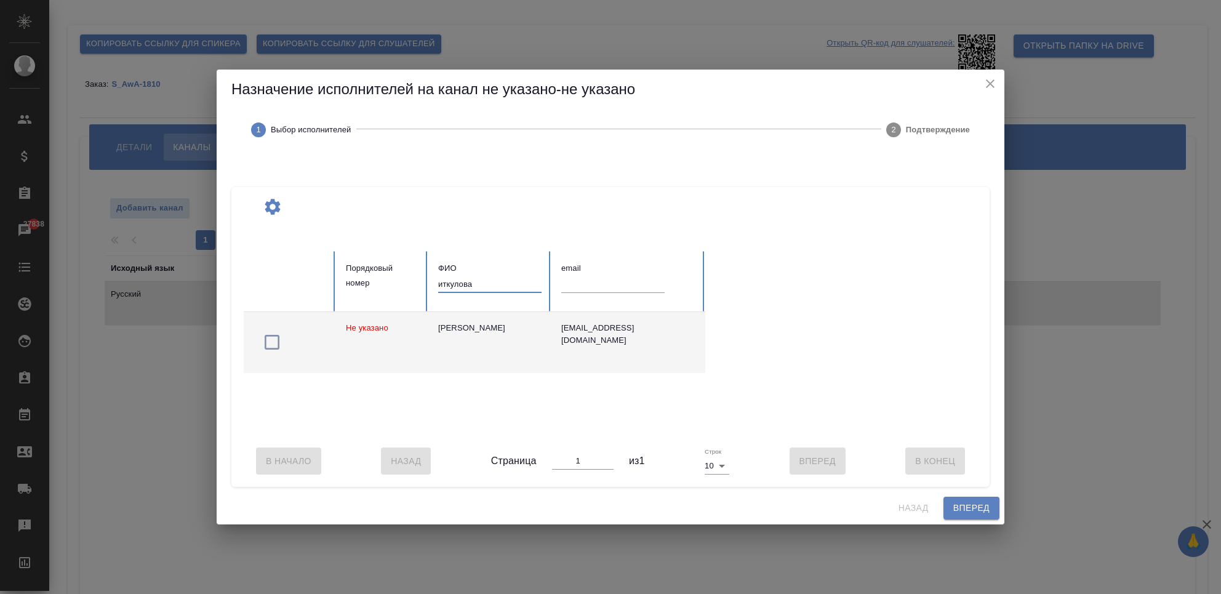
click at [496, 322] on div "[PERSON_NAME]" at bounding box center [489, 328] width 103 height 12
click at [965, 516] on span "Вперед" at bounding box center [971, 507] width 36 height 15
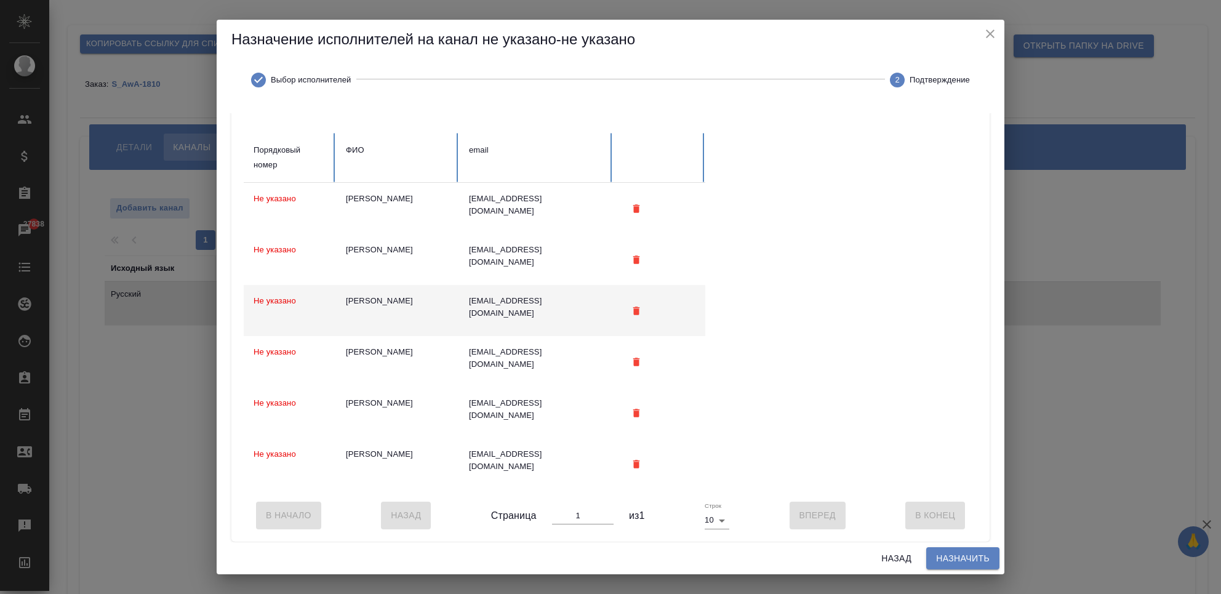
scroll to position [57, 0]
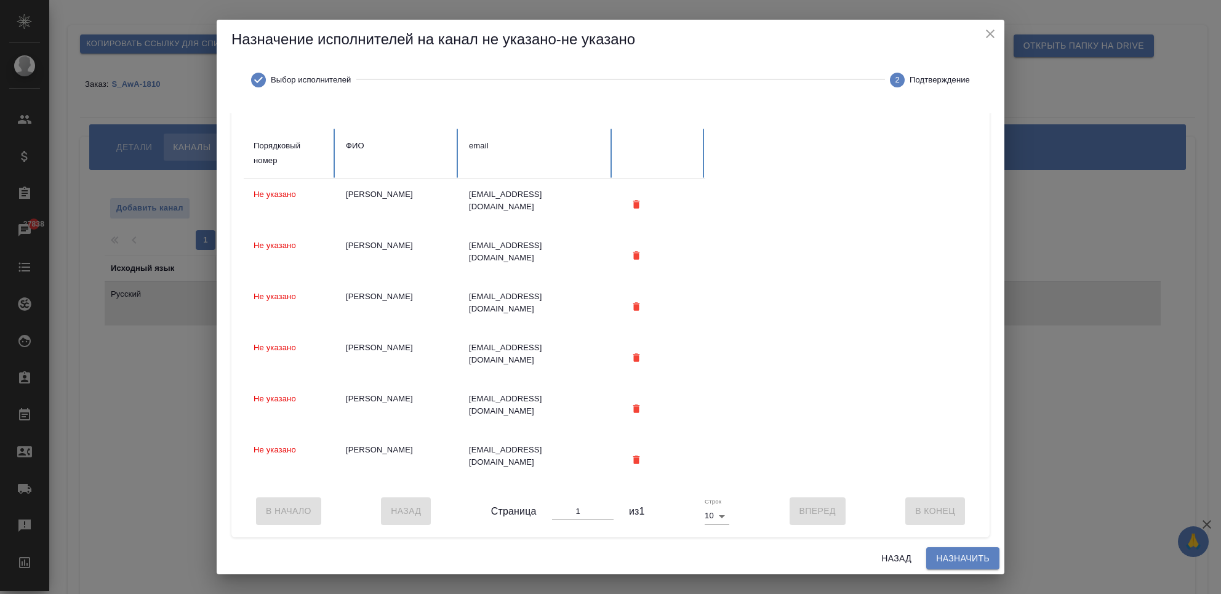
click at [978, 559] on span "Назначить" at bounding box center [963, 558] width 54 height 15
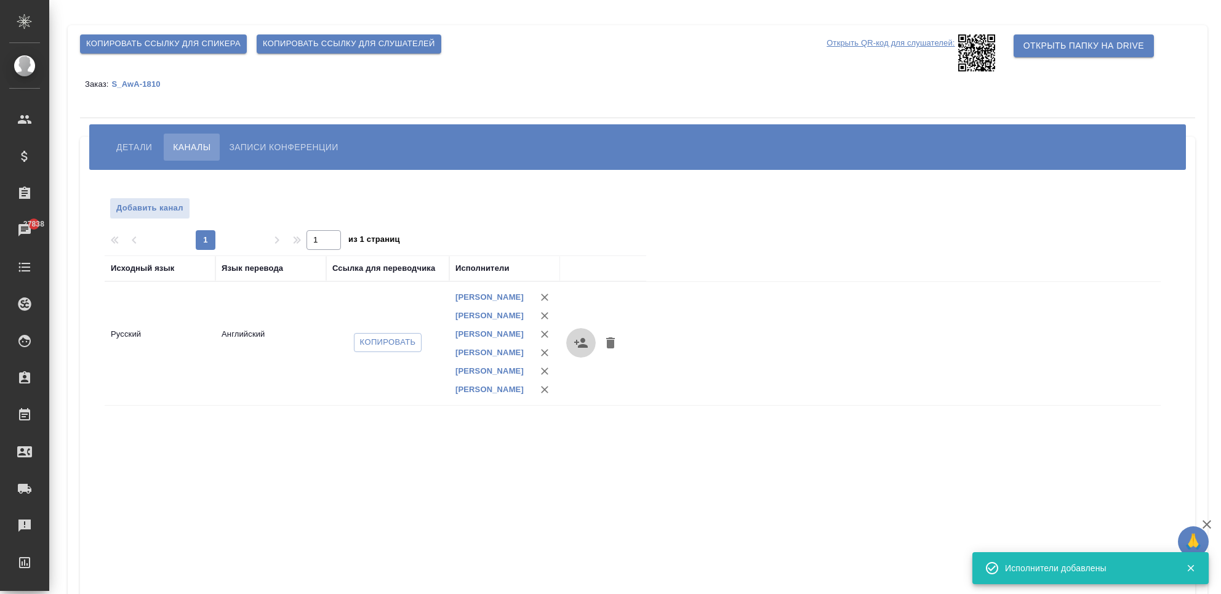
click at [586, 348] on icon "button" at bounding box center [581, 343] width 14 height 10
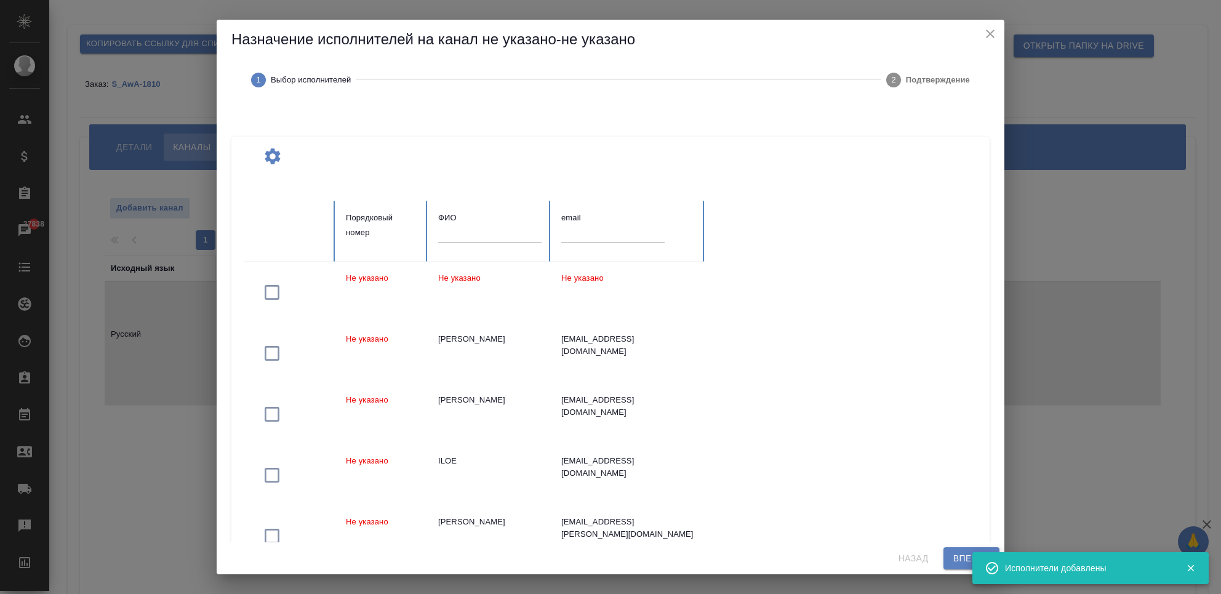
click at [474, 241] on input "text" at bounding box center [489, 233] width 103 height 17
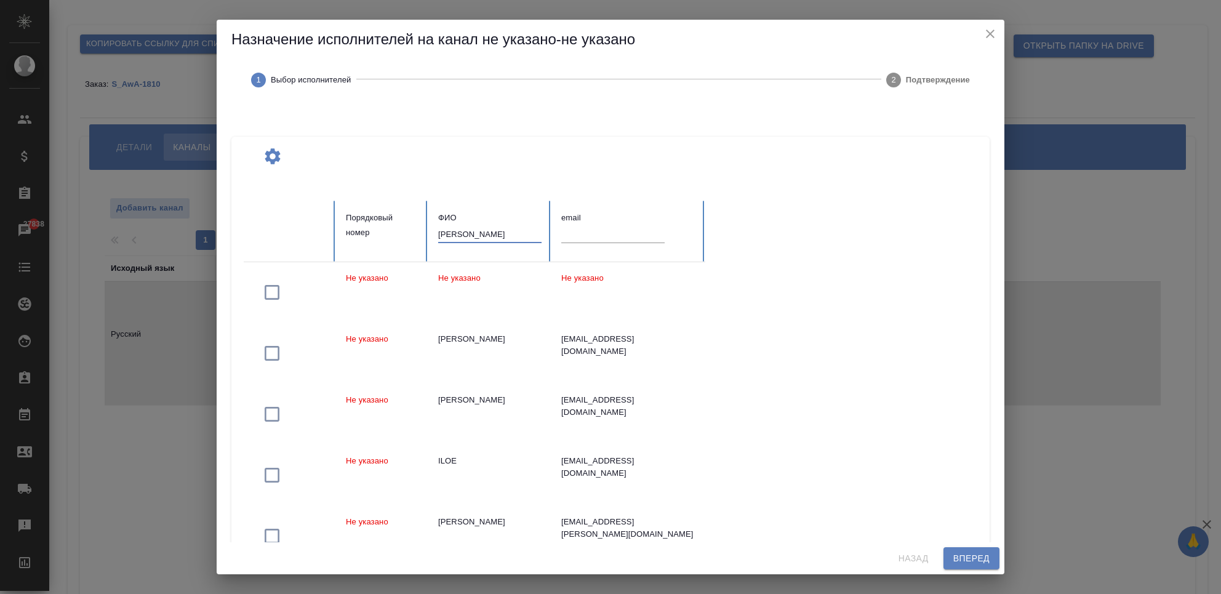
type input "[PERSON_NAME]"
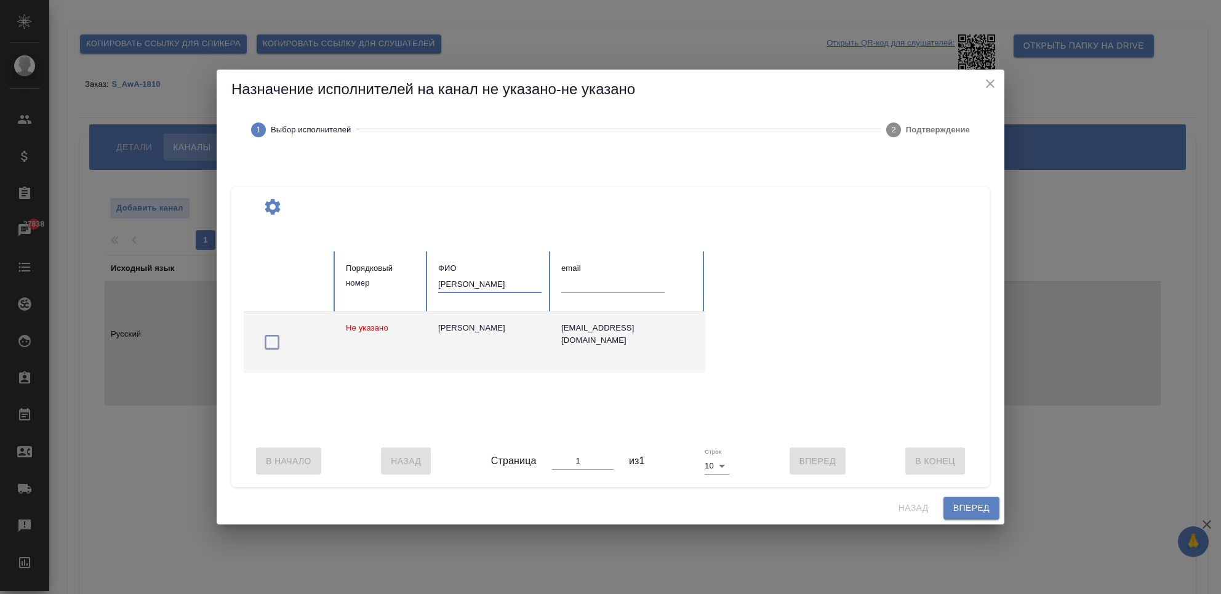
click at [269, 336] on icon "button" at bounding box center [272, 342] width 20 height 20
drag, startPoint x: 468, startPoint y: 281, endPoint x: 418, endPoint y: 280, distance: 50.5
click at [418, 280] on tr "Порядковый номер ФИО [PERSON_NAME] email" at bounding box center [475, 281] width 462 height 61
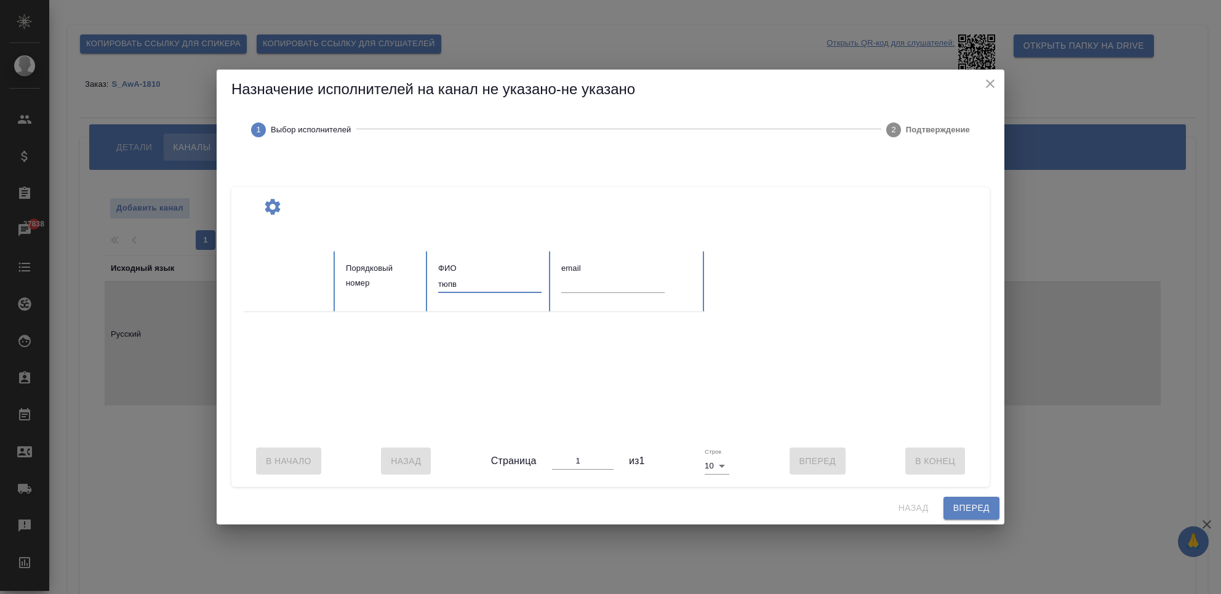
click at [470, 279] on input "тюпв" at bounding box center [489, 284] width 103 height 17
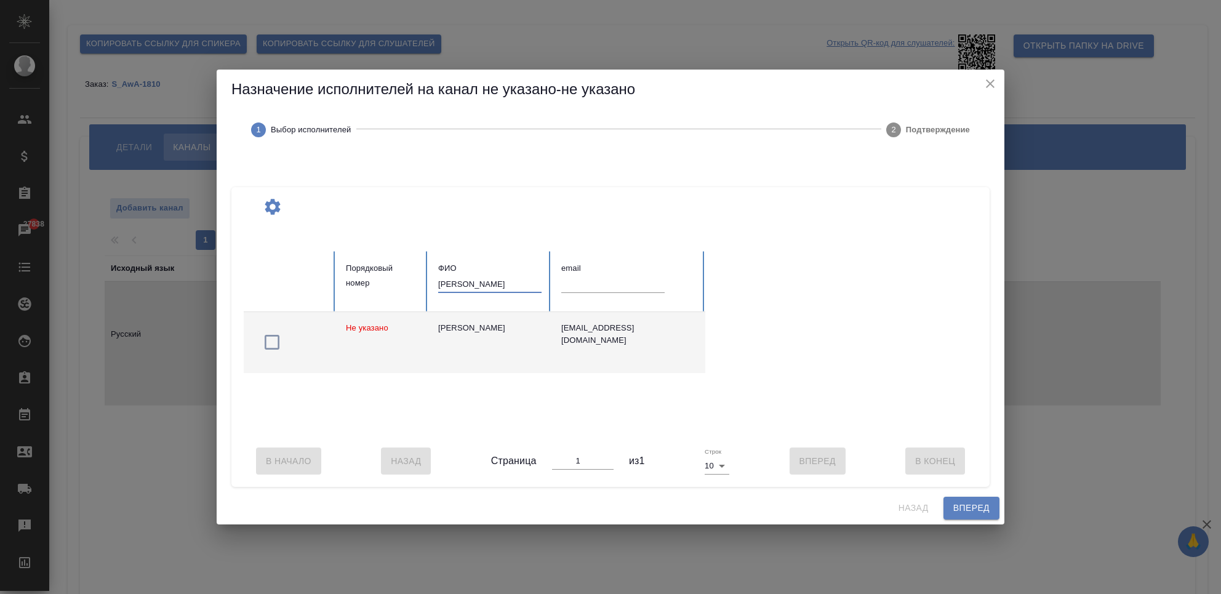
type input "[PERSON_NAME]"
click at [522, 322] on div "[PERSON_NAME]" at bounding box center [489, 328] width 103 height 12
drag, startPoint x: 485, startPoint y: 279, endPoint x: 405, endPoint y: 278, distance: 80.0
click at [405, 278] on tr "Порядковый номер ФИО тюпаева email" at bounding box center [475, 281] width 462 height 61
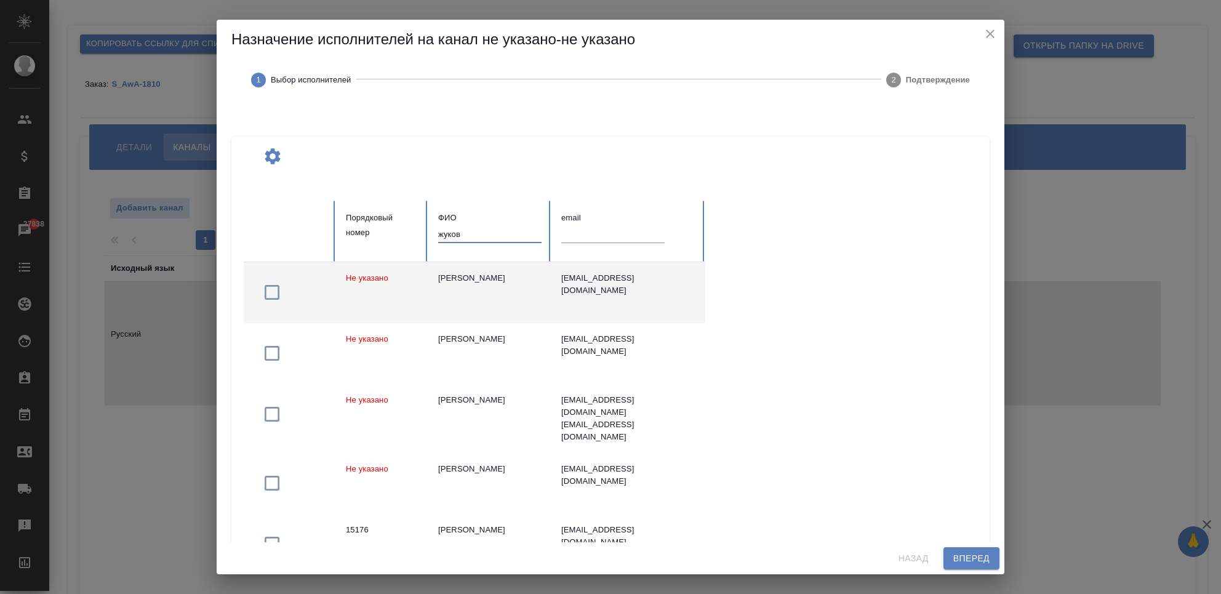
type input "жуков"
click at [431, 287] on td "[PERSON_NAME]" at bounding box center [489, 292] width 123 height 61
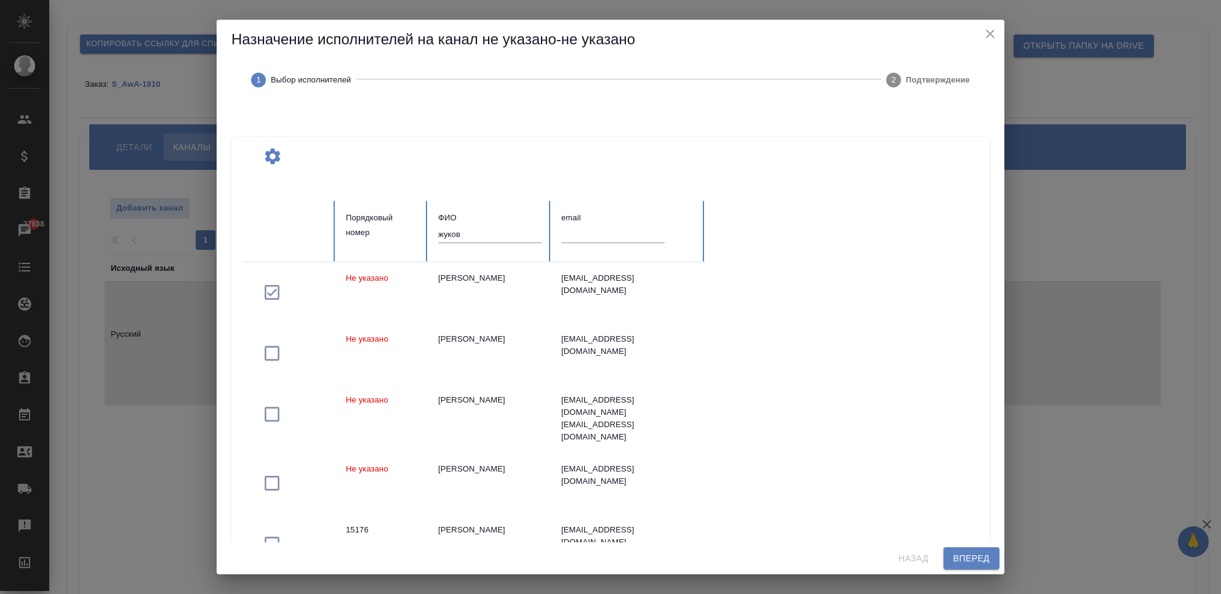
click at [412, 236] on tr "Порядковый номер ФИО жуков email" at bounding box center [475, 231] width 462 height 61
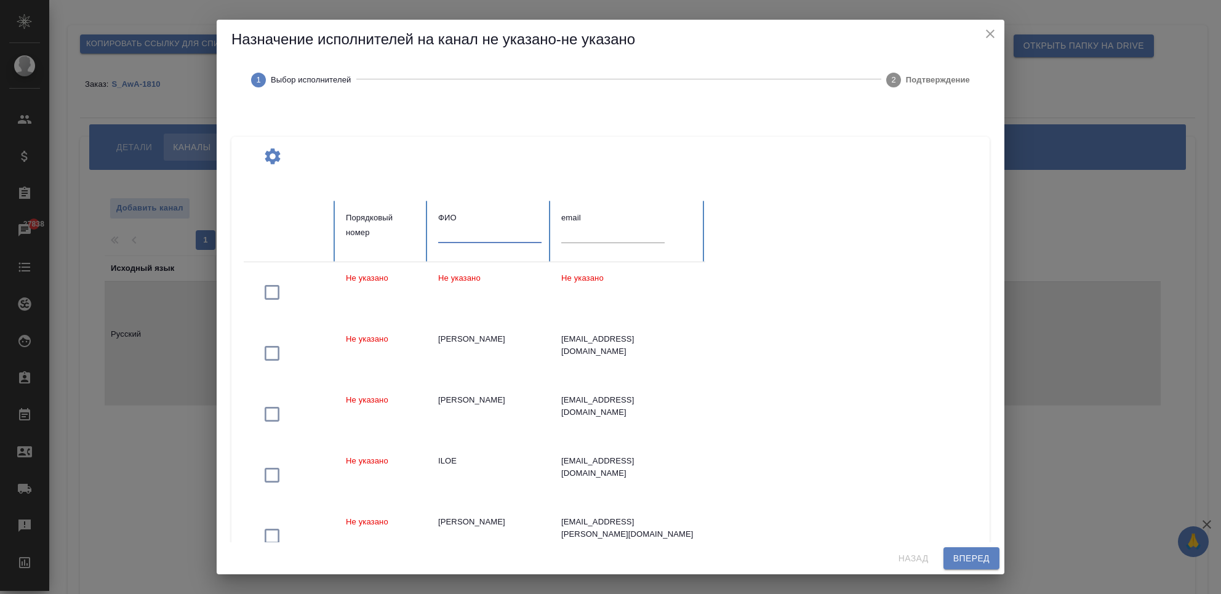
click at [458, 241] on input "text" at bounding box center [489, 233] width 103 height 17
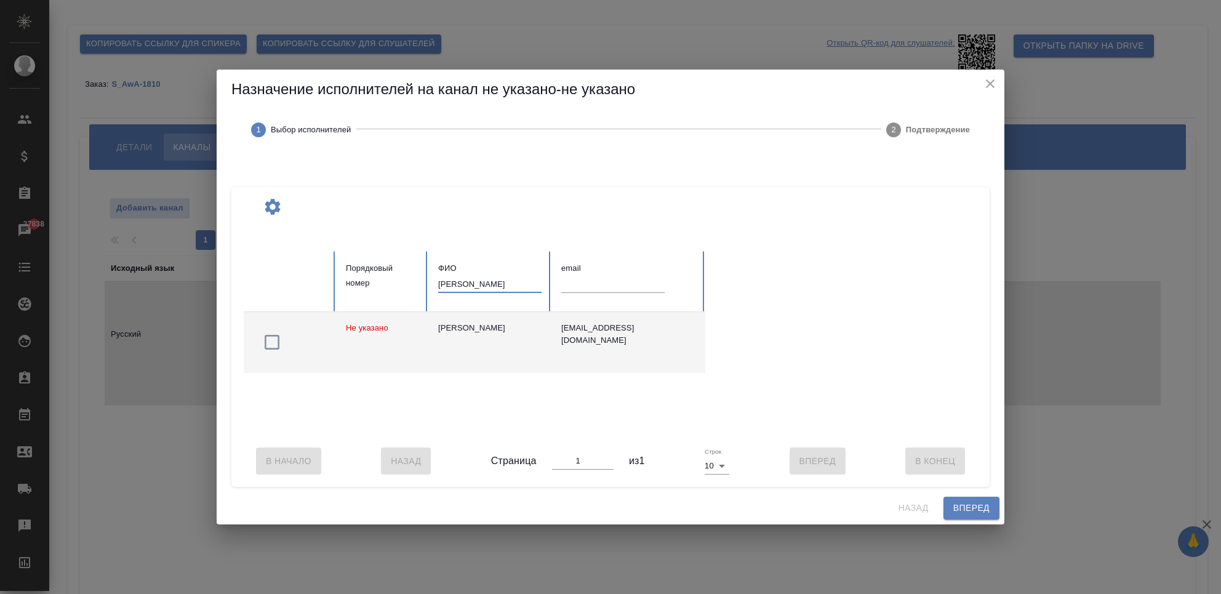
type input "радаева"
click at [487, 322] on div "[PERSON_NAME]" at bounding box center [489, 328] width 103 height 12
click at [976, 510] on span "Вперед" at bounding box center [971, 507] width 36 height 15
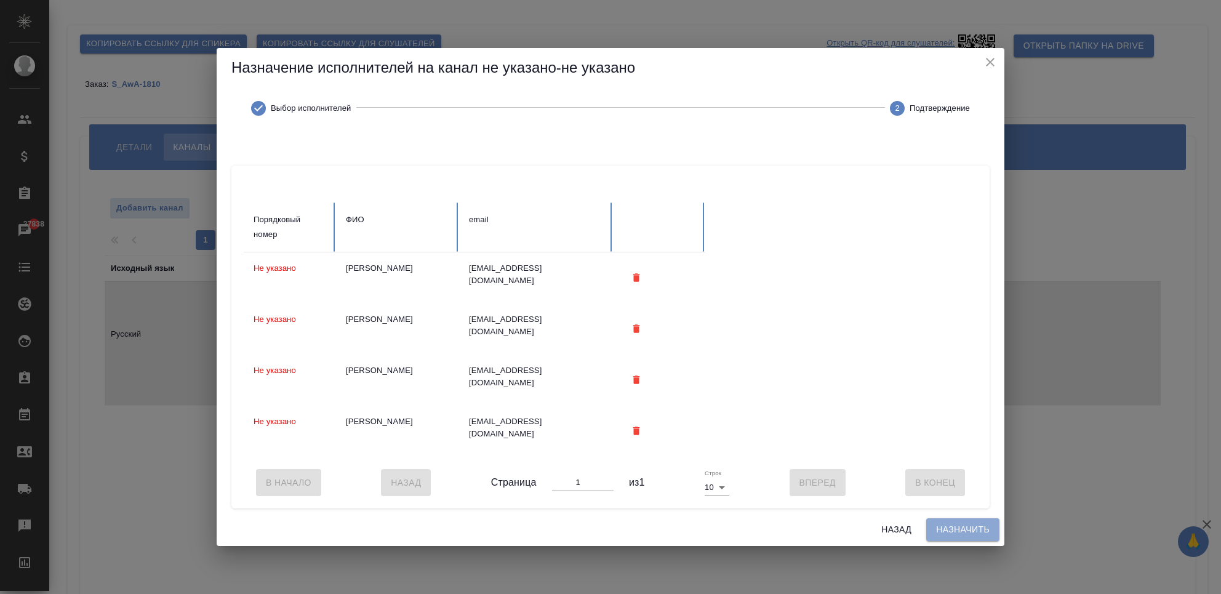
click at [969, 537] on span "Назначить" at bounding box center [963, 529] width 54 height 15
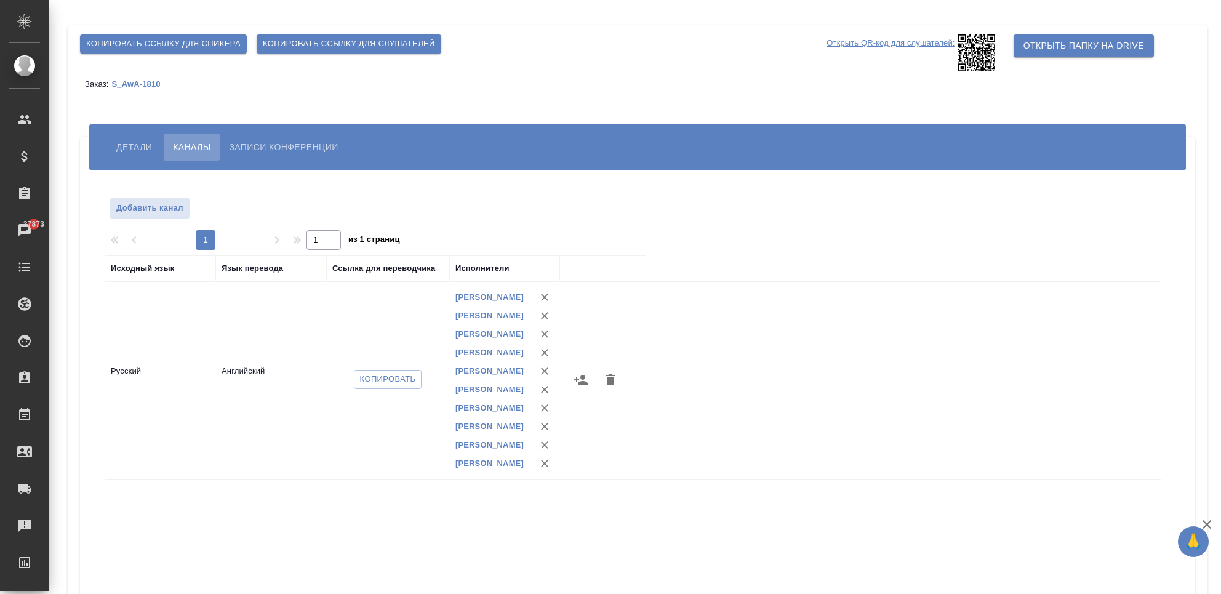
click at [524, 55] on div "Копировать ссылку для спикера Копировать ссылку для слушателей" at bounding box center [450, 44] width 751 height 29
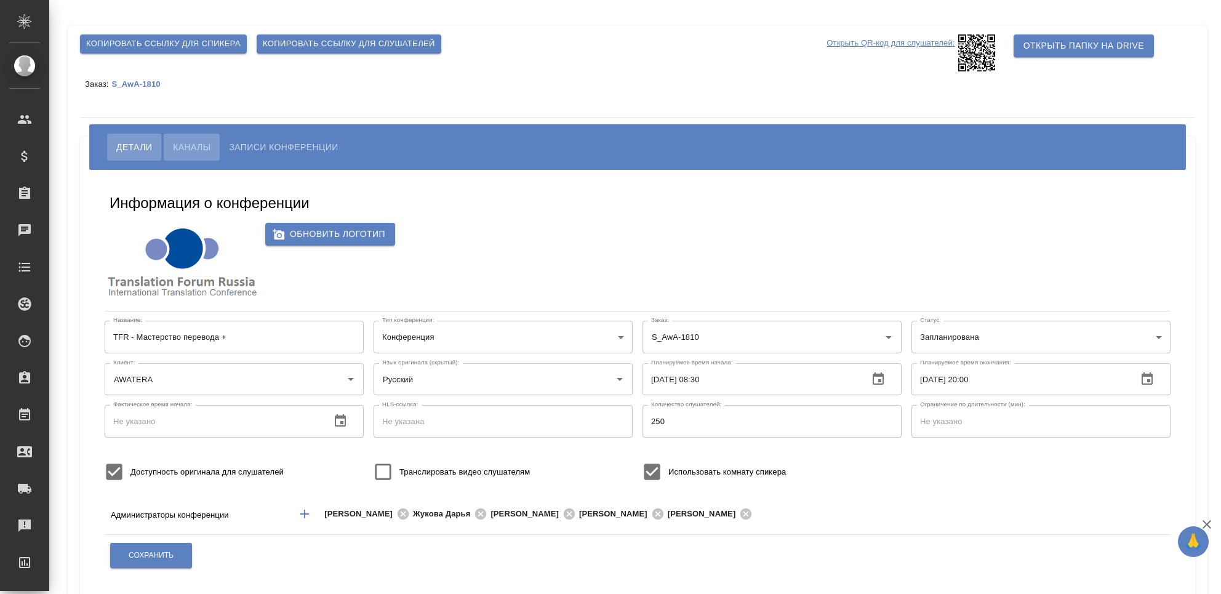
click at [190, 148] on span "Каналы" at bounding box center [192, 147] width 38 height 15
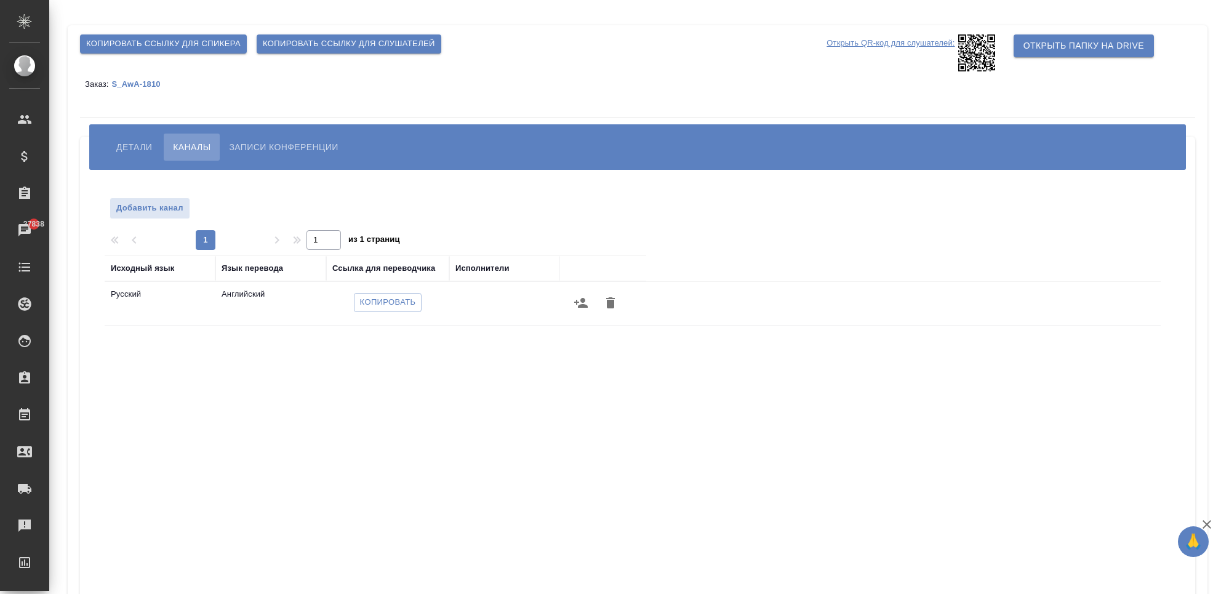
click at [579, 306] on icon "button" at bounding box center [581, 303] width 14 height 10
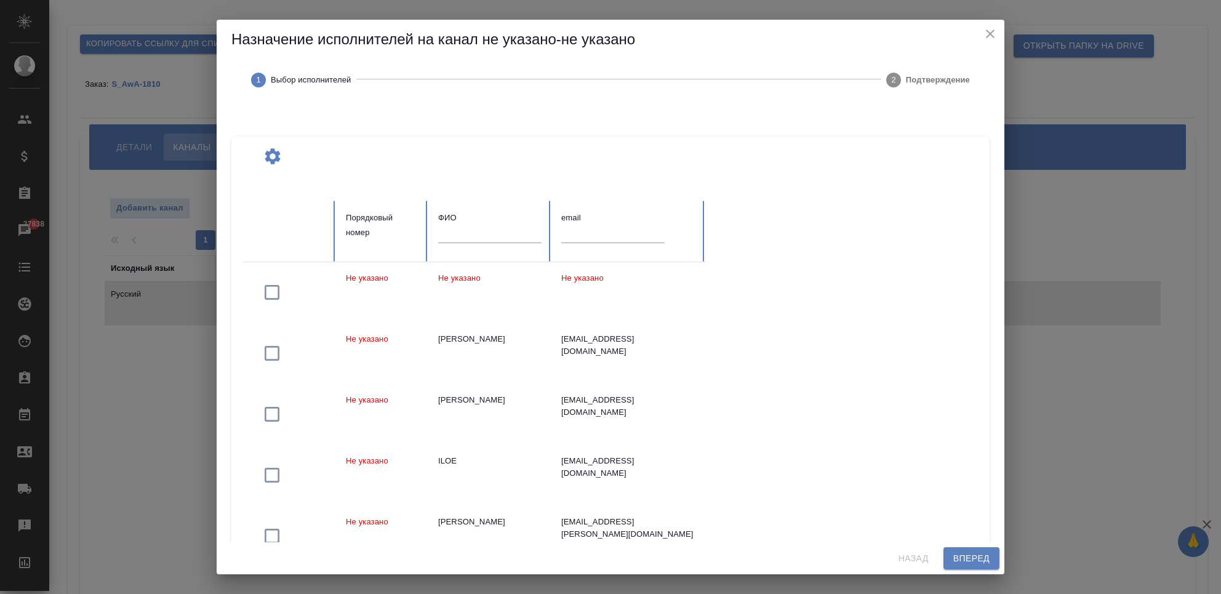
click at [465, 235] on input "text" at bounding box center [489, 233] width 103 height 17
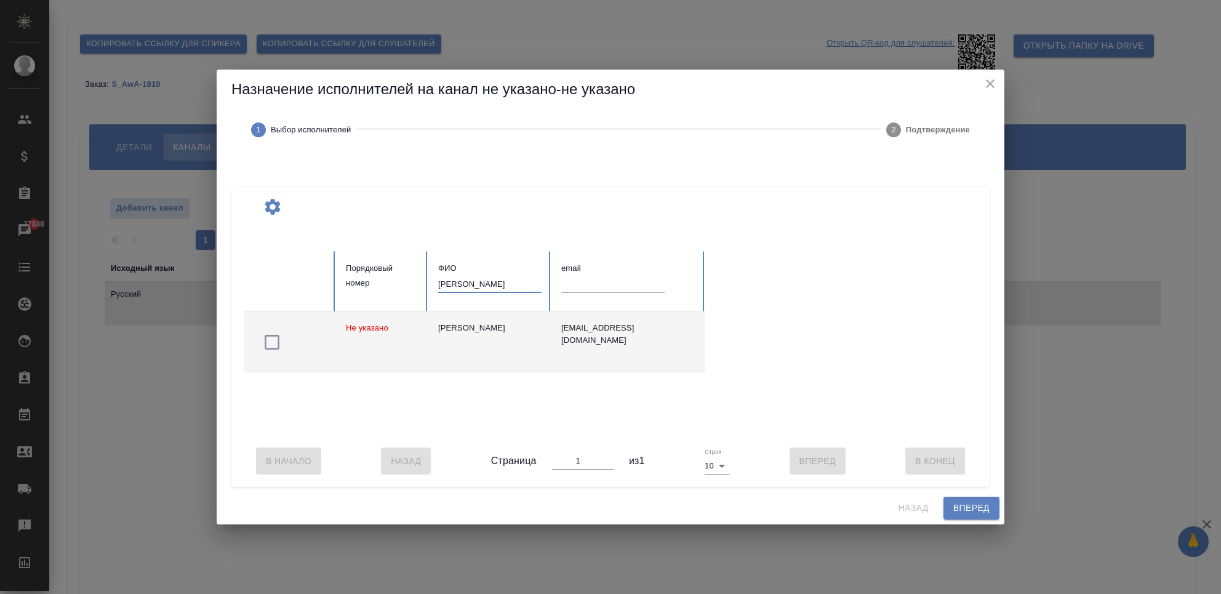
click at [465, 326] on div "[PERSON_NAME]" at bounding box center [489, 328] width 103 height 12
drag, startPoint x: 471, startPoint y: 278, endPoint x: 420, endPoint y: 278, distance: 51.1
click at [420, 278] on tr "Порядковый номер ФИО [PERSON_NAME] email" at bounding box center [475, 281] width 462 height 61
type input "[PERSON_NAME]"
click at [463, 332] on div "[PERSON_NAME]" at bounding box center [489, 328] width 103 height 12
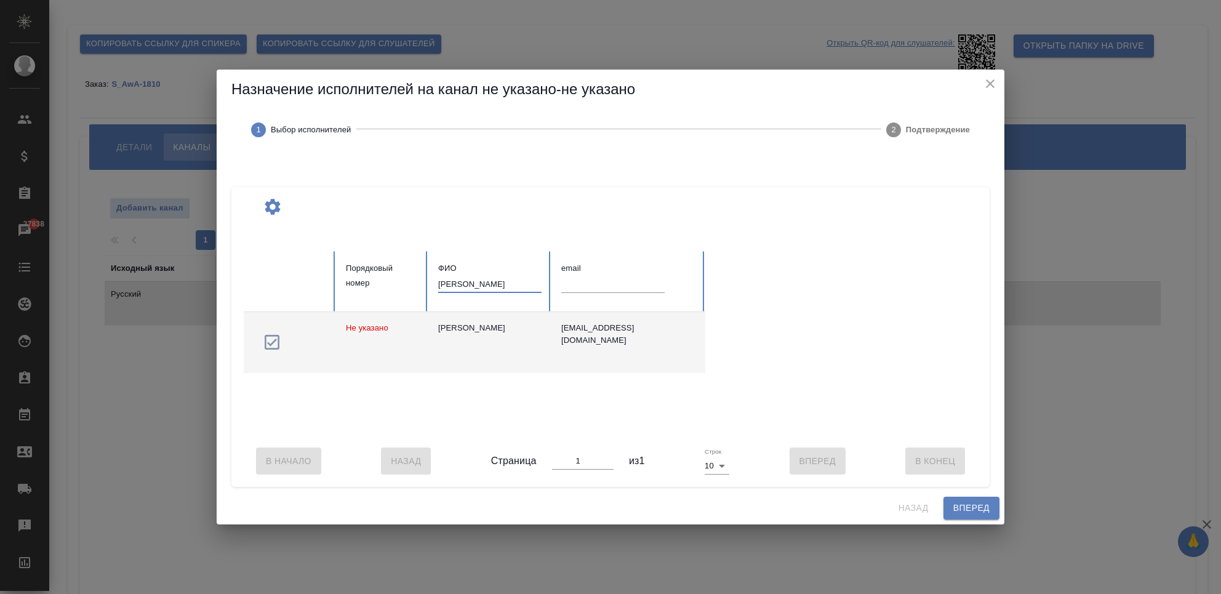
drag, startPoint x: 457, startPoint y: 274, endPoint x: 408, endPoint y: 274, distance: 48.6
click at [408, 274] on tr "Порядковый номер ФИО [PERSON_NAME] email" at bounding box center [475, 281] width 462 height 61
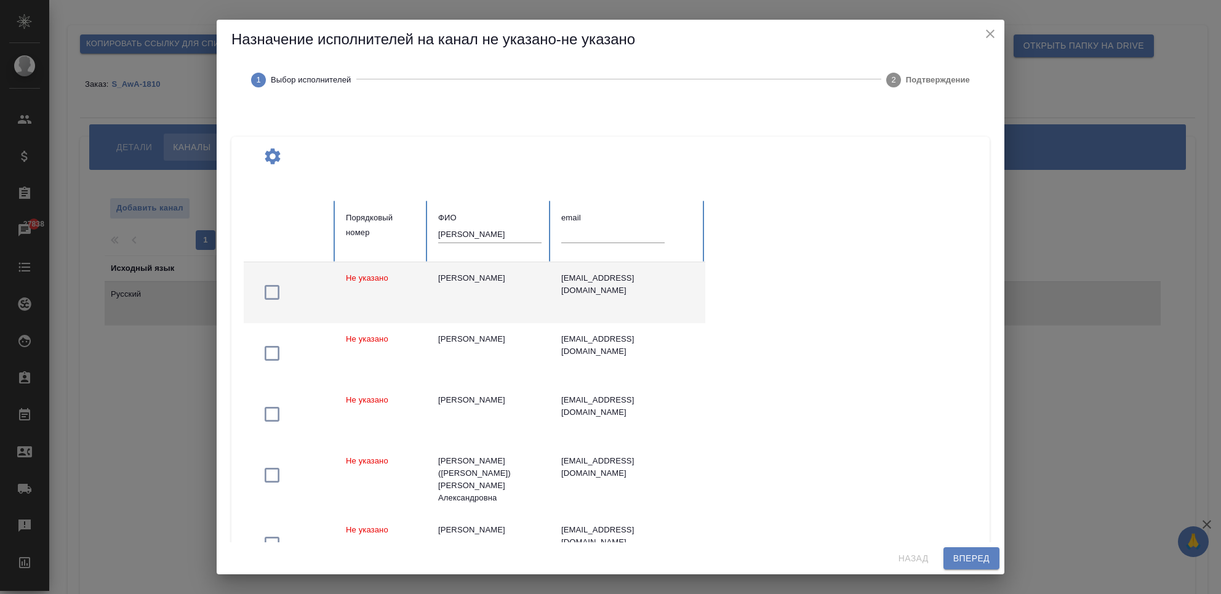
click at [515, 283] on div "[PERSON_NAME]" at bounding box center [489, 278] width 103 height 12
drag, startPoint x: 439, startPoint y: 236, endPoint x: 420, endPoint y: 238, distance: 18.6
click at [420, 238] on tr "Порядковый номер [PERSON_NAME] email" at bounding box center [475, 231] width 462 height 61
type input "[PERSON_NAME]"
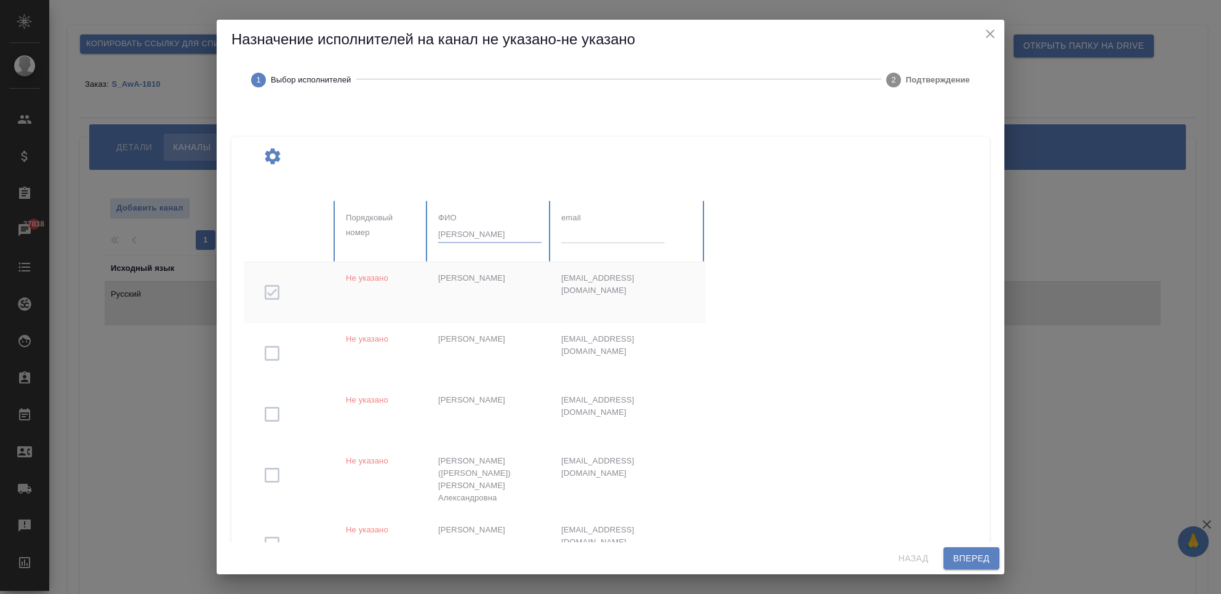
click at [495, 284] on div "[PERSON_NAME]" at bounding box center [489, 278] width 103 height 12
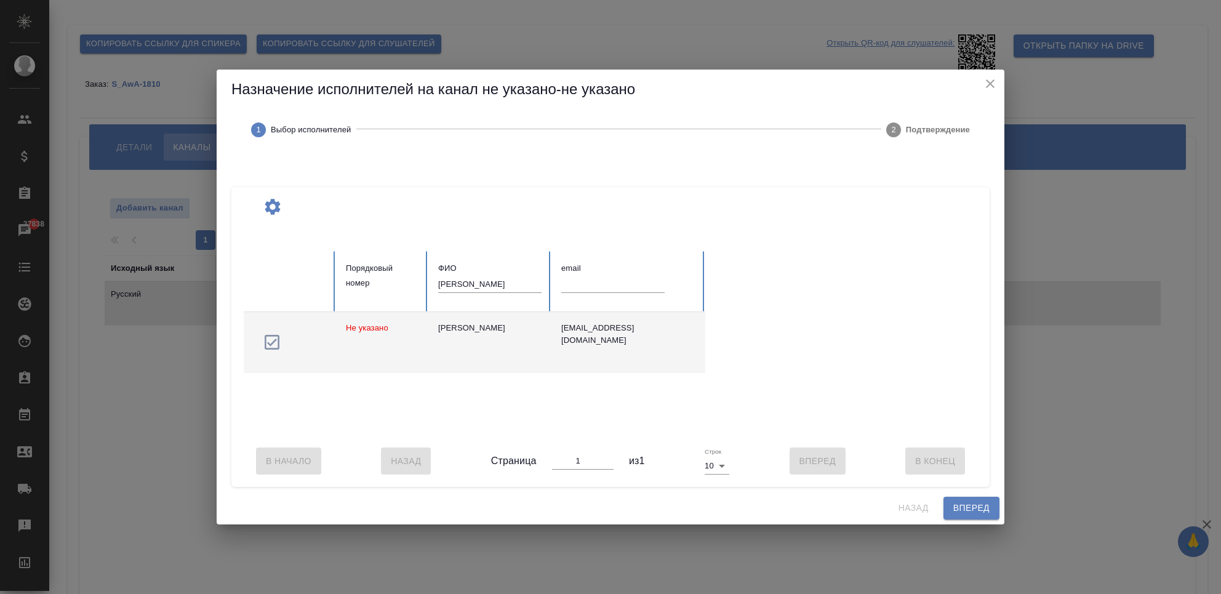
click at [417, 276] on tr "Порядковый номер [PERSON_NAME] email" at bounding box center [475, 281] width 462 height 61
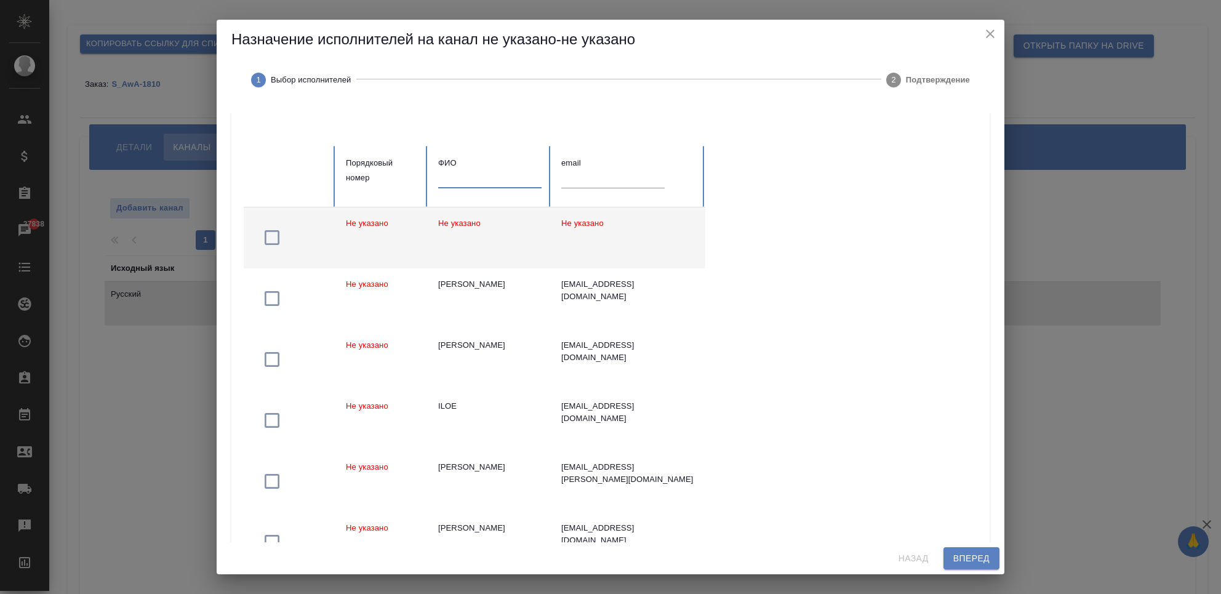
scroll to position [82, 0]
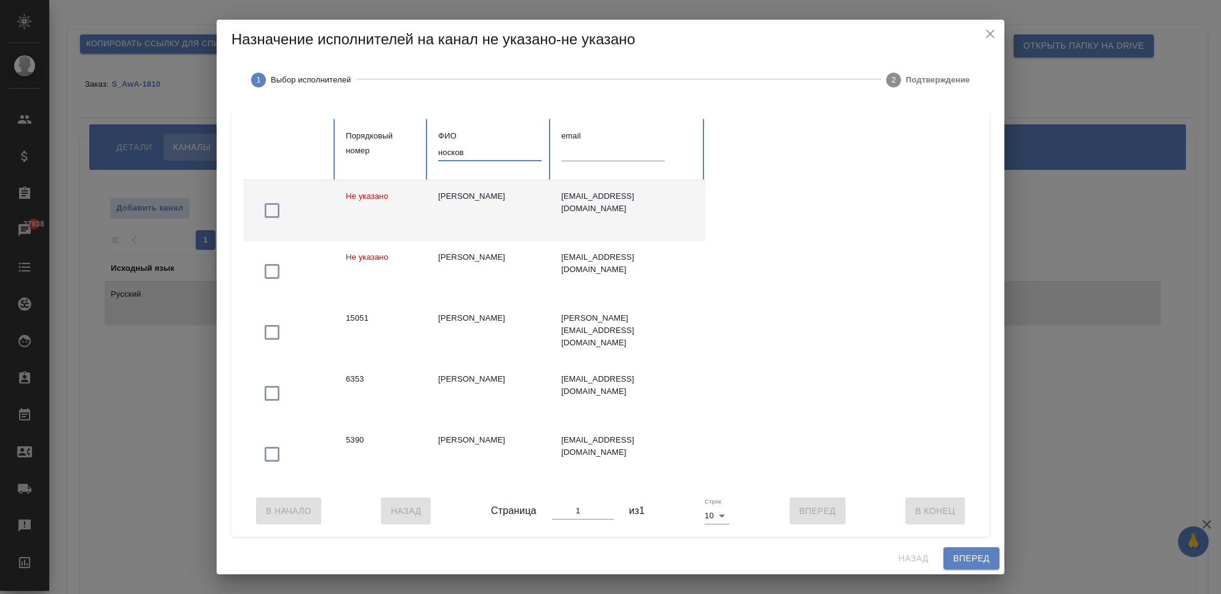
type input "носков"
click at [481, 210] on td "[PERSON_NAME]" at bounding box center [489, 210] width 123 height 61
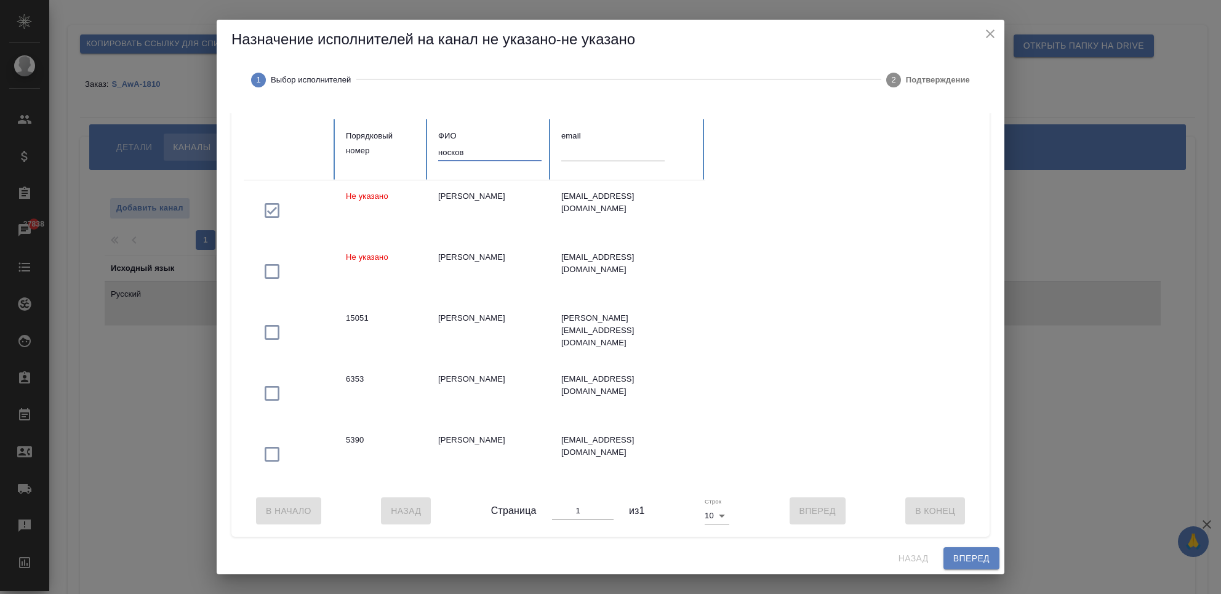
drag, startPoint x: 481, startPoint y: 156, endPoint x: 374, endPoint y: 158, distance: 106.5
click at [374, 158] on tr "Порядковый номер ФИО носков email" at bounding box center [475, 149] width 462 height 61
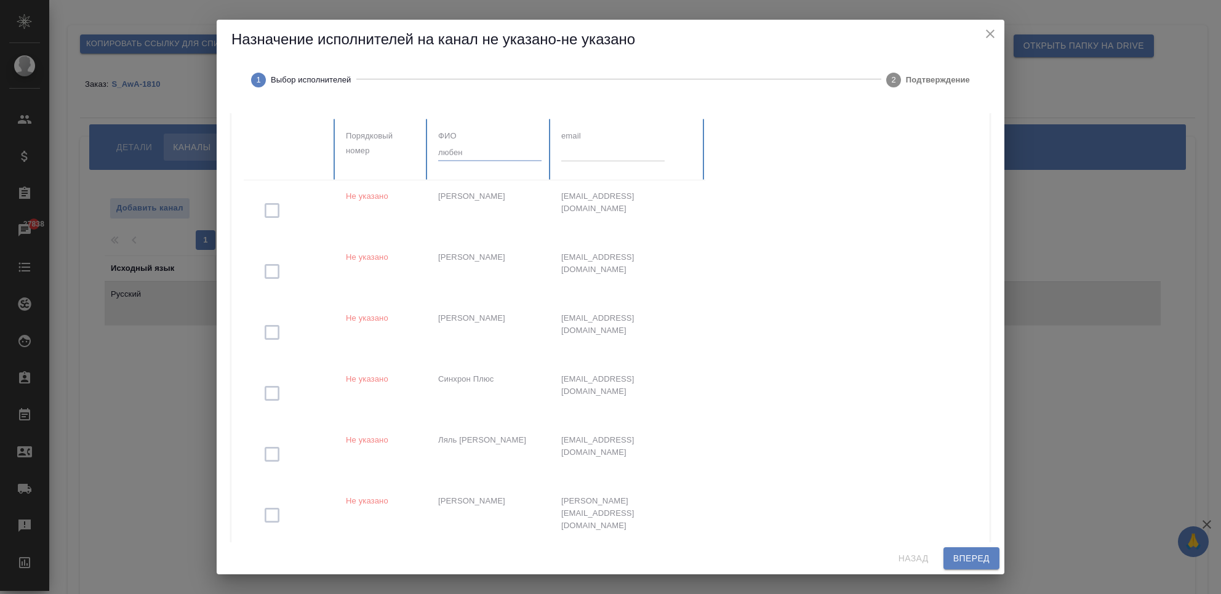
scroll to position [0, 0]
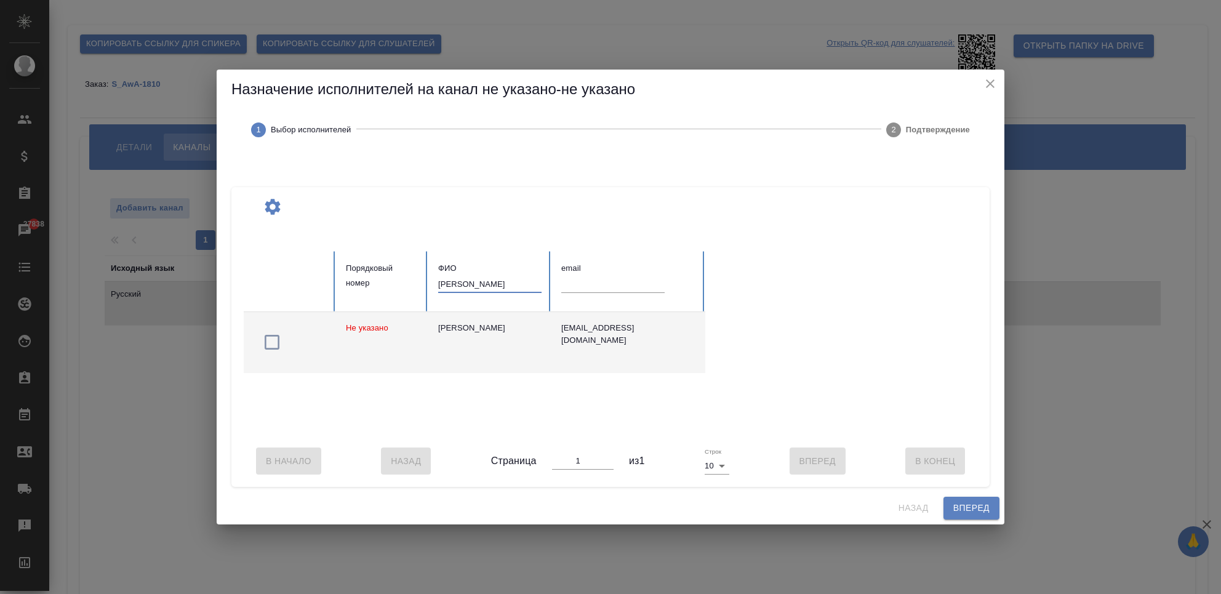
type input "[PERSON_NAME]"
click at [499, 328] on div "[PERSON_NAME]" at bounding box center [489, 328] width 103 height 12
drag, startPoint x: 490, startPoint y: 271, endPoint x: 420, endPoint y: 278, distance: 70.4
click at [420, 278] on tr "Порядковый номер ФИО лубенц email" at bounding box center [475, 281] width 462 height 61
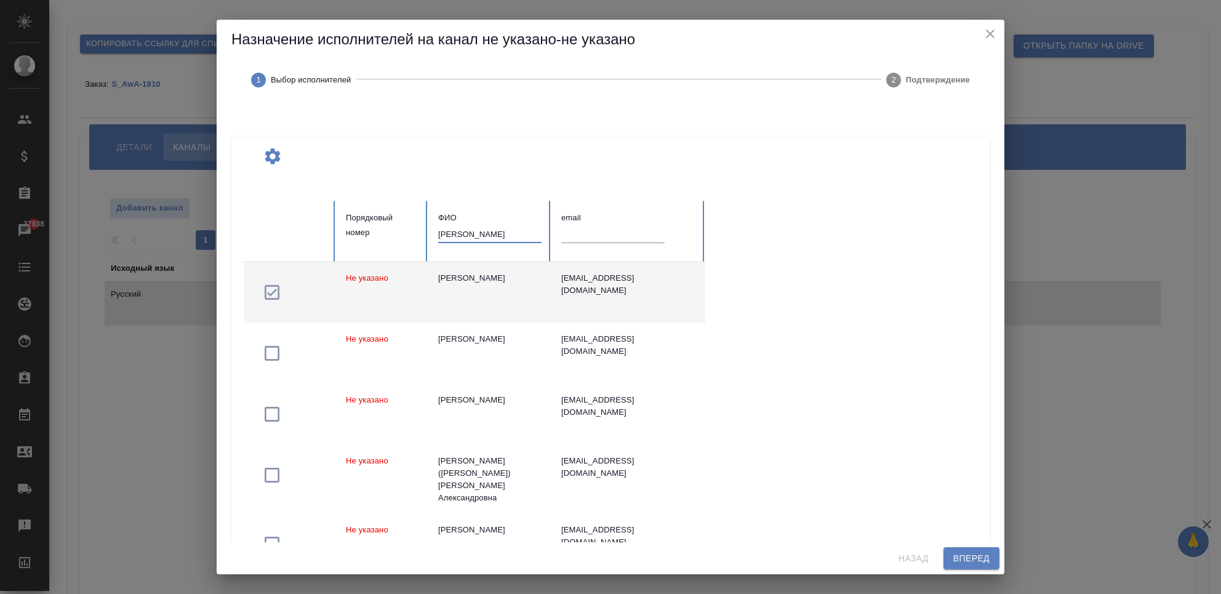
drag, startPoint x: 492, startPoint y: 239, endPoint x: 402, endPoint y: 240, distance: 89.9
click at [402, 240] on tr "Порядковый номер [PERSON_NAME] email" at bounding box center [475, 231] width 462 height 61
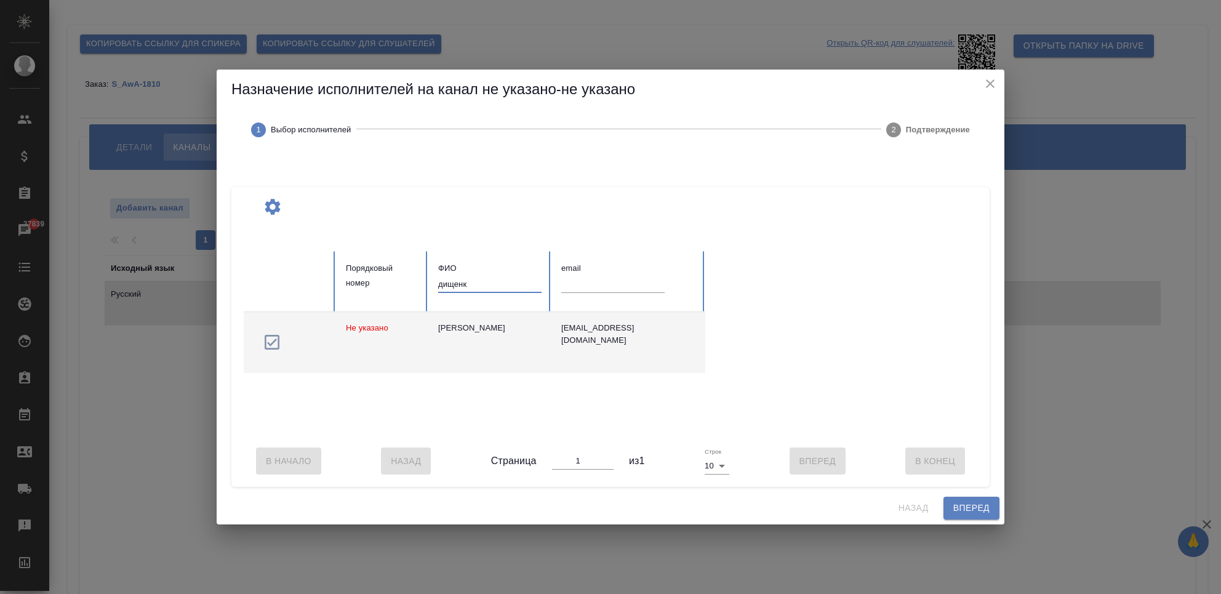
drag, startPoint x: 500, startPoint y: 281, endPoint x: 418, endPoint y: 283, distance: 82.5
click at [418, 283] on tr "Порядковый номер ФИО дищенк email" at bounding box center [475, 281] width 462 height 61
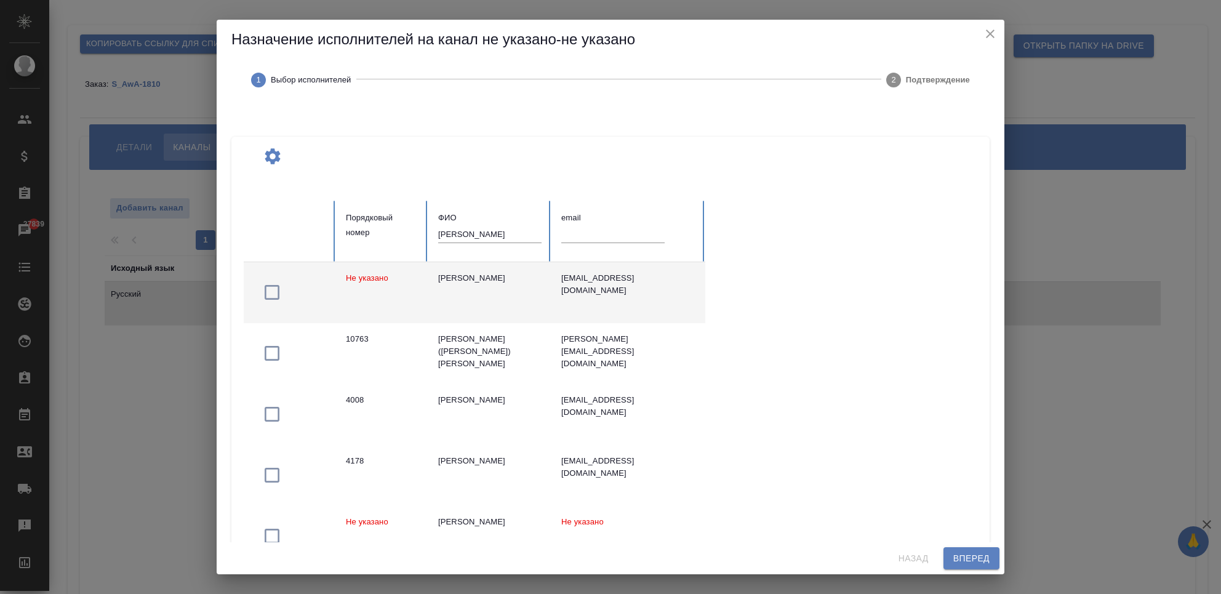
click at [493, 284] on div "[PERSON_NAME]" at bounding box center [489, 278] width 103 height 12
drag, startPoint x: 467, startPoint y: 239, endPoint x: 412, endPoint y: 241, distance: 55.4
click at [412, 241] on tr "Порядковый номер ФИО [PERSON_NAME] email" at bounding box center [475, 231] width 462 height 61
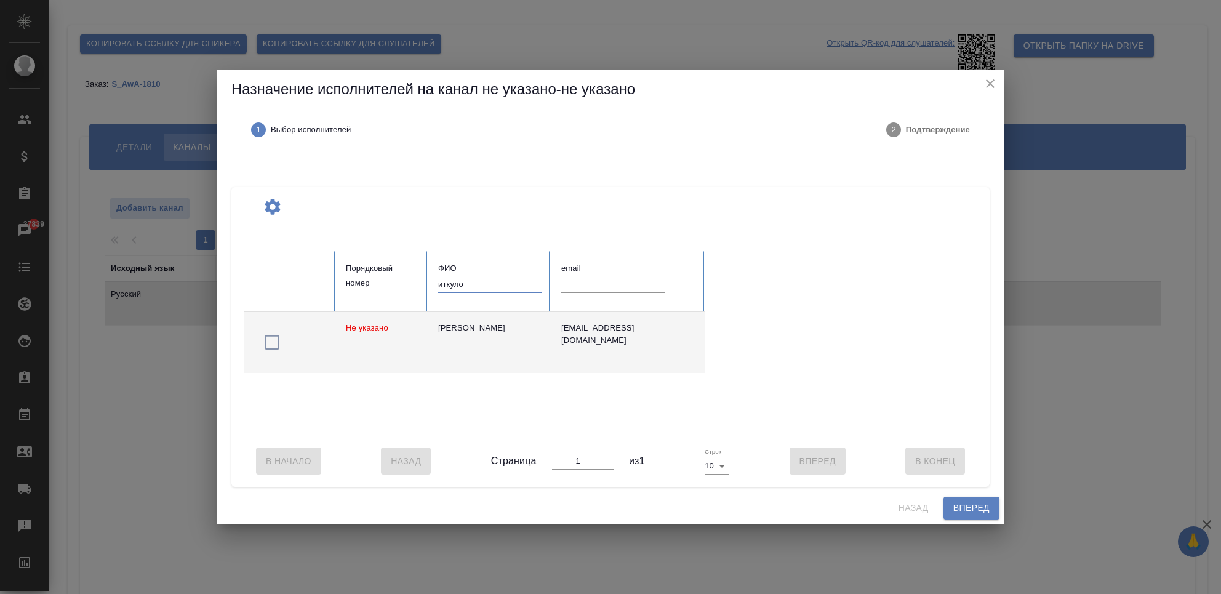
type input "иткуло"
click at [469, 322] on div "[PERSON_NAME]" at bounding box center [489, 328] width 103 height 12
drag, startPoint x: 484, startPoint y: 271, endPoint x: 407, endPoint y: 276, distance: 77.1
click at [410, 276] on tr "Порядковый номер ФИО иткуло email" at bounding box center [475, 281] width 462 height 61
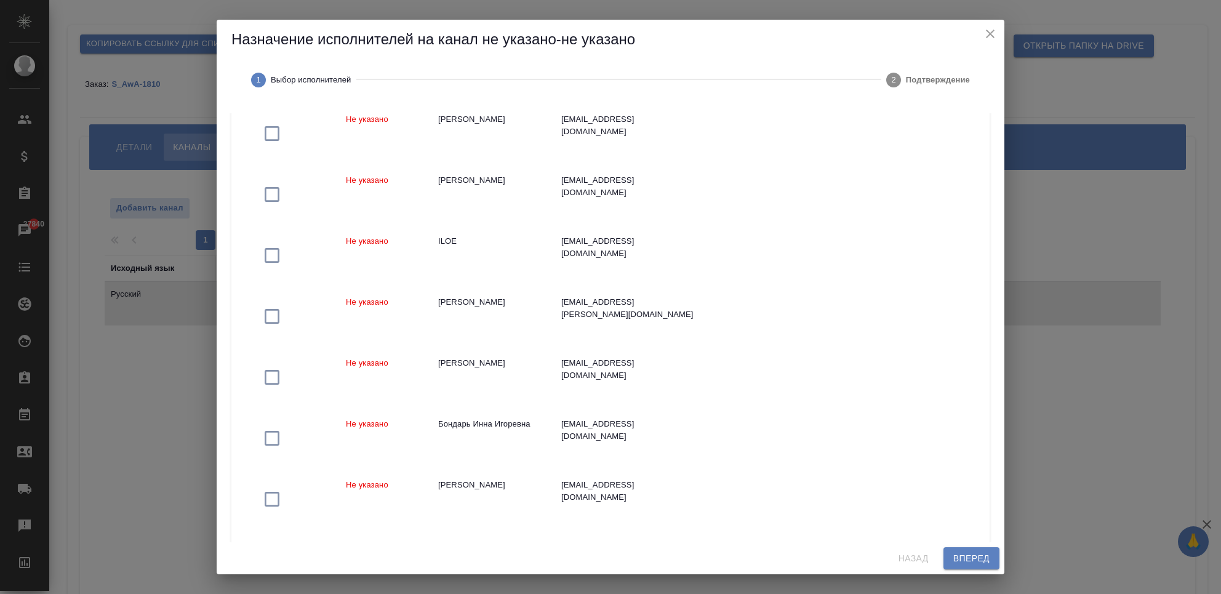
scroll to position [246, 0]
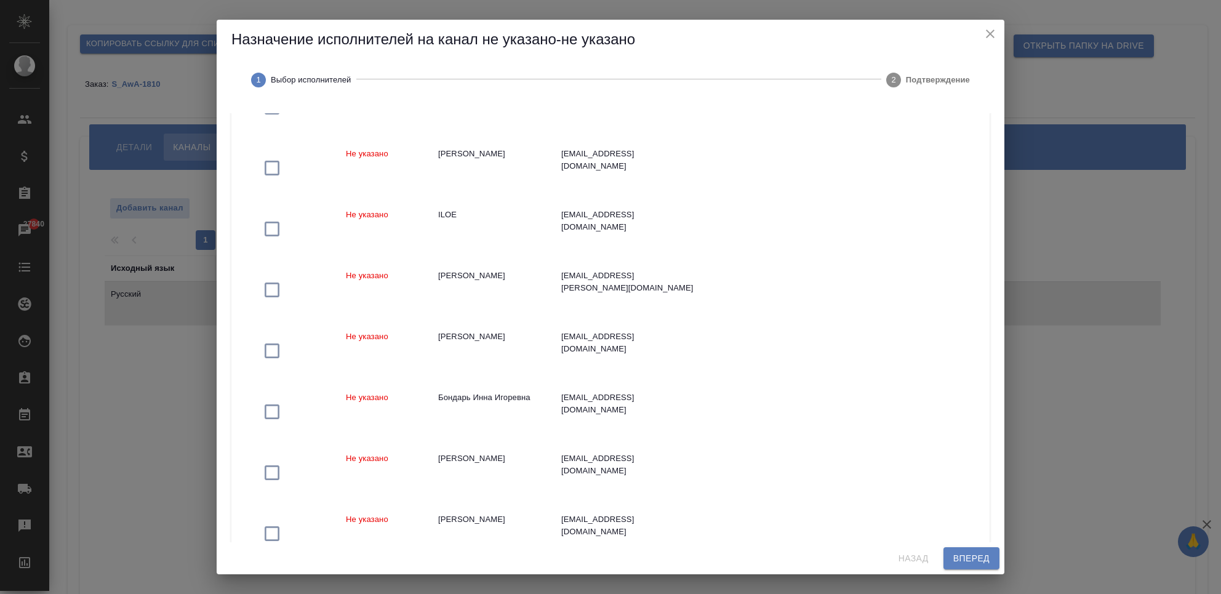
click at [983, 554] on span "Вперед" at bounding box center [971, 558] width 36 height 15
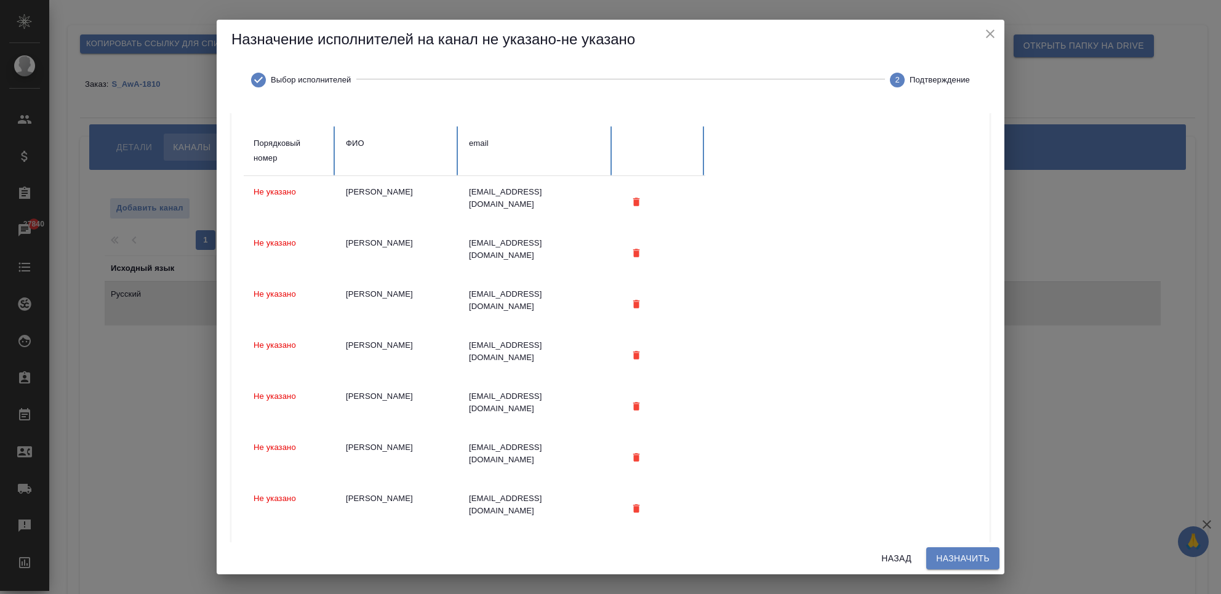
scroll to position [0, 0]
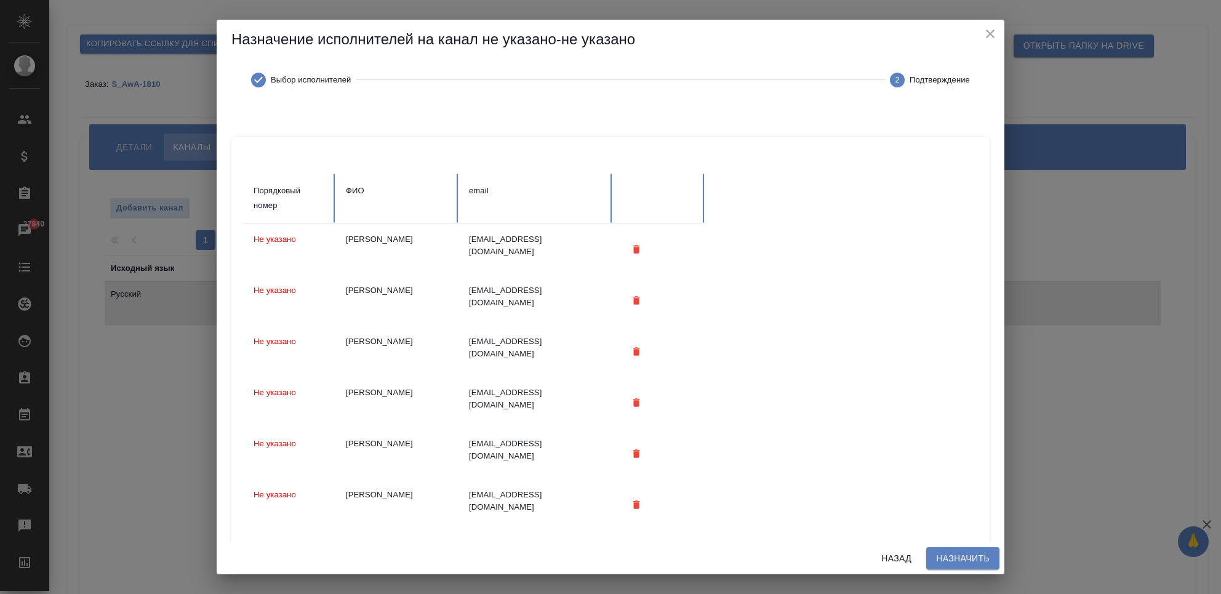
click at [951, 559] on span "Назначить" at bounding box center [963, 558] width 54 height 15
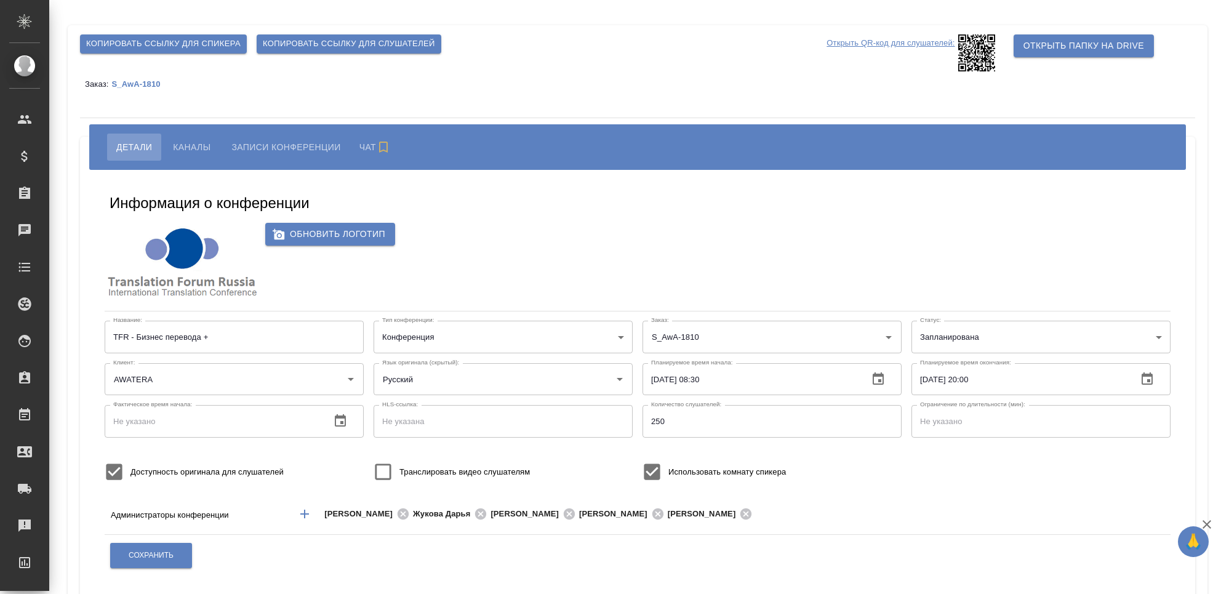
click at [179, 144] on span "Каналы" at bounding box center [192, 147] width 38 height 15
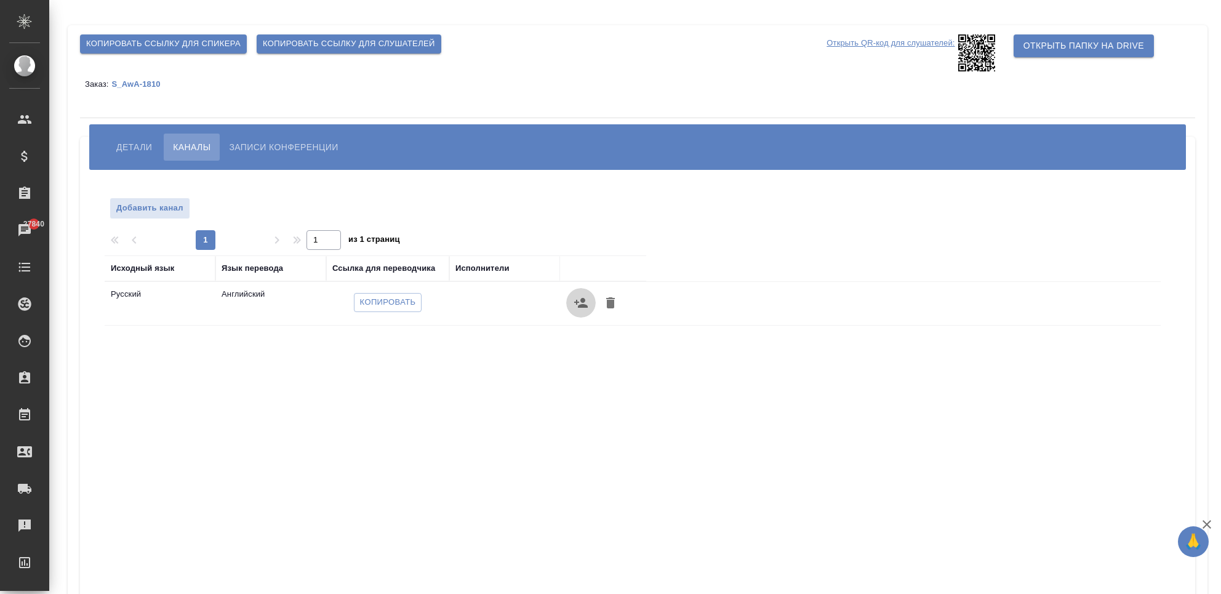
click at [578, 300] on icon "button" at bounding box center [581, 302] width 15 height 15
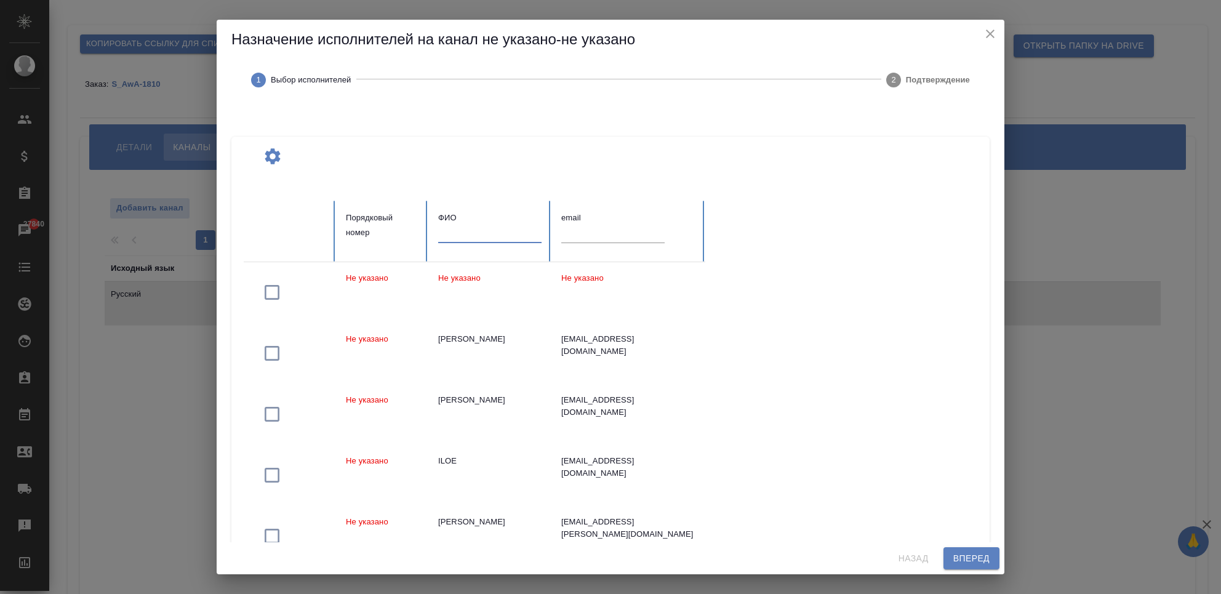
click at [479, 235] on input "text" at bounding box center [489, 233] width 103 height 17
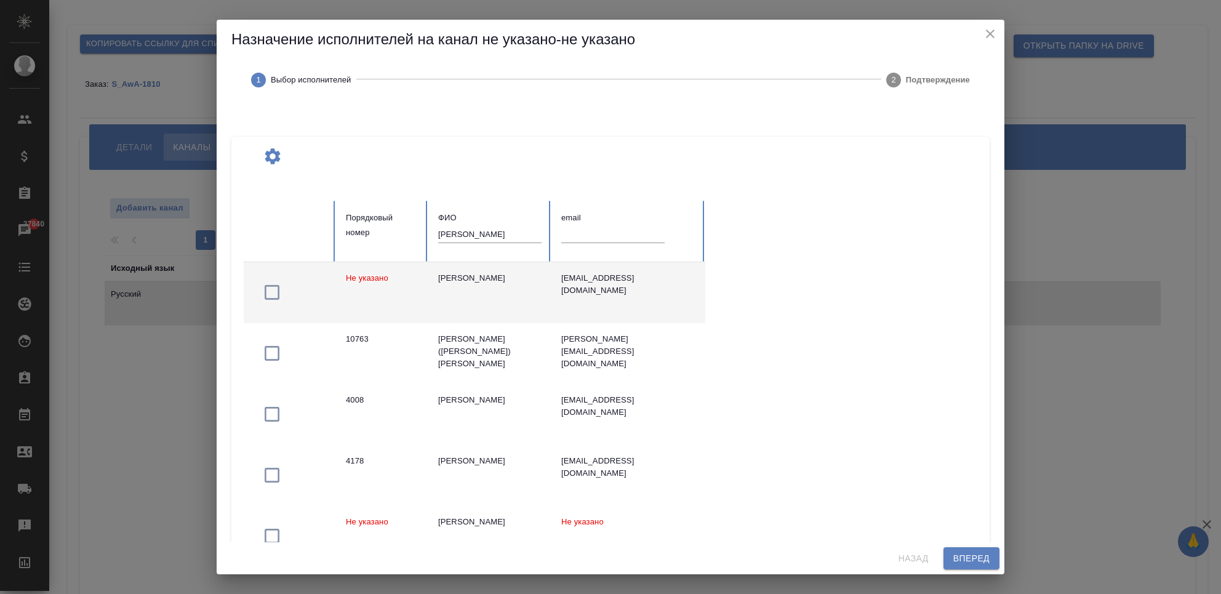
click at [487, 282] on div "[PERSON_NAME]" at bounding box center [489, 278] width 103 height 12
drag, startPoint x: 461, startPoint y: 234, endPoint x: 436, endPoint y: 234, distance: 24.6
click at [436, 234] on th "[PERSON_NAME]" at bounding box center [489, 231] width 123 height 61
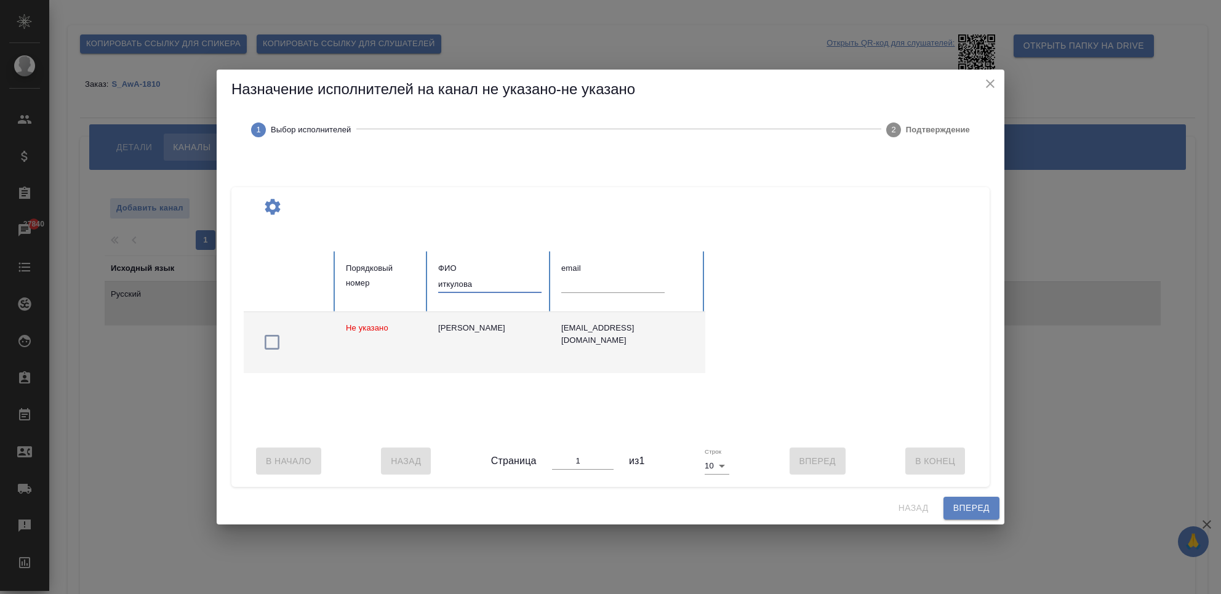
type input "иткулова"
click at [463, 328] on div "[PERSON_NAME]" at bounding box center [489, 328] width 103 height 12
drag, startPoint x: 480, startPoint y: 264, endPoint x: 404, endPoint y: 266, distance: 76.4
click at [404, 266] on tr "Порядковый номер ФИО иткулова email" at bounding box center [475, 281] width 462 height 61
drag, startPoint x: 492, startPoint y: 277, endPoint x: 394, endPoint y: 278, distance: 98.5
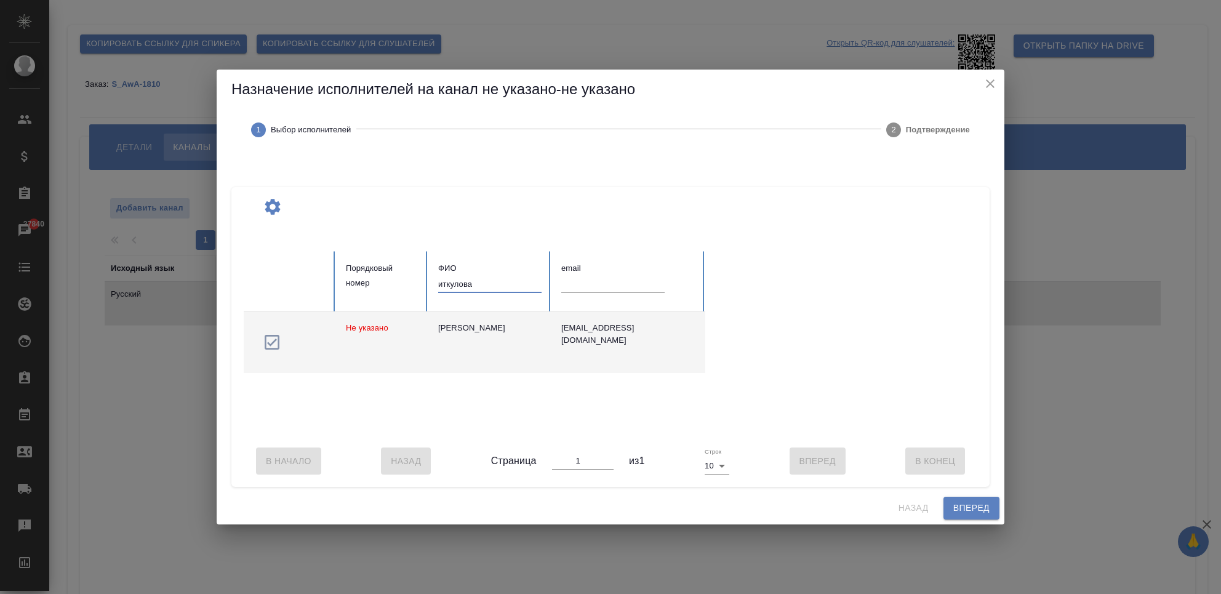
click at [394, 278] on tr "Порядковый номер ФИО иткулова email" at bounding box center [475, 281] width 462 height 61
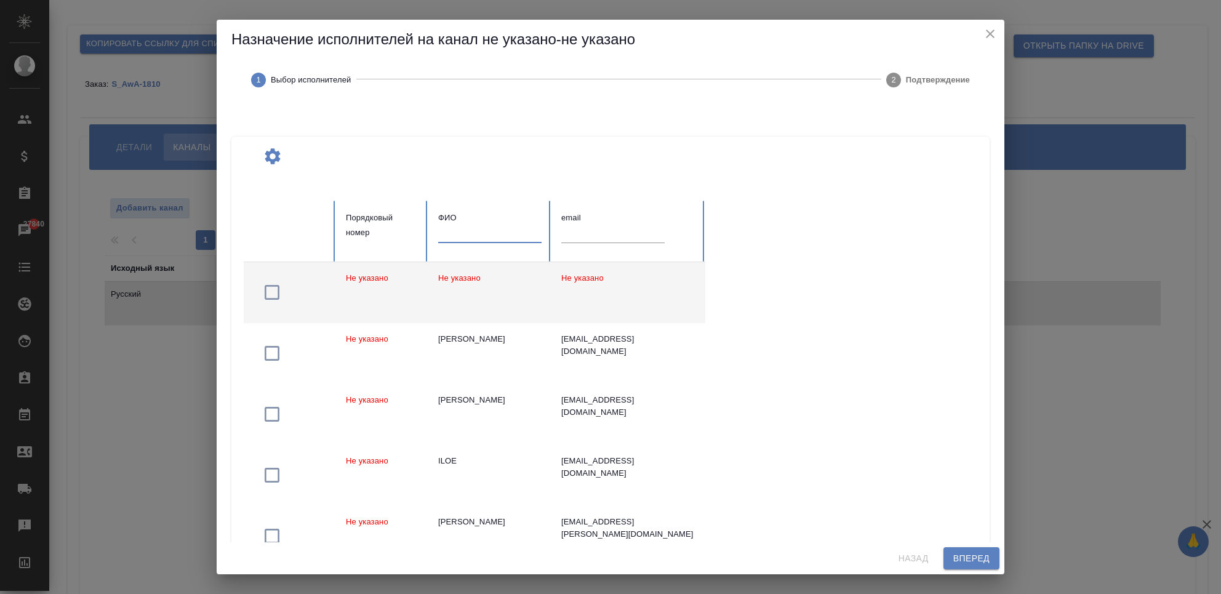
click at [470, 235] on input "text" at bounding box center [489, 233] width 103 height 17
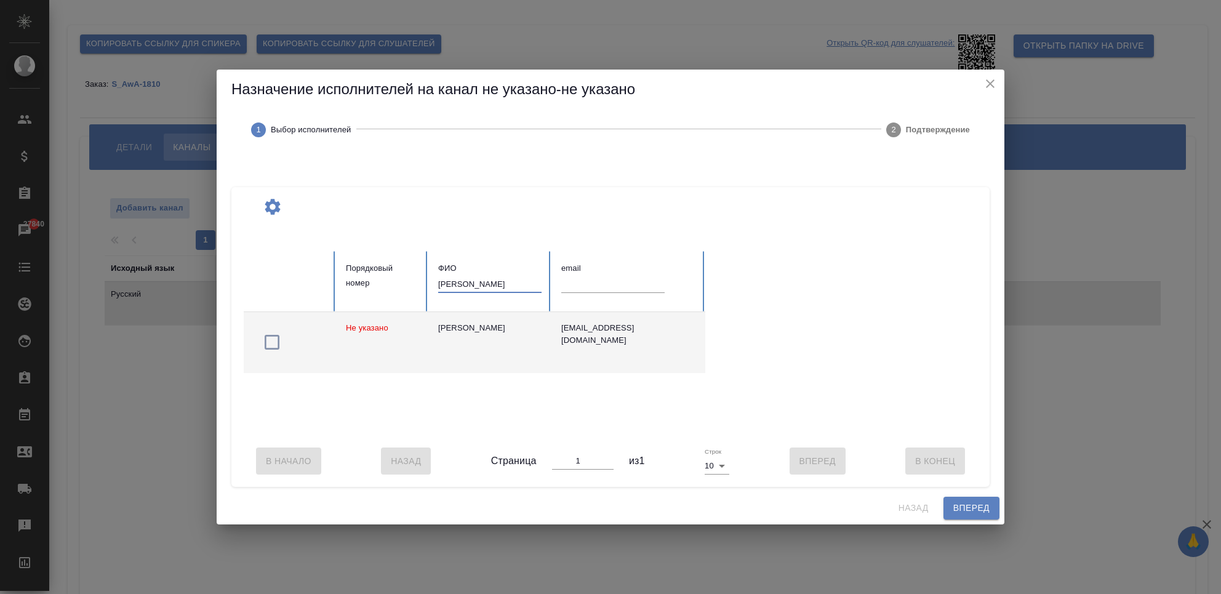
type input "[PERSON_NAME]"
click at [466, 322] on div "[PERSON_NAME]" at bounding box center [489, 328] width 103 height 12
click at [390, 281] on tr "Порядковый номер ФИО [PERSON_NAME] email" at bounding box center [475, 281] width 462 height 61
type input "[PERSON_NAME]"
click at [462, 326] on div "[PERSON_NAME]" at bounding box center [489, 328] width 103 height 12
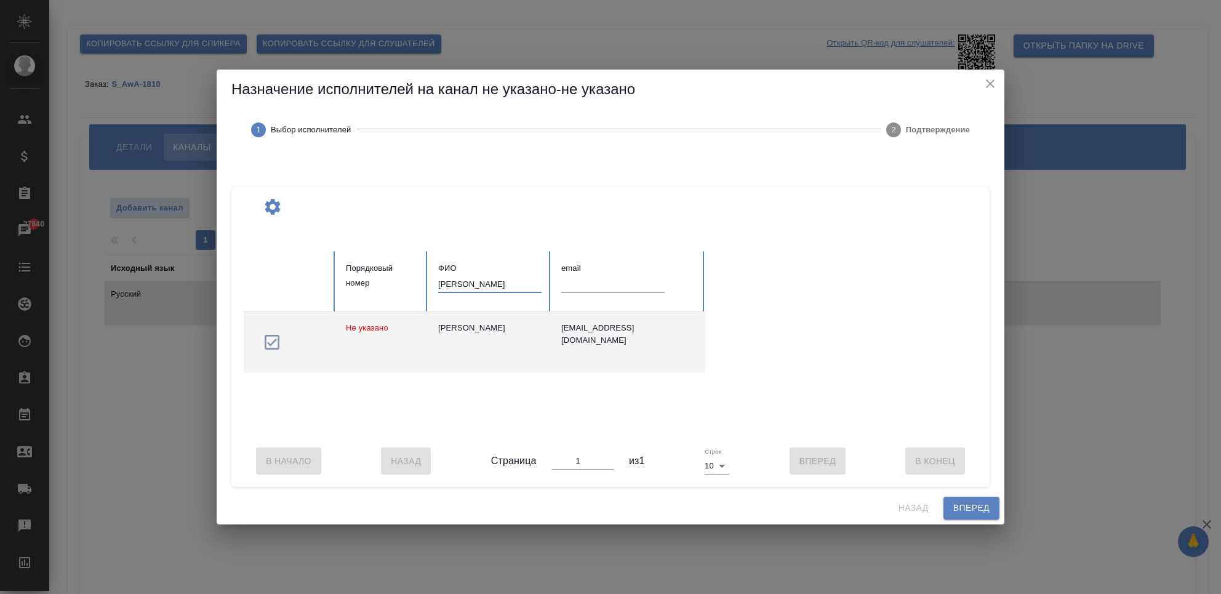
drag, startPoint x: 486, startPoint y: 278, endPoint x: 428, endPoint y: 278, distance: 57.9
click at [428, 278] on th "[PERSON_NAME]" at bounding box center [489, 281] width 123 height 61
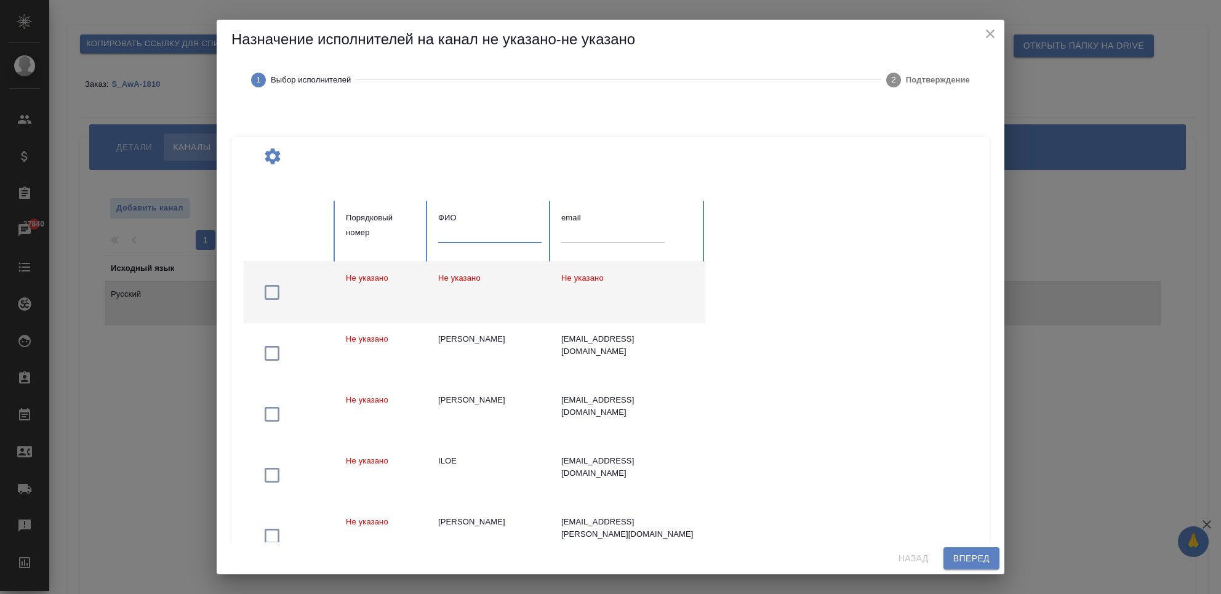
click at [468, 244] on div at bounding box center [489, 238] width 103 height 26
click at [468, 231] on input "text" at bounding box center [489, 233] width 103 height 17
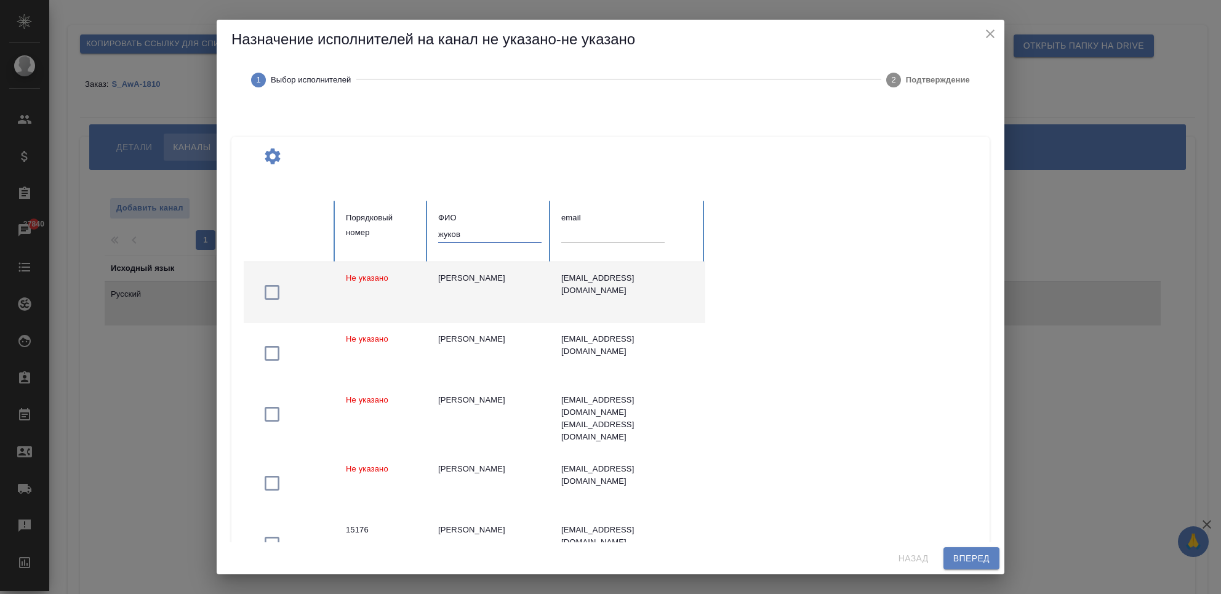
click at [463, 289] on td "[PERSON_NAME]" at bounding box center [489, 292] width 123 height 61
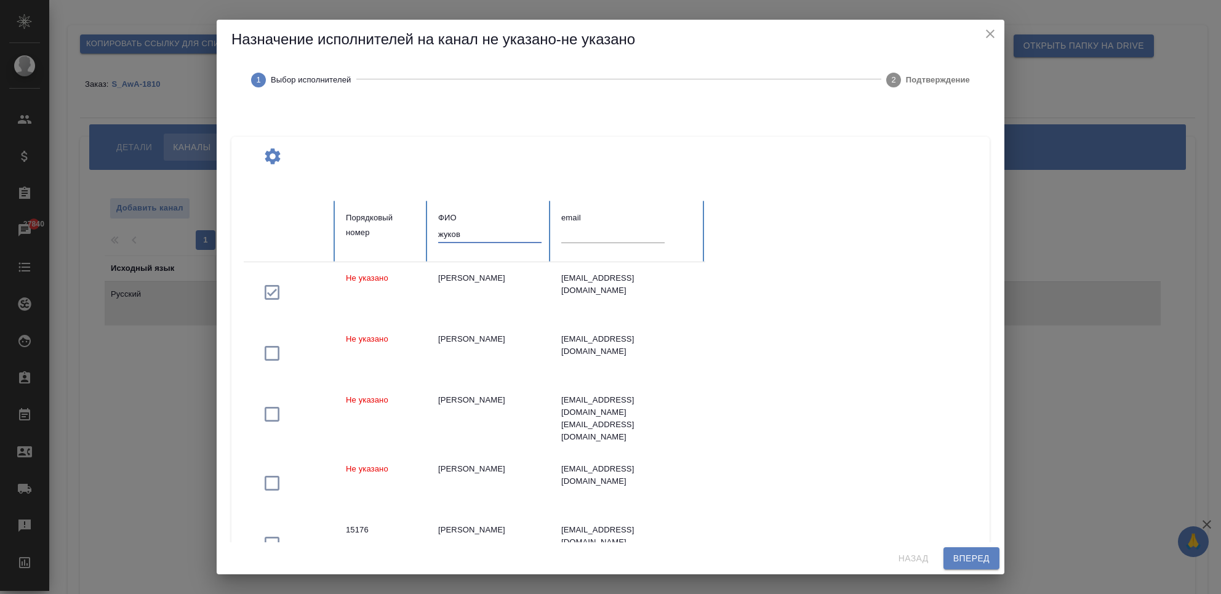
drag, startPoint x: 468, startPoint y: 238, endPoint x: 394, endPoint y: 234, distance: 73.9
click at [394, 234] on tr "Порядковый номер ФИО жуков email" at bounding box center [475, 231] width 462 height 61
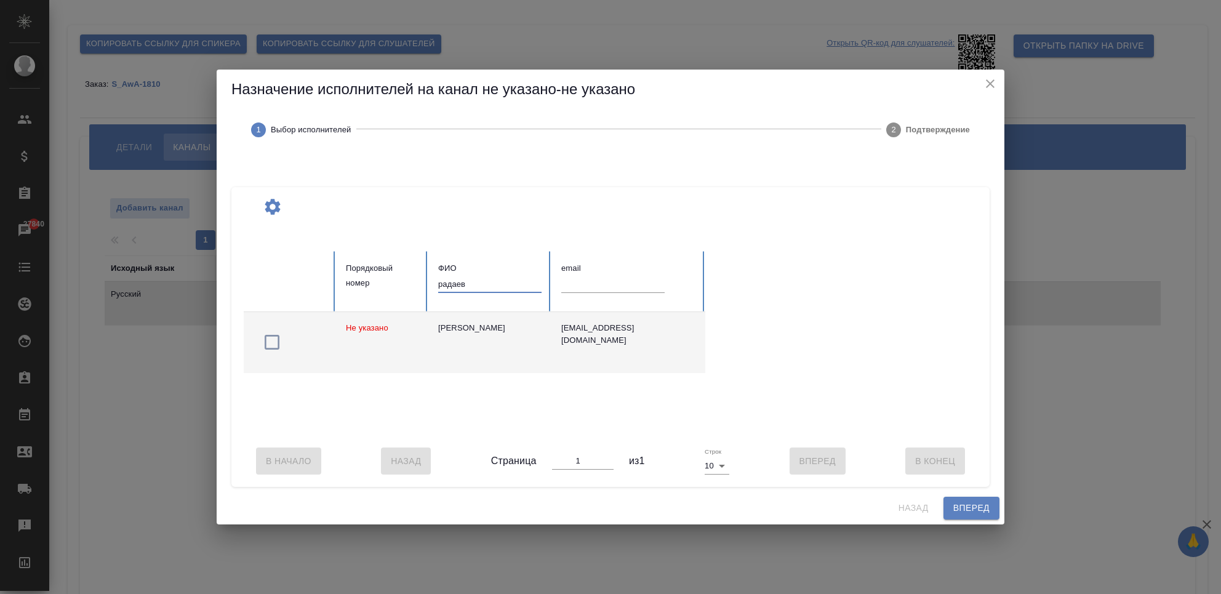
type input "радаев"
click at [476, 324] on div "[PERSON_NAME]" at bounding box center [489, 328] width 103 height 12
drag, startPoint x: 469, startPoint y: 274, endPoint x: 428, endPoint y: 274, distance: 40.6
click at [428, 274] on th "ФИО радаев" at bounding box center [489, 281] width 123 height 61
type input "[PERSON_NAME]"
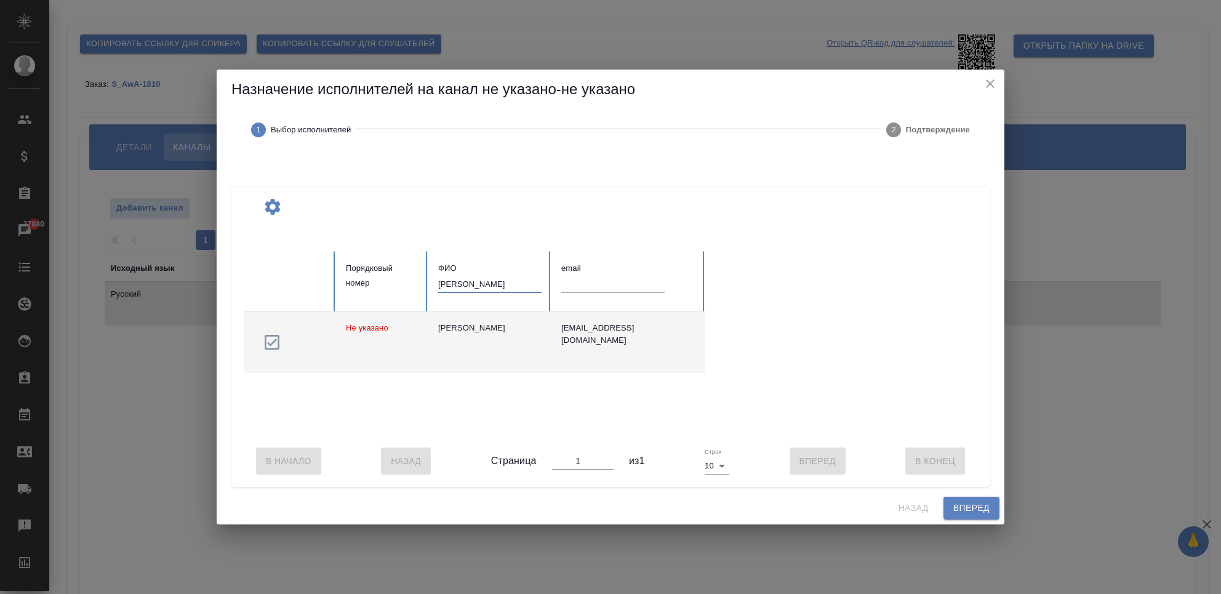
click at [486, 313] on td "[PERSON_NAME]" at bounding box center [489, 342] width 123 height 61
click at [486, 322] on div "[PERSON_NAME]" at bounding box center [489, 328] width 103 height 12
drag, startPoint x: 481, startPoint y: 277, endPoint x: 424, endPoint y: 276, distance: 57.2
click at [424, 276] on tr "Порядковый номер ФИО [PERSON_NAME] email" at bounding box center [475, 281] width 462 height 61
drag, startPoint x: 495, startPoint y: 279, endPoint x: 391, endPoint y: 288, distance: 105.0
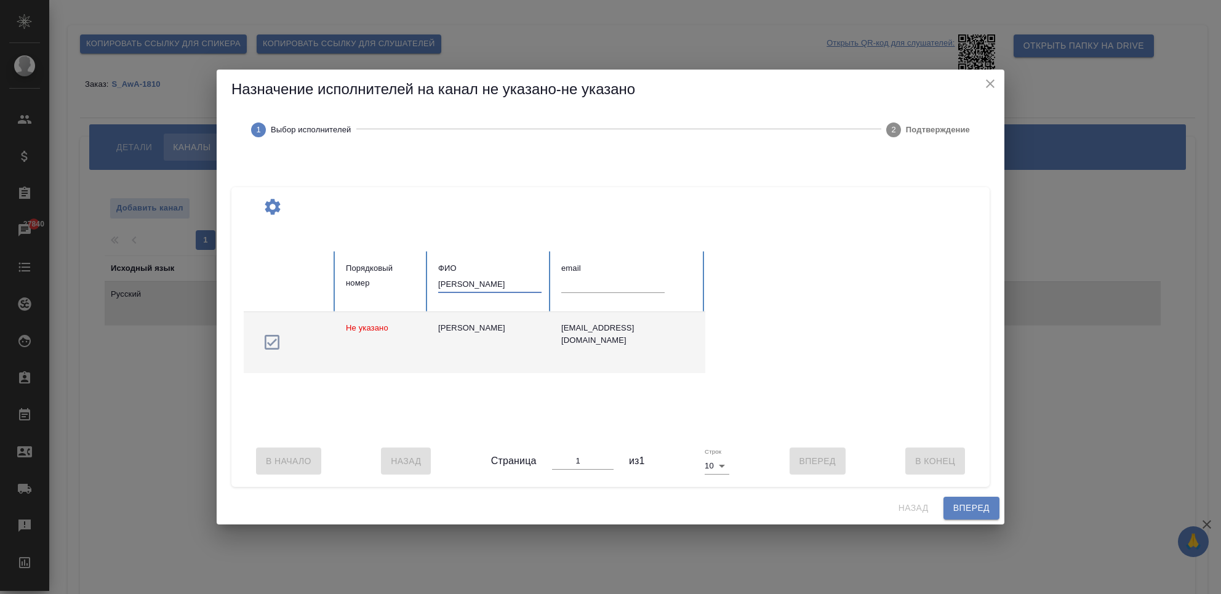
click at [391, 288] on tr "Порядковый номер ФИО [PERSON_NAME] email" at bounding box center [475, 281] width 462 height 61
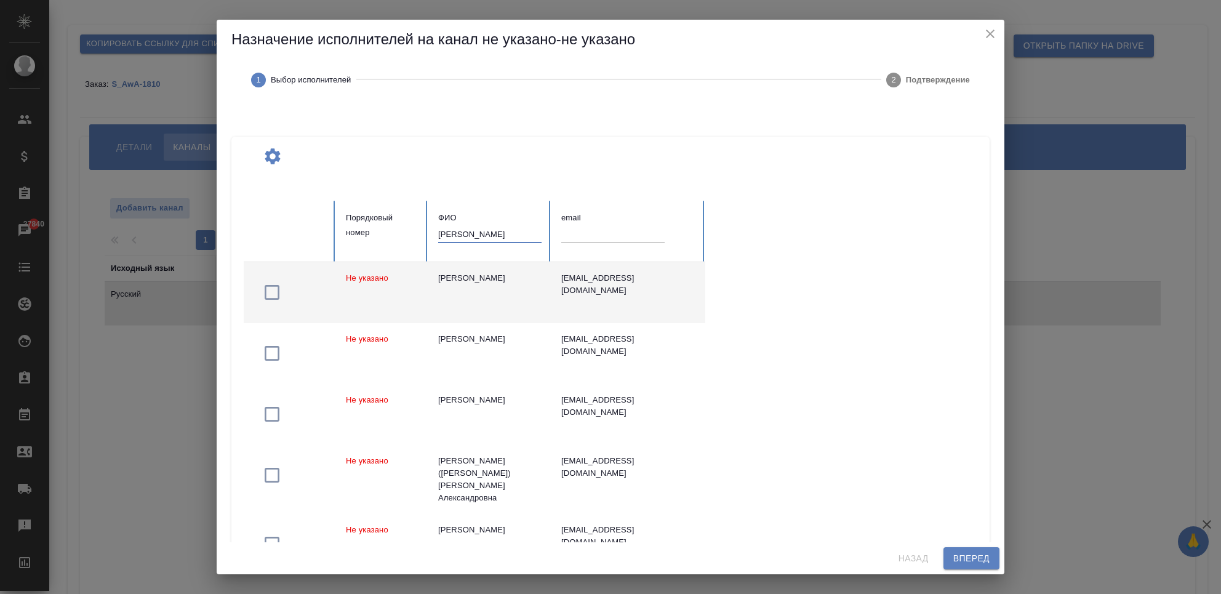
type input "[PERSON_NAME]"
click at [477, 284] on div "[PERSON_NAME]" at bounding box center [489, 278] width 103 height 12
drag, startPoint x: 478, startPoint y: 231, endPoint x: 382, endPoint y: 235, distance: 96.1
click at [382, 235] on tr "Порядковый номер [PERSON_NAME] email" at bounding box center [475, 231] width 462 height 61
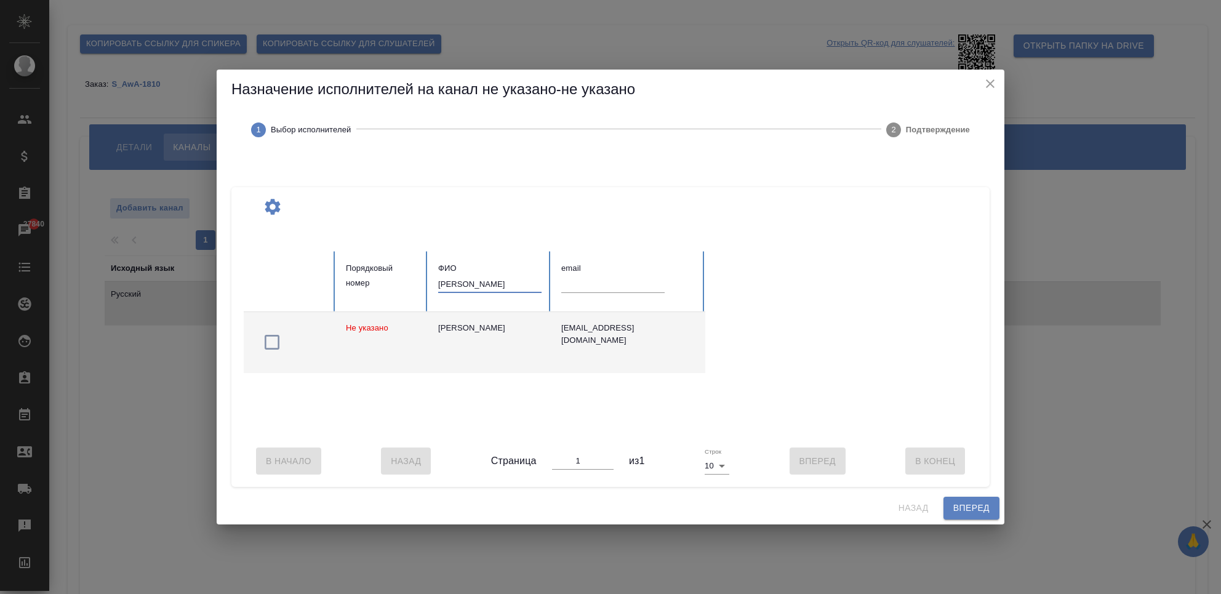
type input "[PERSON_NAME]"
click at [468, 322] on div "[PERSON_NAME]" at bounding box center [489, 328] width 103 height 12
drag, startPoint x: 481, startPoint y: 281, endPoint x: 429, endPoint y: 281, distance: 51.7
click at [429, 281] on th "[PERSON_NAME]" at bounding box center [489, 281] width 123 height 61
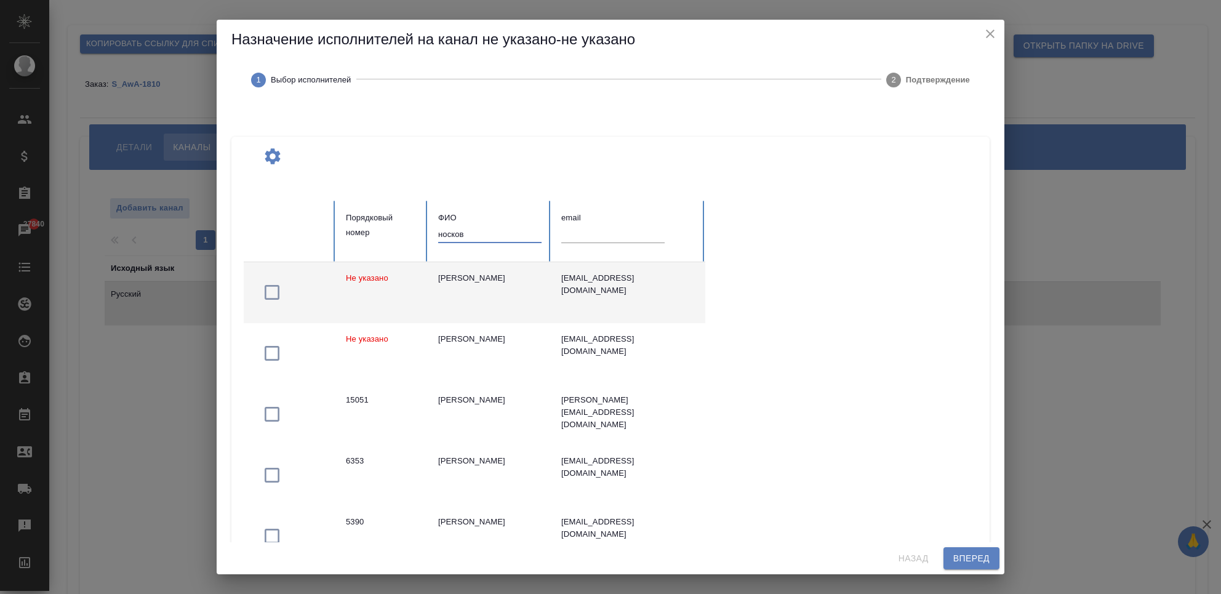
click at [491, 300] on td "[PERSON_NAME]" at bounding box center [489, 292] width 123 height 61
drag, startPoint x: 478, startPoint y: 233, endPoint x: 384, endPoint y: 236, distance: 93.6
click at [384, 236] on tr "Порядковый номер ФИО носков email" at bounding box center [475, 231] width 462 height 61
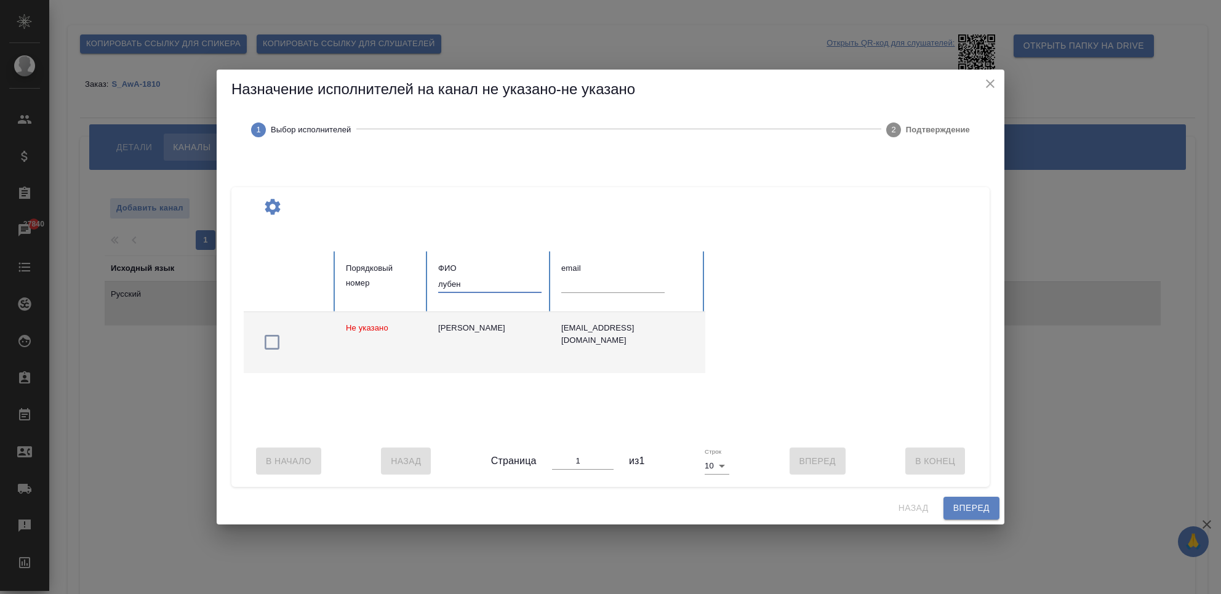
type input "лубен"
click at [481, 327] on div "[PERSON_NAME]" at bounding box center [489, 328] width 103 height 12
click at [969, 513] on span "Вперед" at bounding box center [971, 507] width 36 height 15
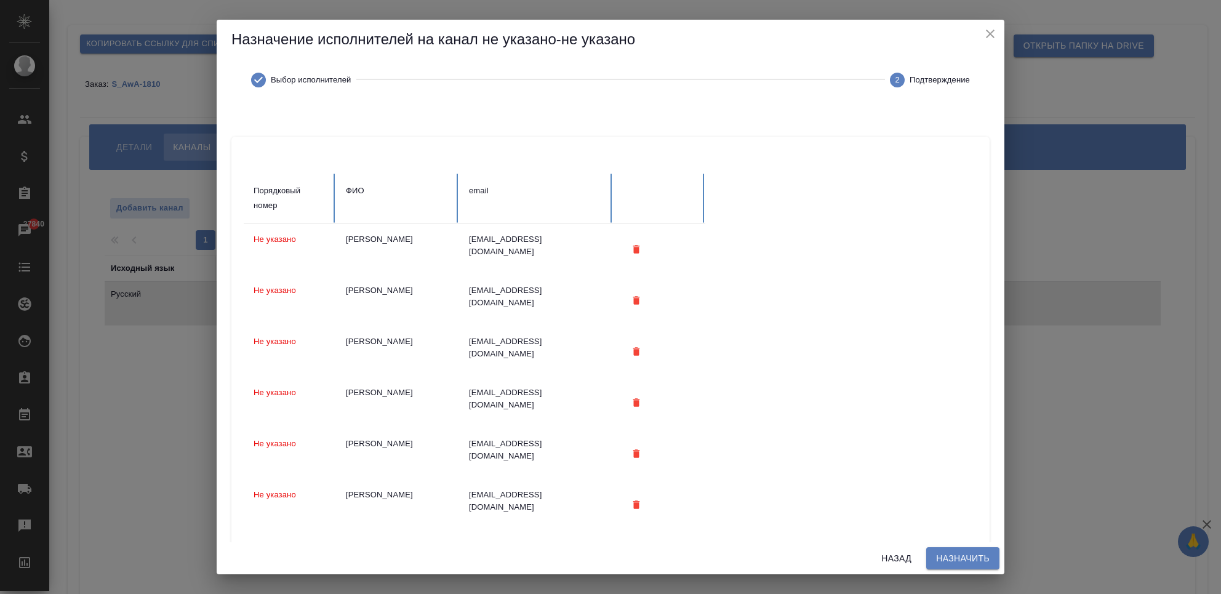
drag, startPoint x: 947, startPoint y: 557, endPoint x: 942, endPoint y: 548, distance: 10.8
click at [948, 557] on span "Назначить" at bounding box center [963, 558] width 54 height 15
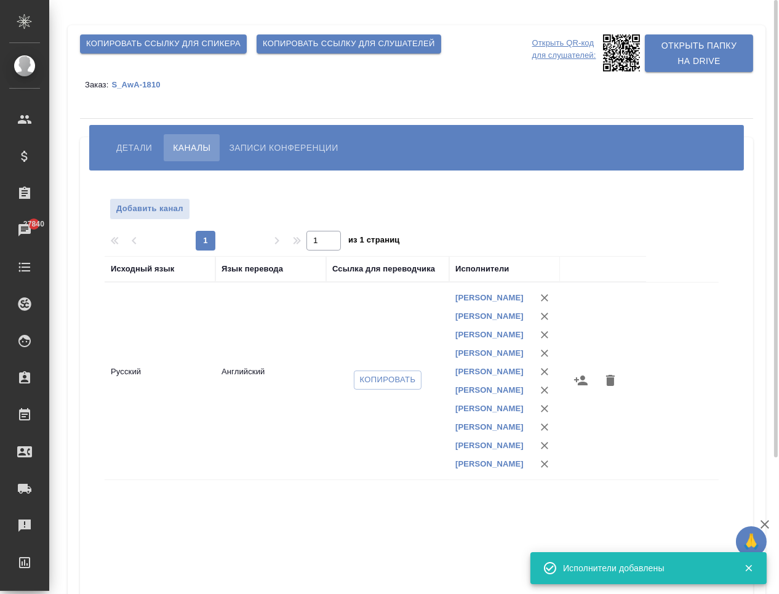
click at [132, 139] on button "Детали" at bounding box center [134, 147] width 54 height 27
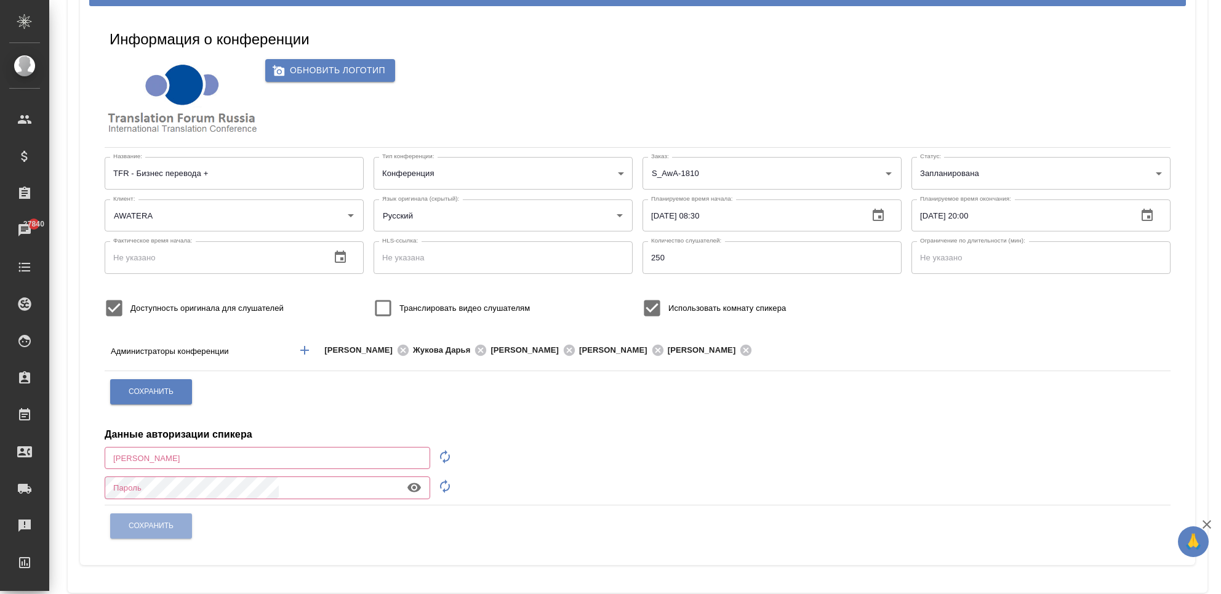
scroll to position [163, 0]
